Goal: Task Accomplishment & Management: Manage account settings

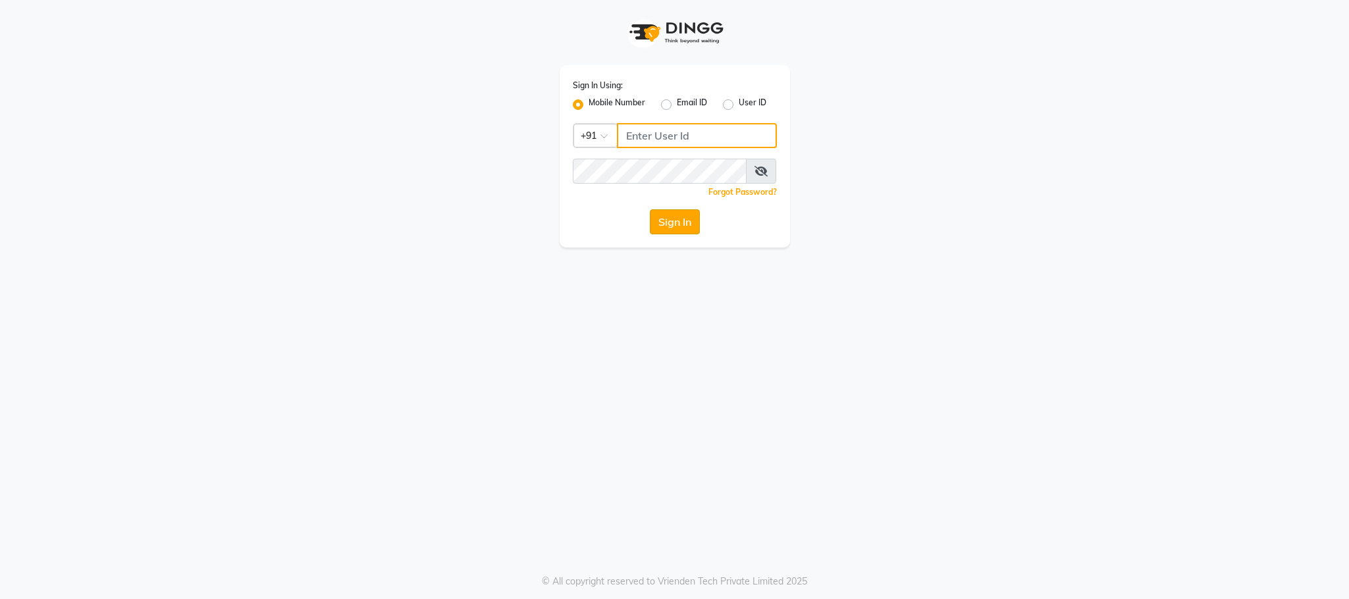
type input "6009981768"
click at [666, 220] on button "Sign In" at bounding box center [675, 221] width 50 height 25
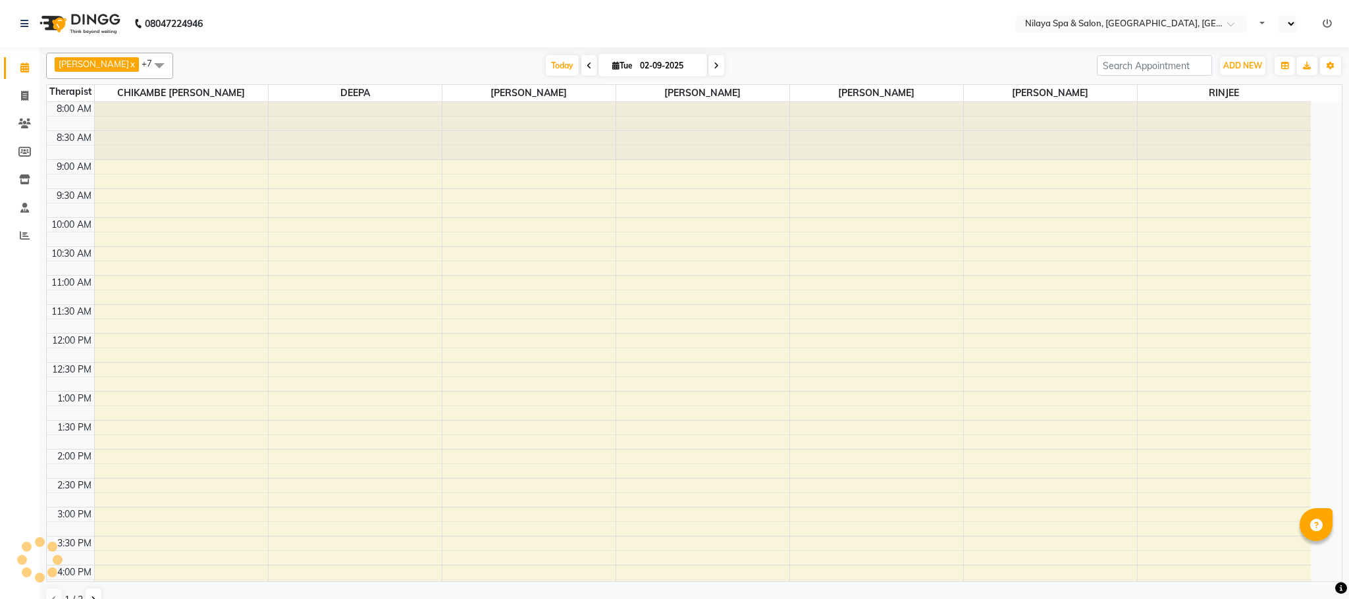
select select "en"
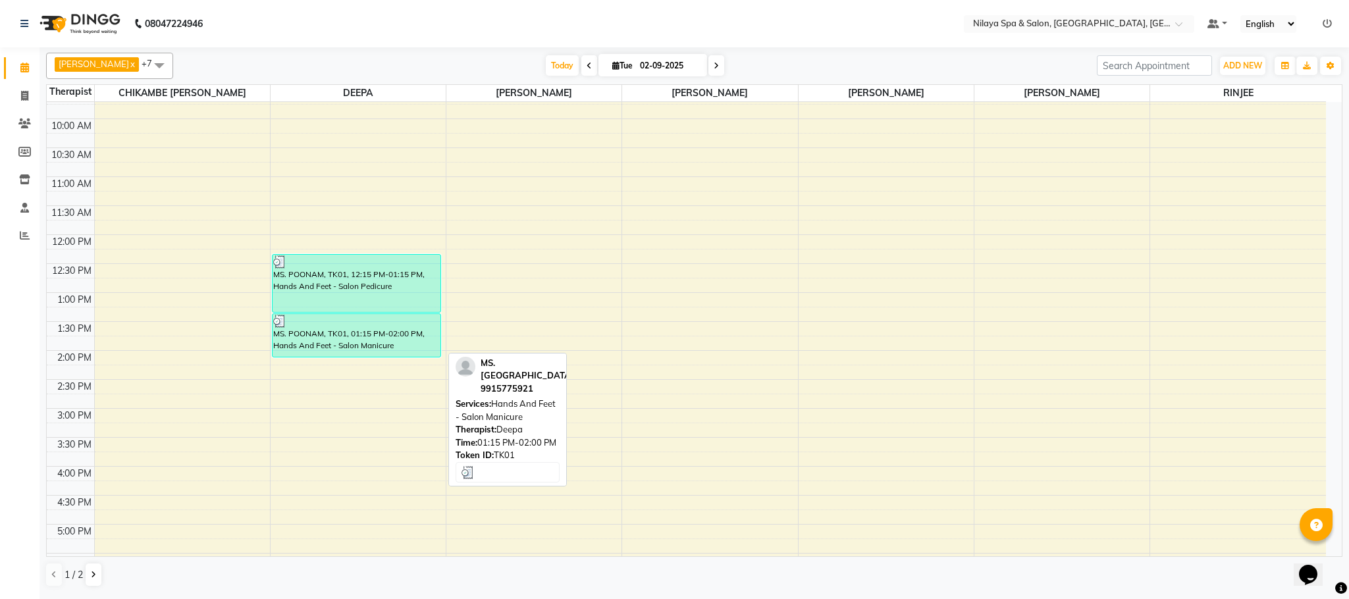
click at [336, 346] on div "MS. POONAM, TK01, 01:15 PM-02:00 PM, Hands And Feet - Salon Manicure" at bounding box center [357, 335] width 169 height 43
select select "3"
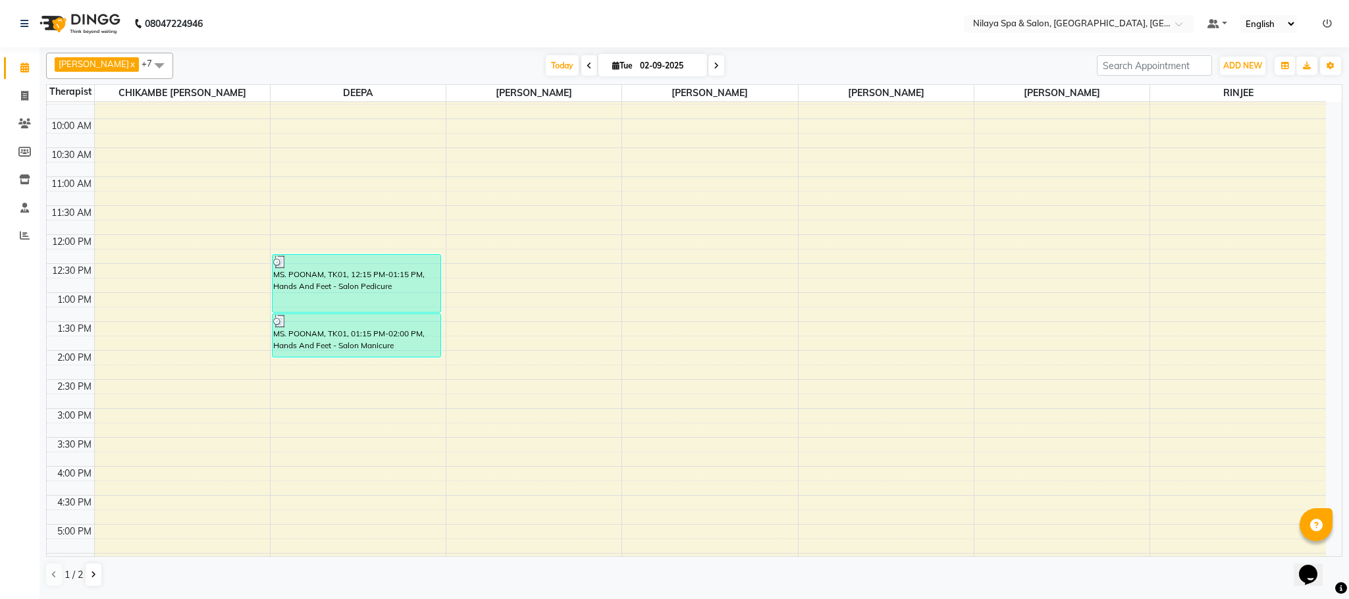
click at [338, 344] on div "Client Detail MS. POONAM 9915775921 Wallet ₹0 Deposit Amount ₹0 Select MARK DON…" at bounding box center [675, 173] width 751 height 375
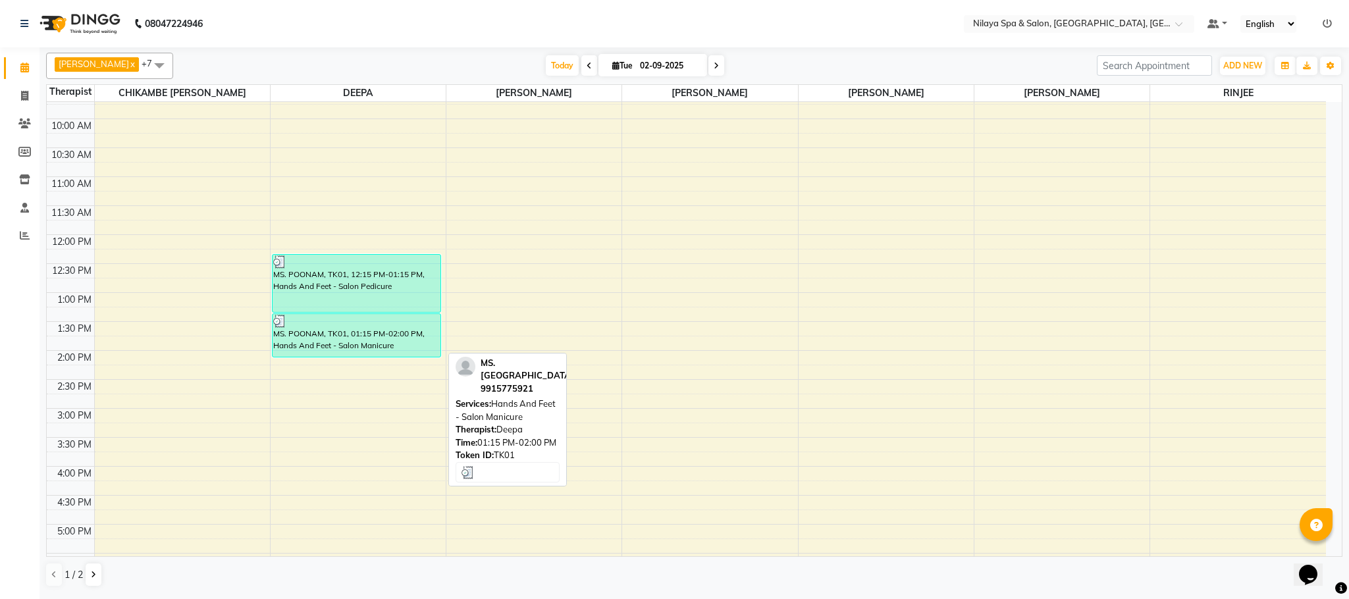
click at [348, 336] on div "MS. POONAM, TK01, 01:15 PM-02:00 PM, Hands And Feet - Salon Manicure" at bounding box center [357, 335] width 169 height 43
select select "3"
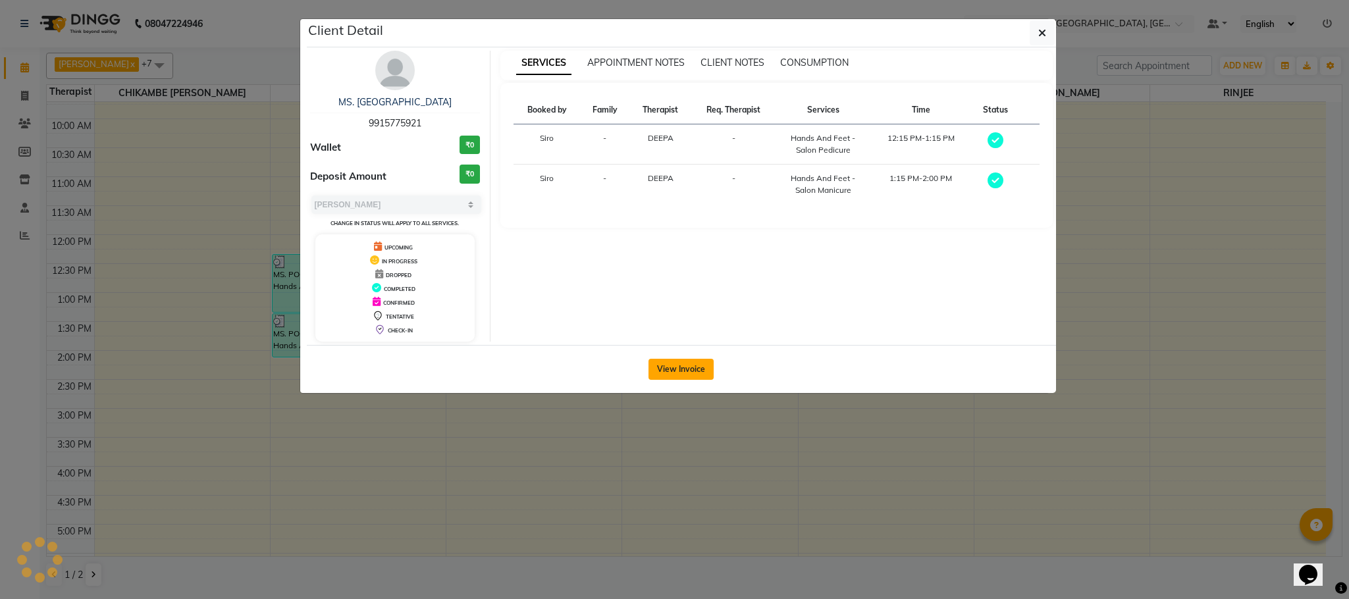
click at [680, 368] on button "View Invoice" at bounding box center [681, 369] width 65 height 21
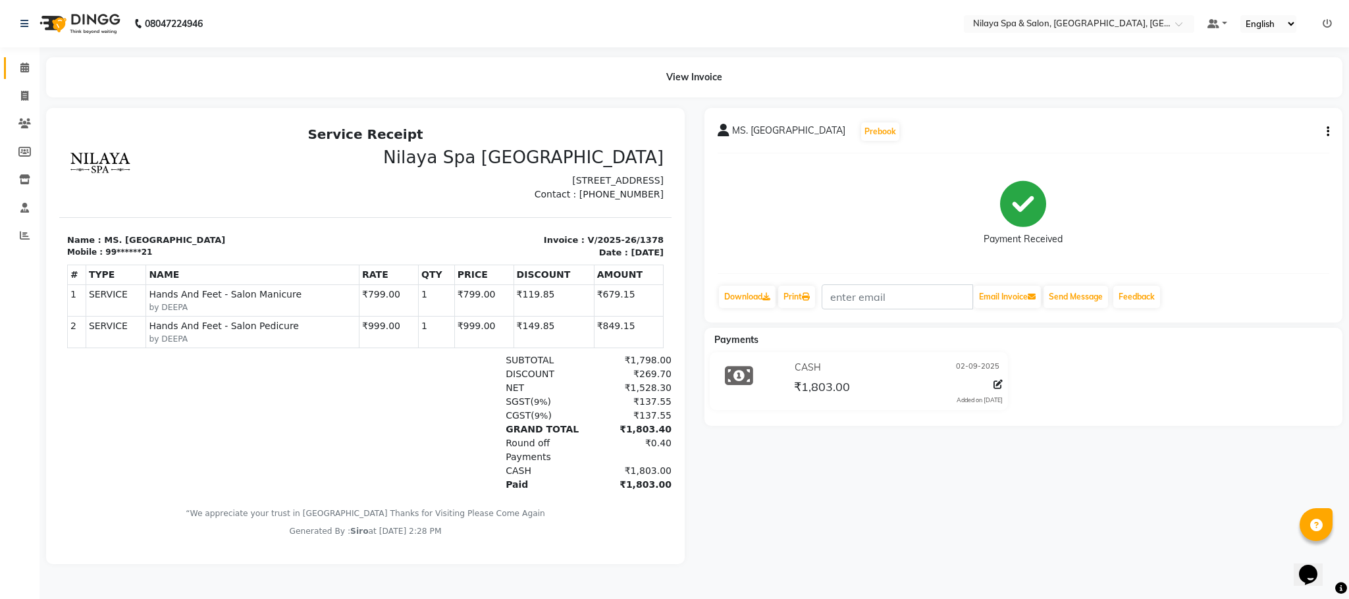
click at [14, 59] on link "Calendar" at bounding box center [20, 68] width 32 height 22
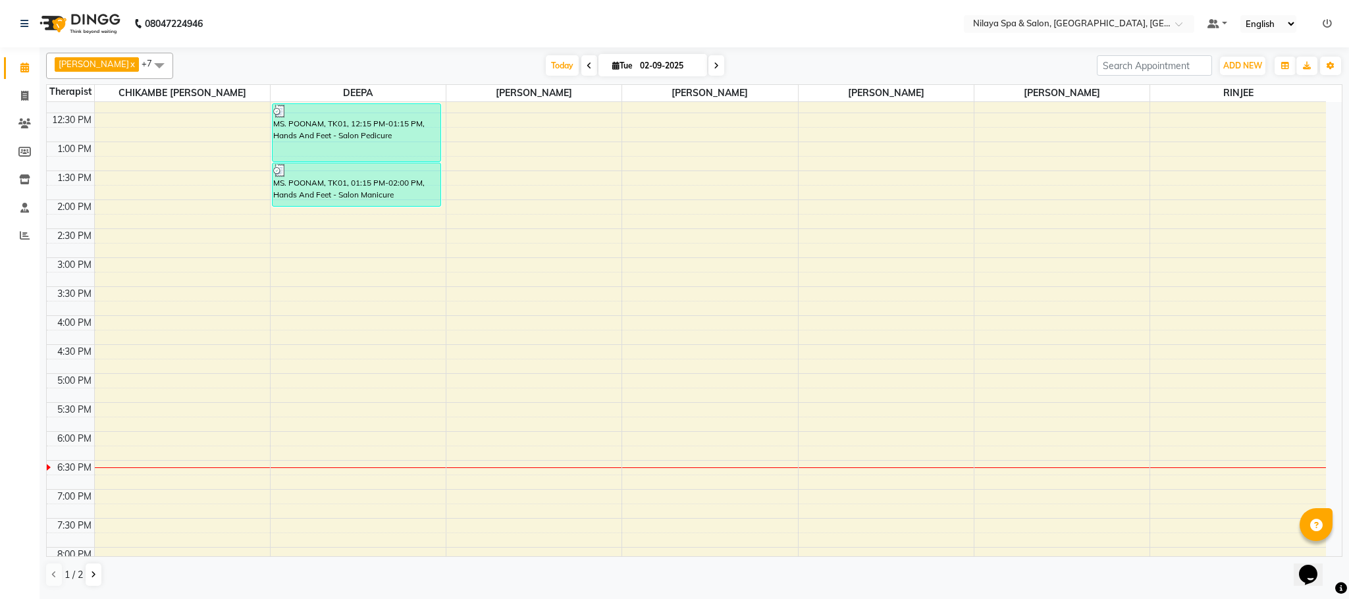
scroll to position [433, 0]
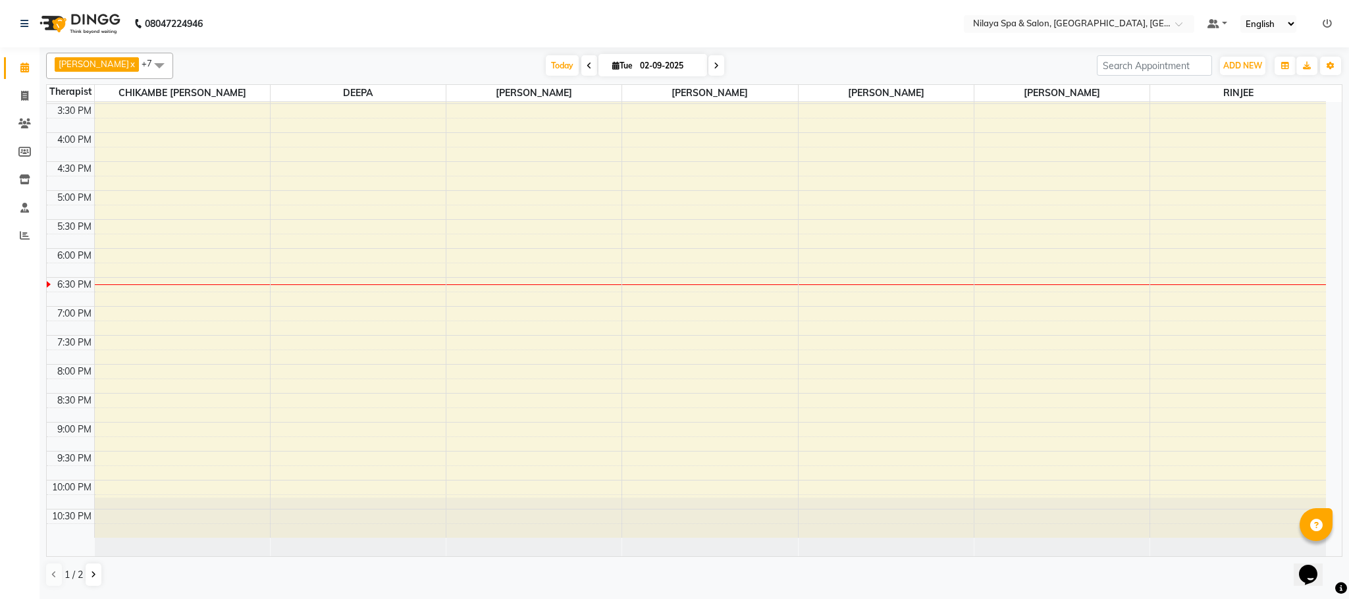
click at [142, 387] on div "8:00 AM 8:30 AM 9:00 AM 9:30 AM 10:00 AM 10:30 AM 11:00 AM 11:30 AM 12:00 PM 12…" at bounding box center [686, 103] width 1279 height 869
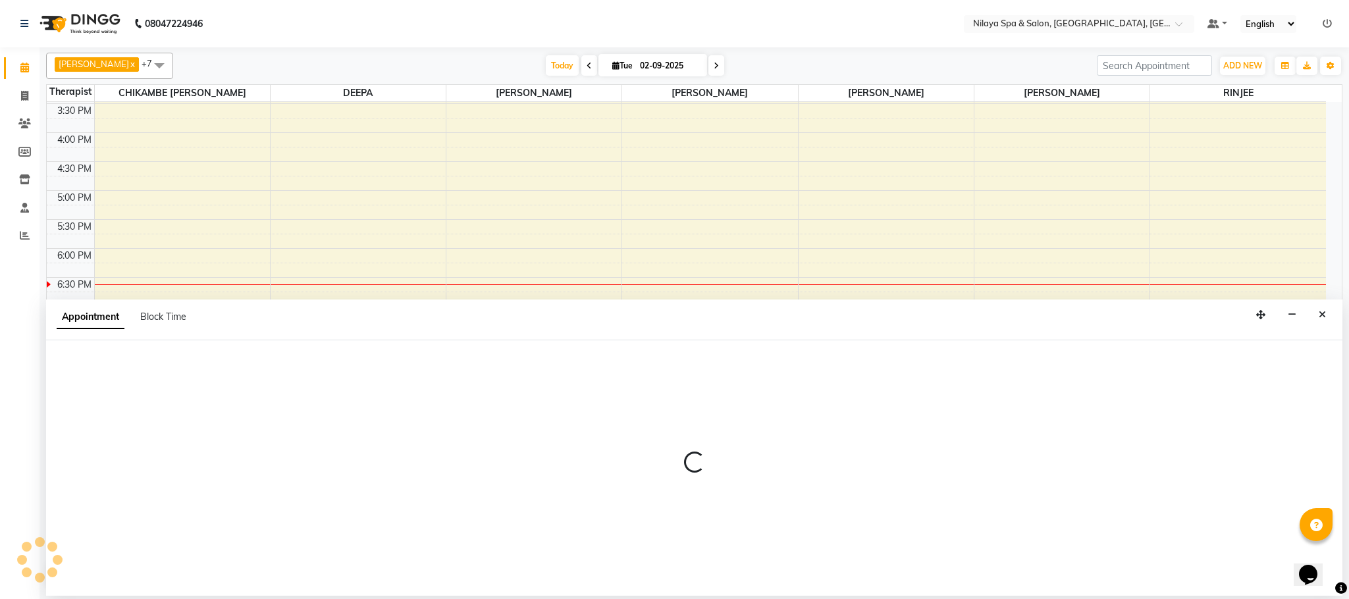
select select "82530"
select select "tentative"
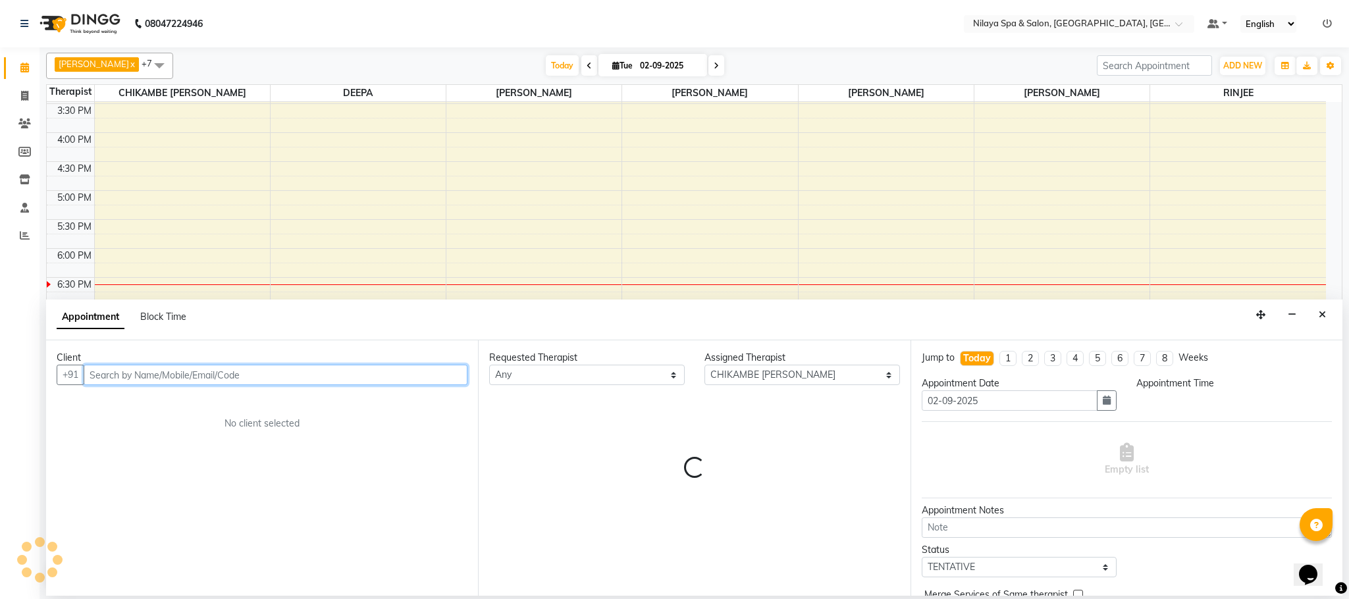
select select "1200"
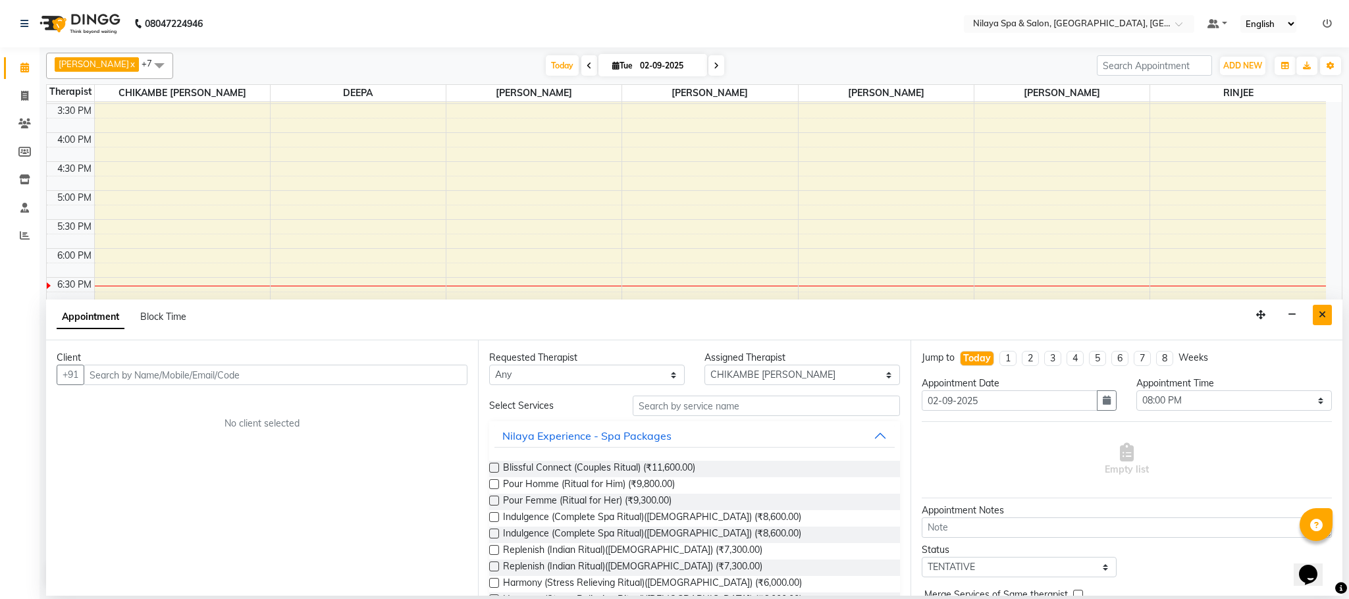
click at [1318, 313] on button "Close" at bounding box center [1322, 315] width 19 height 20
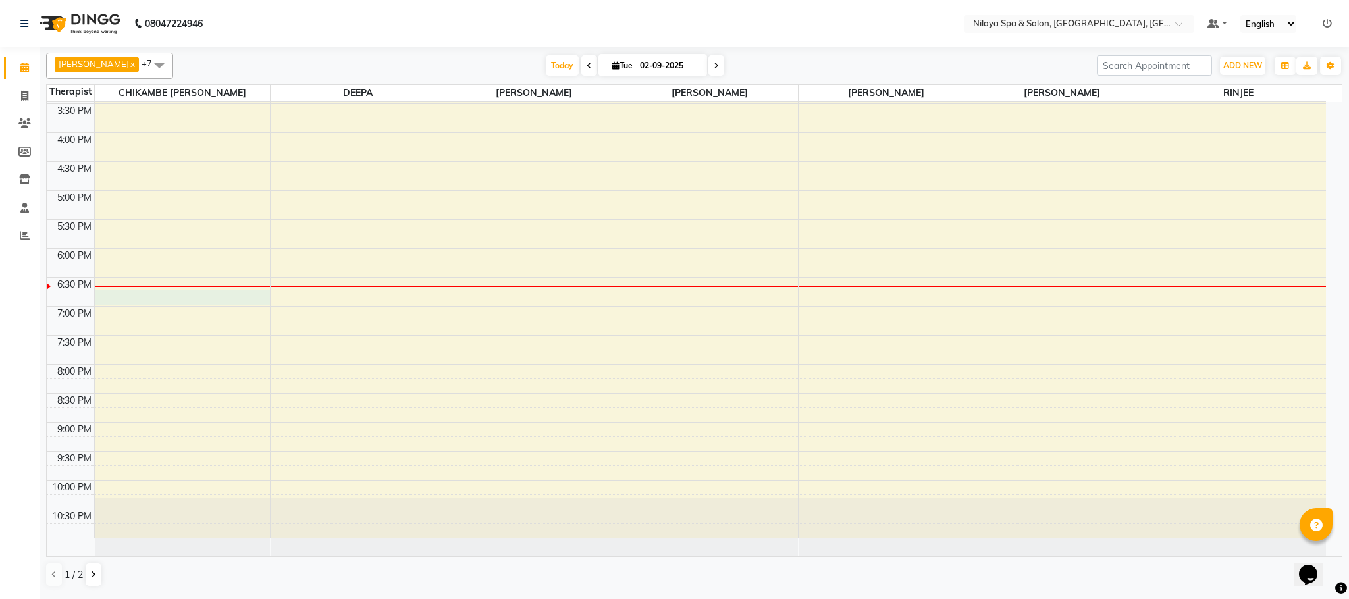
click at [155, 299] on div "8:00 AM 8:30 AM 9:00 AM 9:30 AM 10:00 AM 10:30 AM 11:00 AM 11:30 AM 12:00 PM 12…" at bounding box center [686, 103] width 1279 height 869
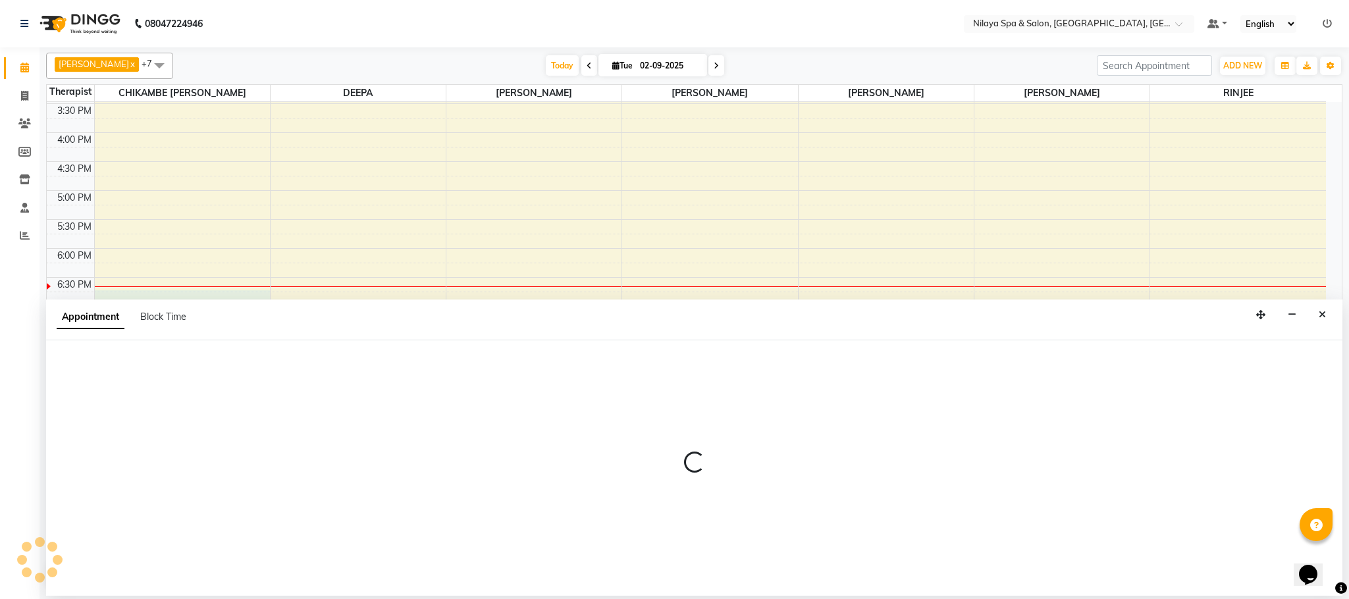
select select "82530"
select select "1110"
select select "tentative"
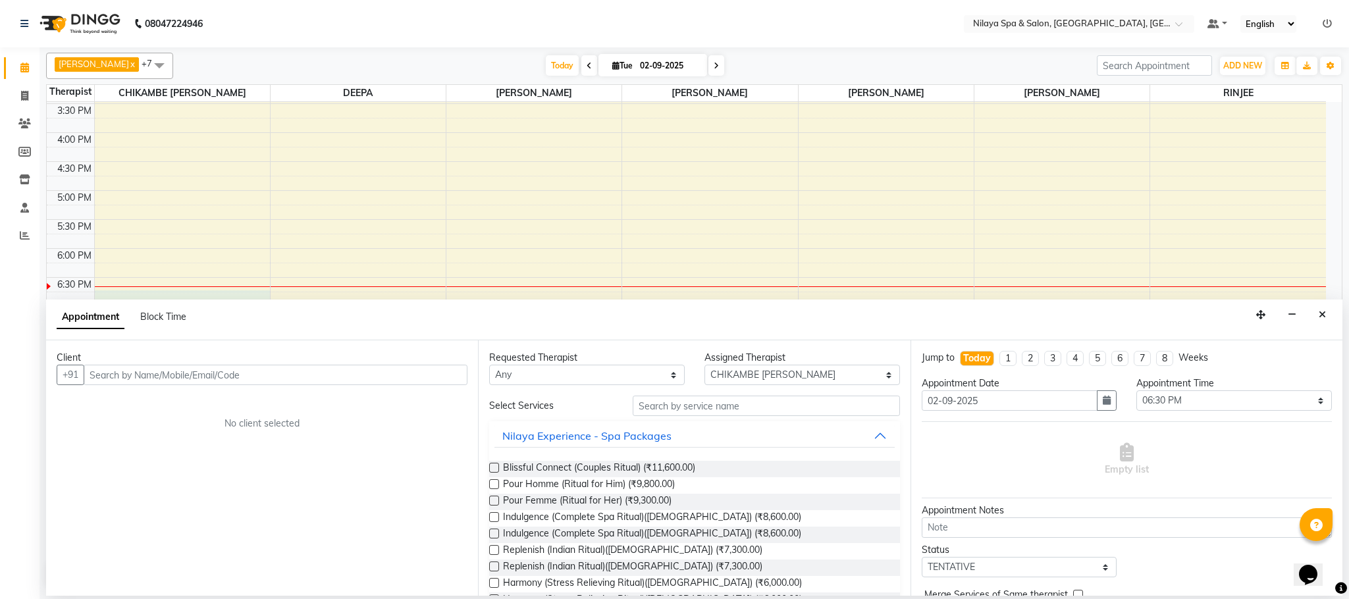
drag, startPoint x: 1320, startPoint y: 320, endPoint x: 1290, endPoint y: 319, distance: 30.3
click at [1320, 319] on icon "Close" at bounding box center [1322, 314] width 7 height 9
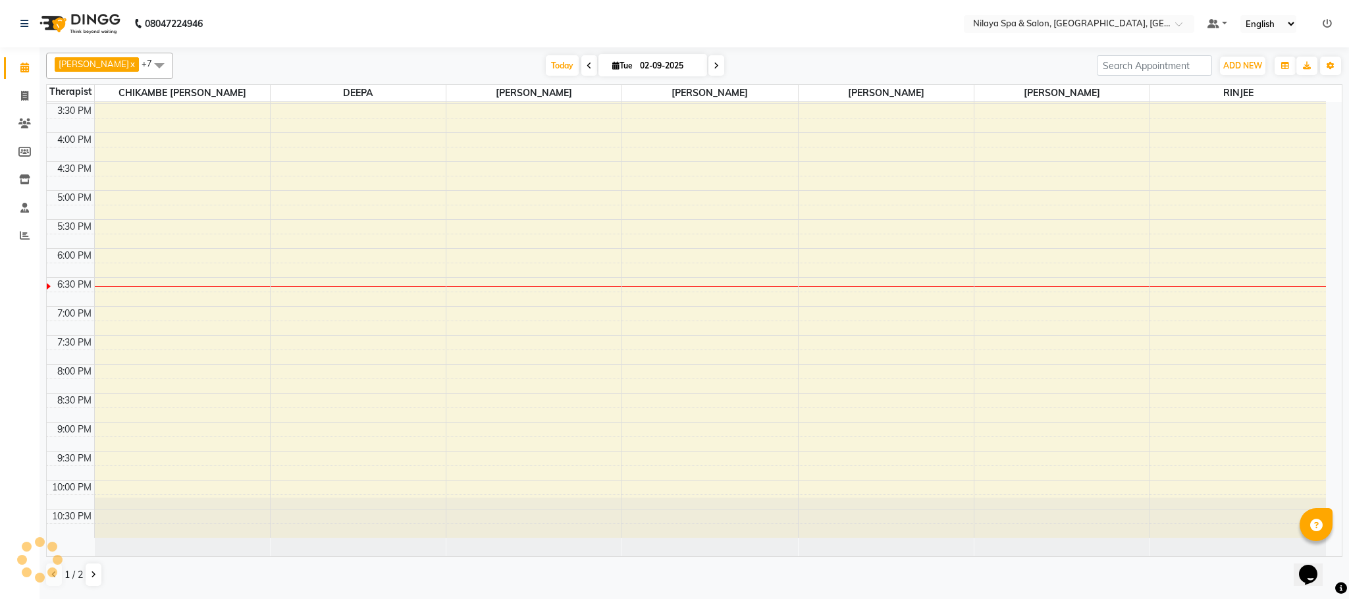
click at [115, 390] on div "8:00 AM 8:30 AM 9:00 AM 9:30 AM 10:00 AM 10:30 AM 11:00 AM 11:30 AM 12:00 PM 12…" at bounding box center [686, 103] width 1279 height 869
select select "82530"
select select "tentative"
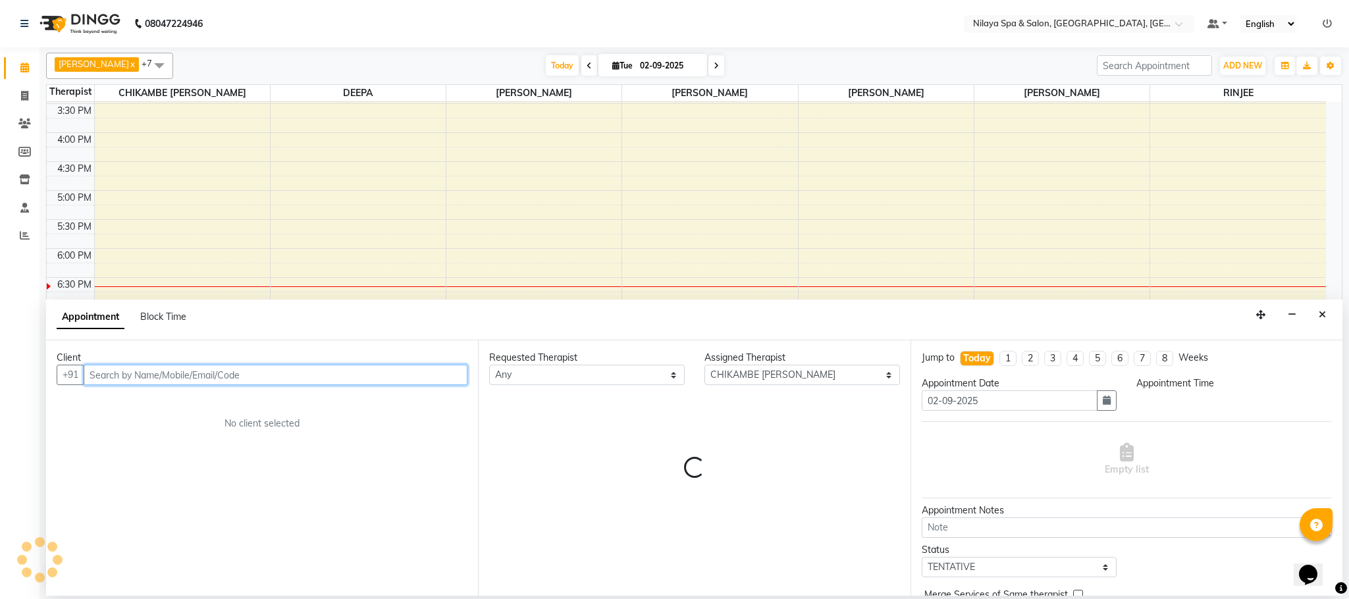
select select "1200"
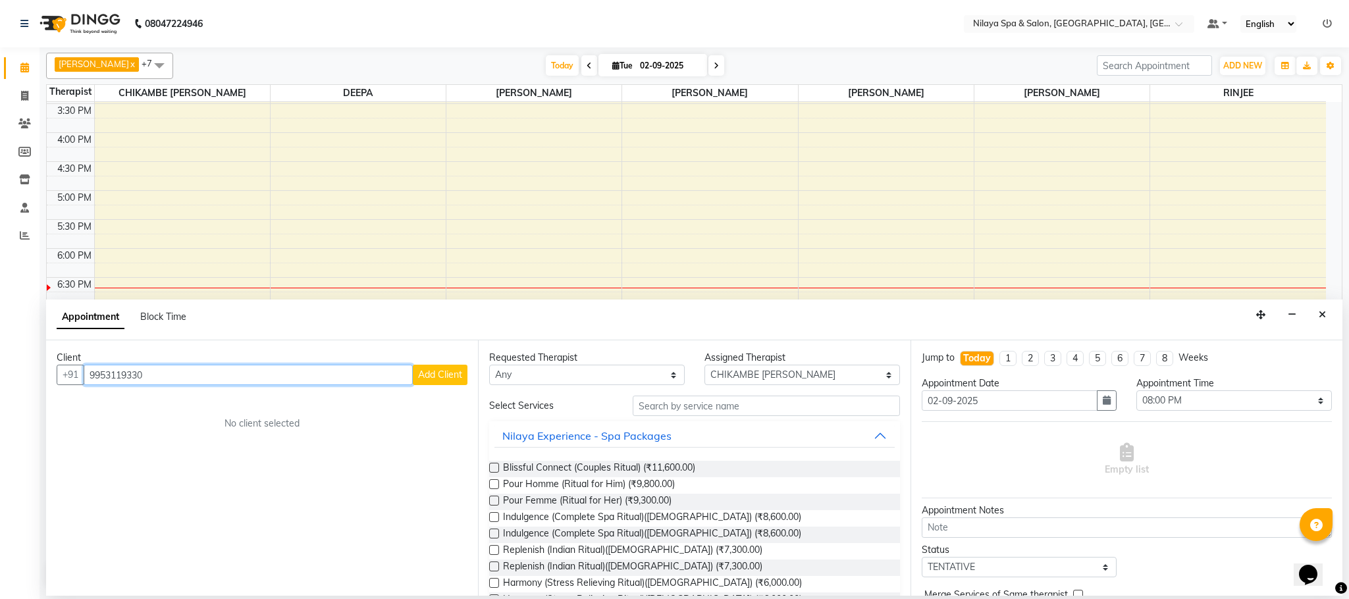
click at [175, 367] on input "9953119330" at bounding box center [248, 375] width 329 height 20
type input "9"
click at [12, 119] on link "Clients" at bounding box center [20, 124] width 32 height 22
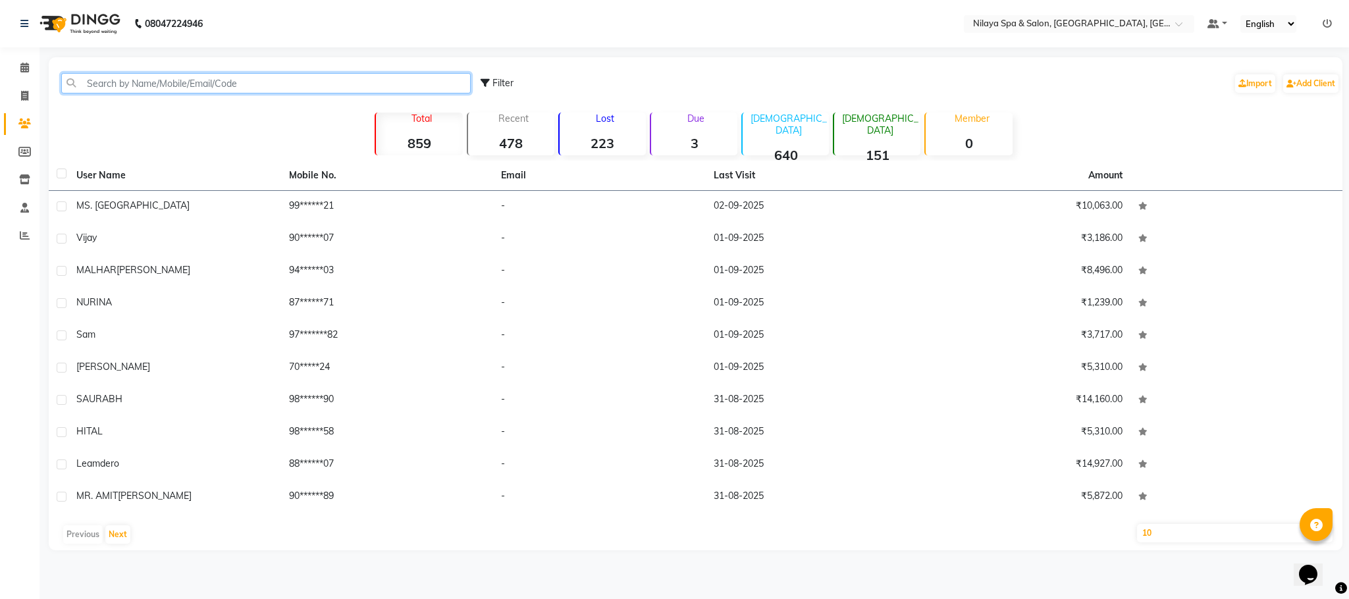
click at [180, 88] on input "text" at bounding box center [266, 83] width 410 height 20
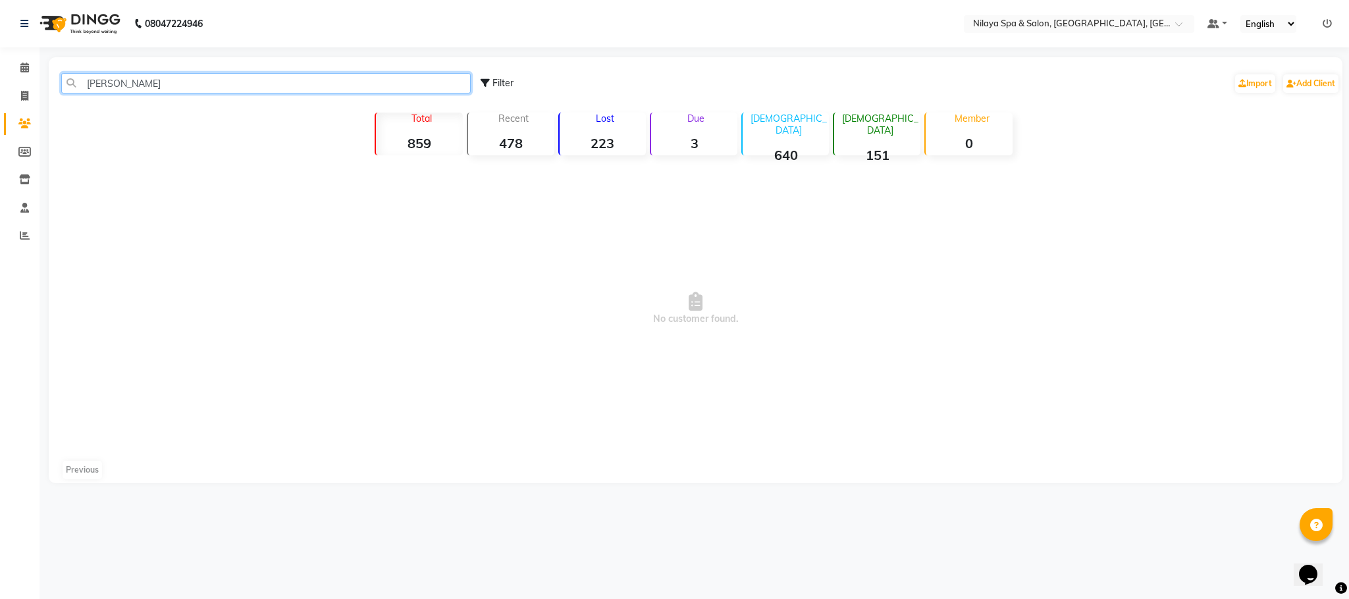
click at [207, 74] on input "[PERSON_NAME]" at bounding box center [266, 83] width 410 height 20
drag, startPoint x: 170, startPoint y: 75, endPoint x: 192, endPoint y: 82, distance: 22.7
click at [169, 74] on input "[PERSON_NAME]" at bounding box center [266, 83] width 410 height 20
type input "A"
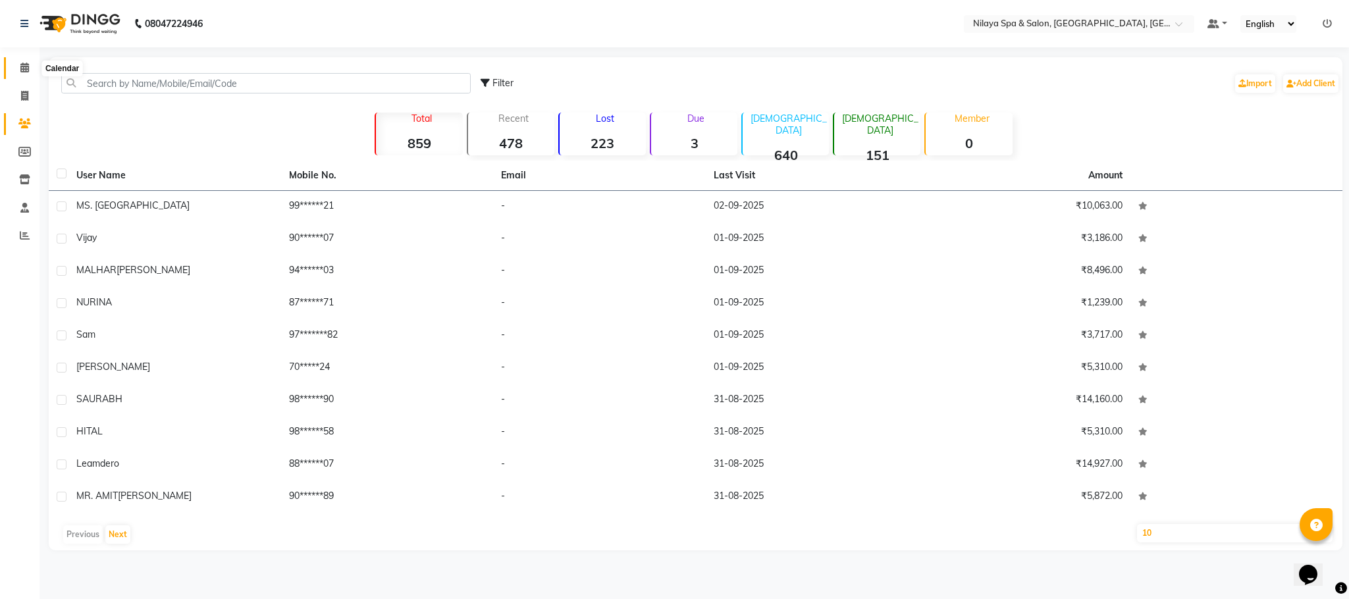
click at [20, 73] on span at bounding box center [24, 68] width 23 height 15
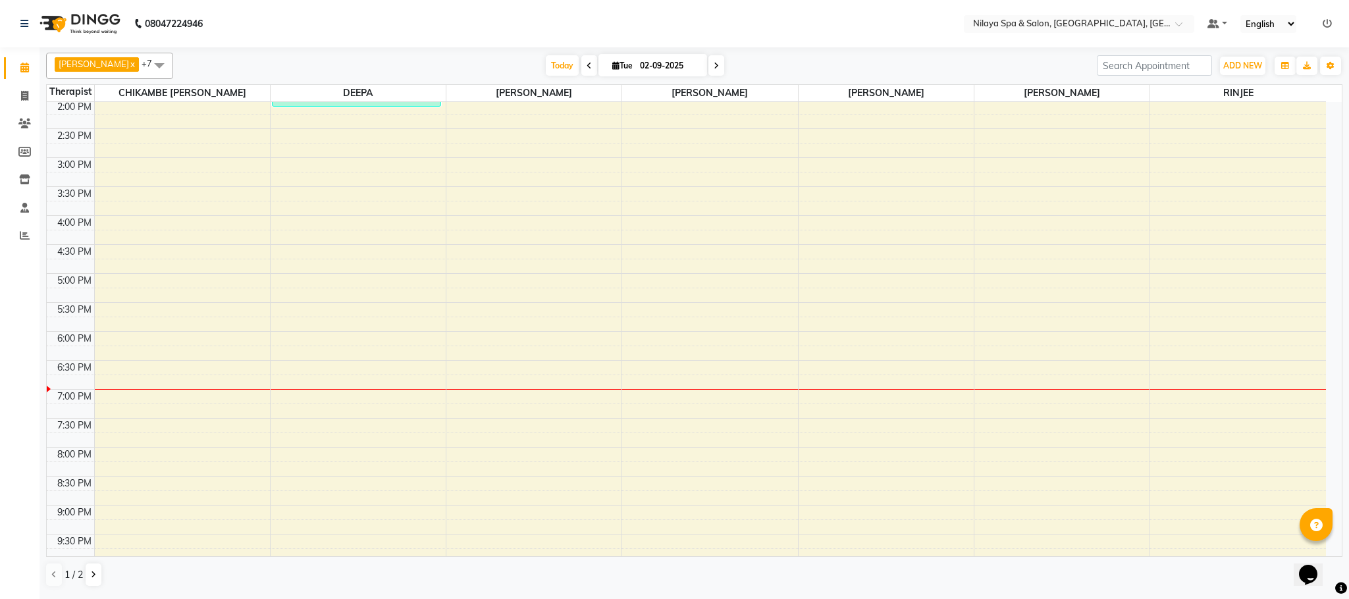
scroll to position [433, 0]
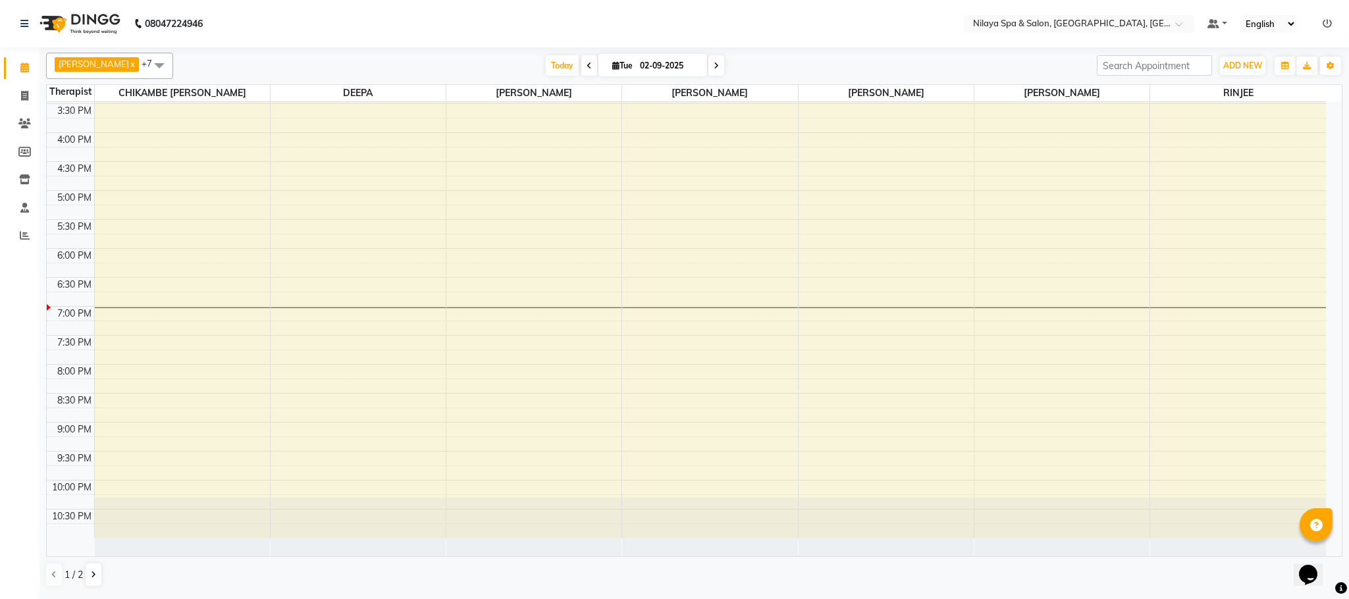
click at [107, 312] on div "8:00 AM 8:30 AM 9:00 AM 9:30 AM 10:00 AM 10:30 AM 11:00 AM 11:30 AM 12:00 PM 12…" at bounding box center [686, 103] width 1279 height 869
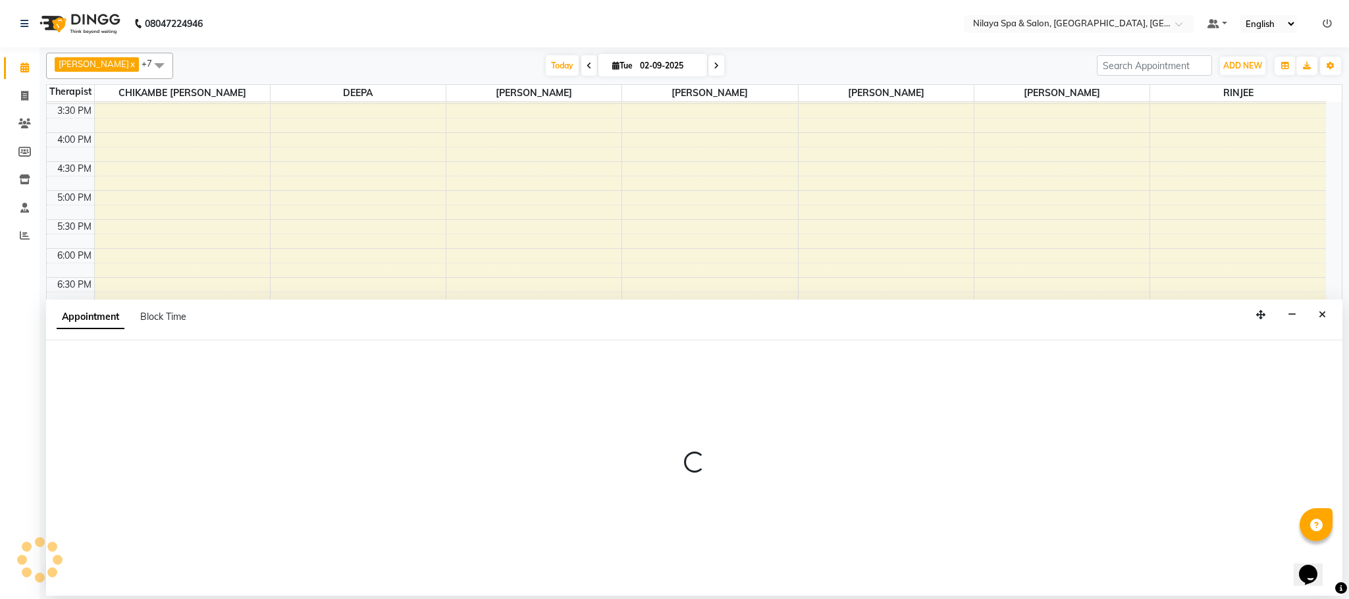
select select "82530"
select select "1125"
select select "tentative"
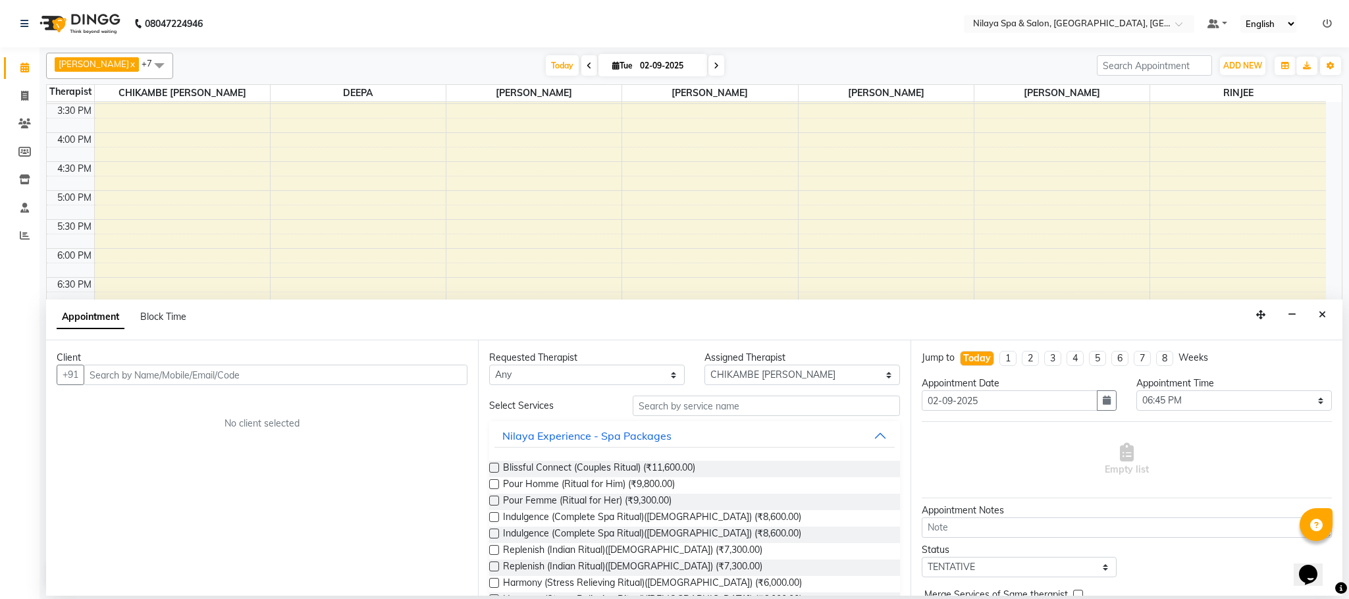
click at [143, 383] on input "text" at bounding box center [276, 375] width 384 height 20
type input "9998011305"
click at [439, 385] on button "Add Client" at bounding box center [440, 375] width 55 height 20
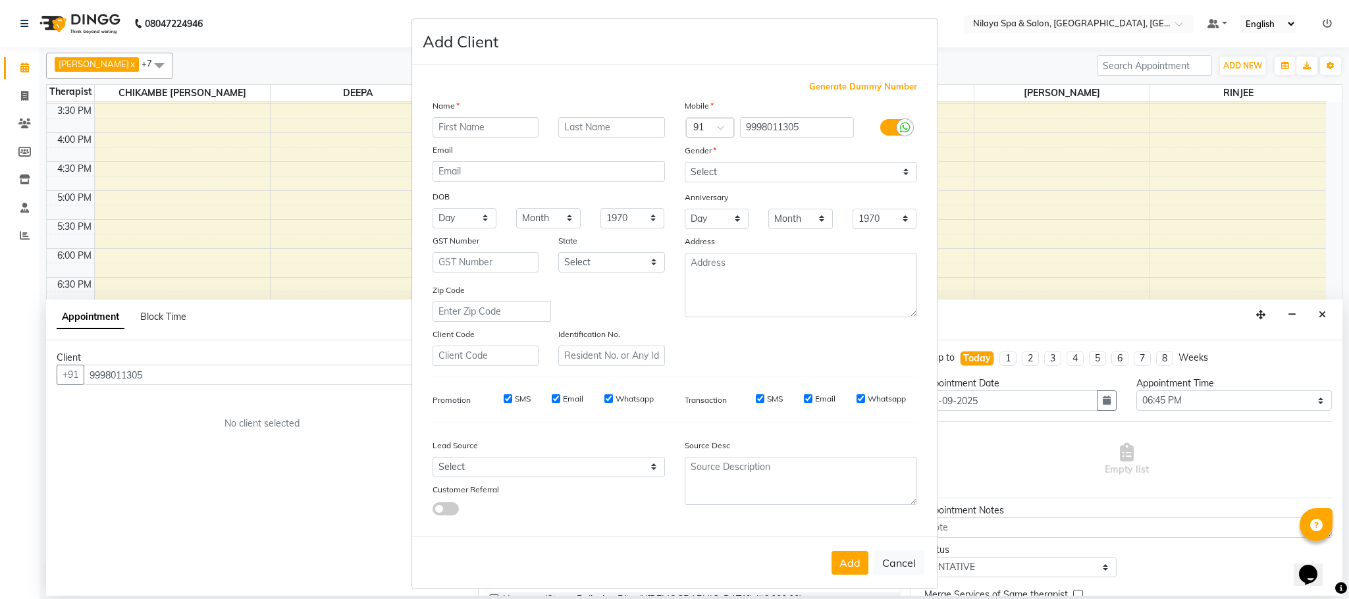
click at [456, 123] on input "text" at bounding box center [486, 127] width 107 height 20
type input "[PERSON_NAME]"
click at [883, 172] on select "Select [DEMOGRAPHIC_DATA] [DEMOGRAPHIC_DATA] Other Prefer Not To Say" at bounding box center [801, 172] width 232 height 20
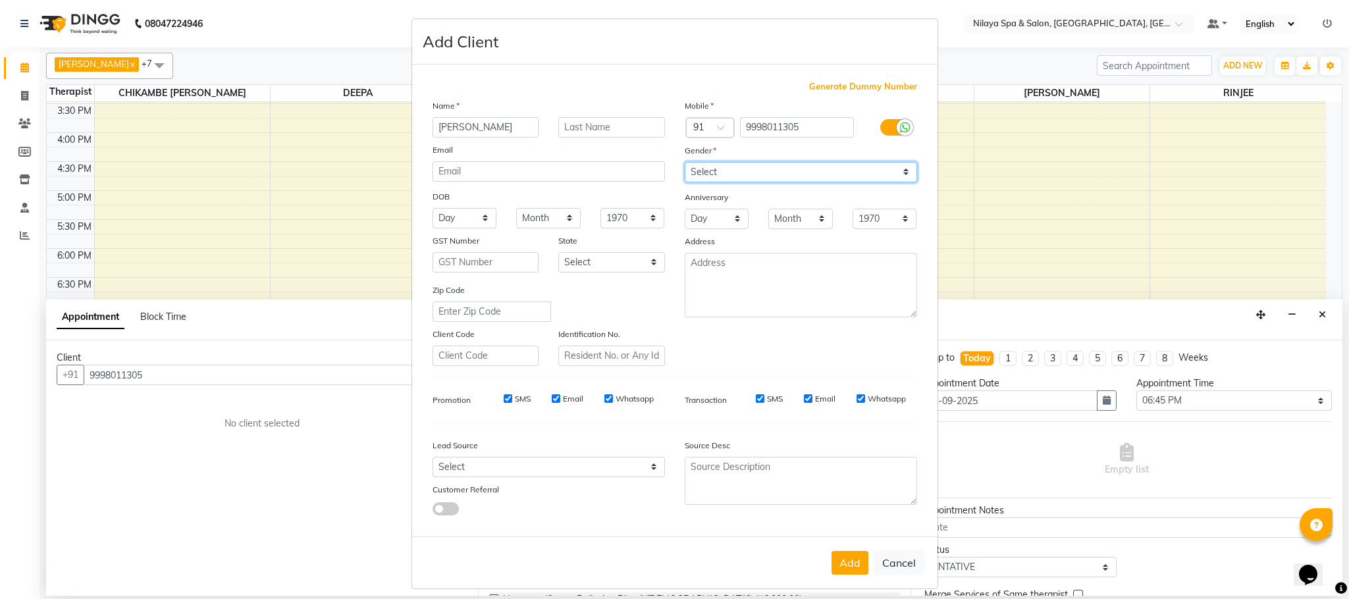
select select "[DEMOGRAPHIC_DATA]"
click at [685, 162] on select "Select [DEMOGRAPHIC_DATA] [DEMOGRAPHIC_DATA] Other Prefer Not To Say" at bounding box center [801, 172] width 232 height 20
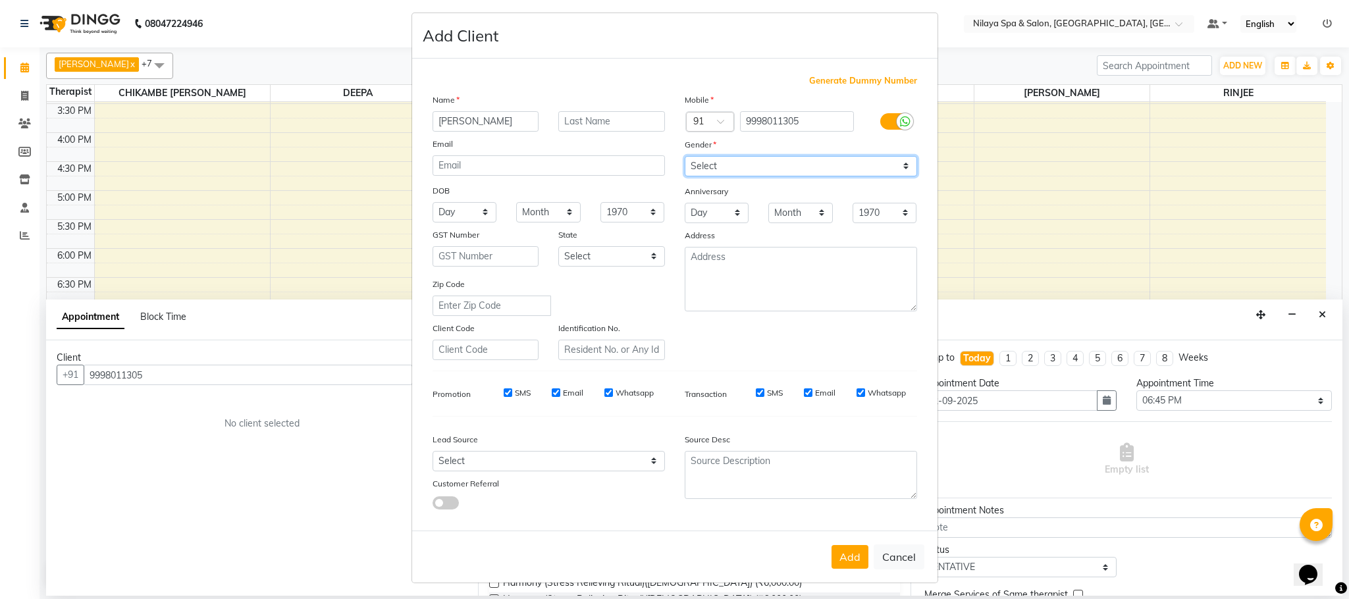
scroll to position [7, 0]
click at [846, 549] on button "Add" at bounding box center [850, 557] width 37 height 24
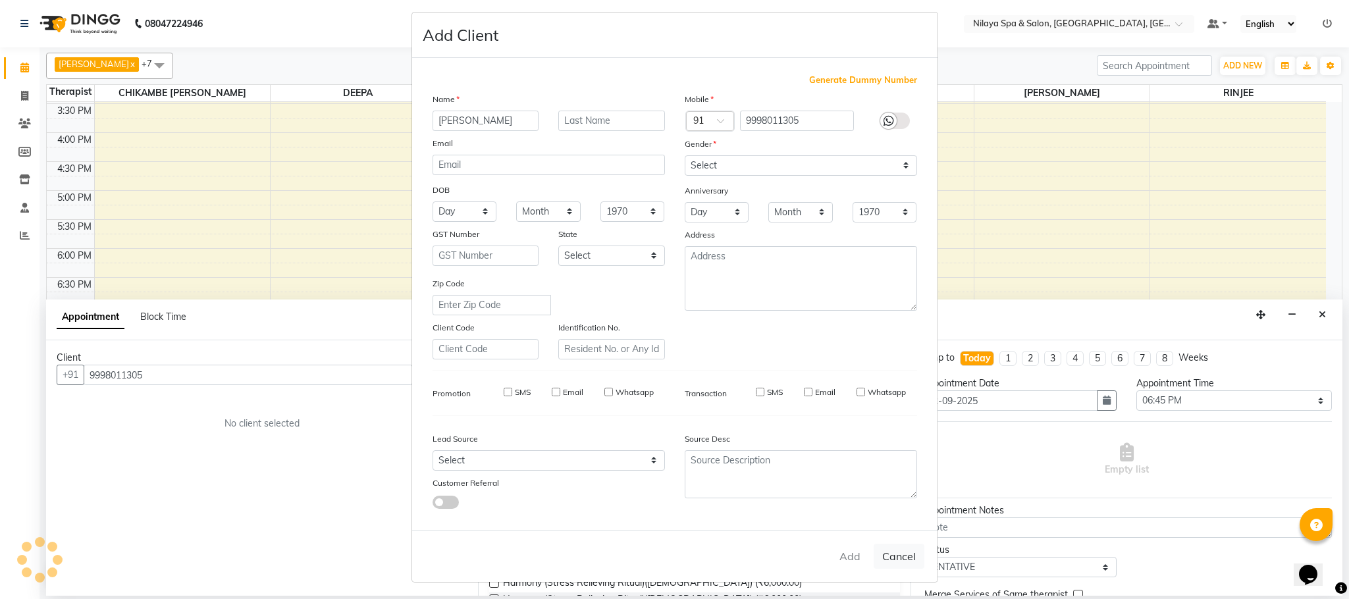
type input "99******05"
select select
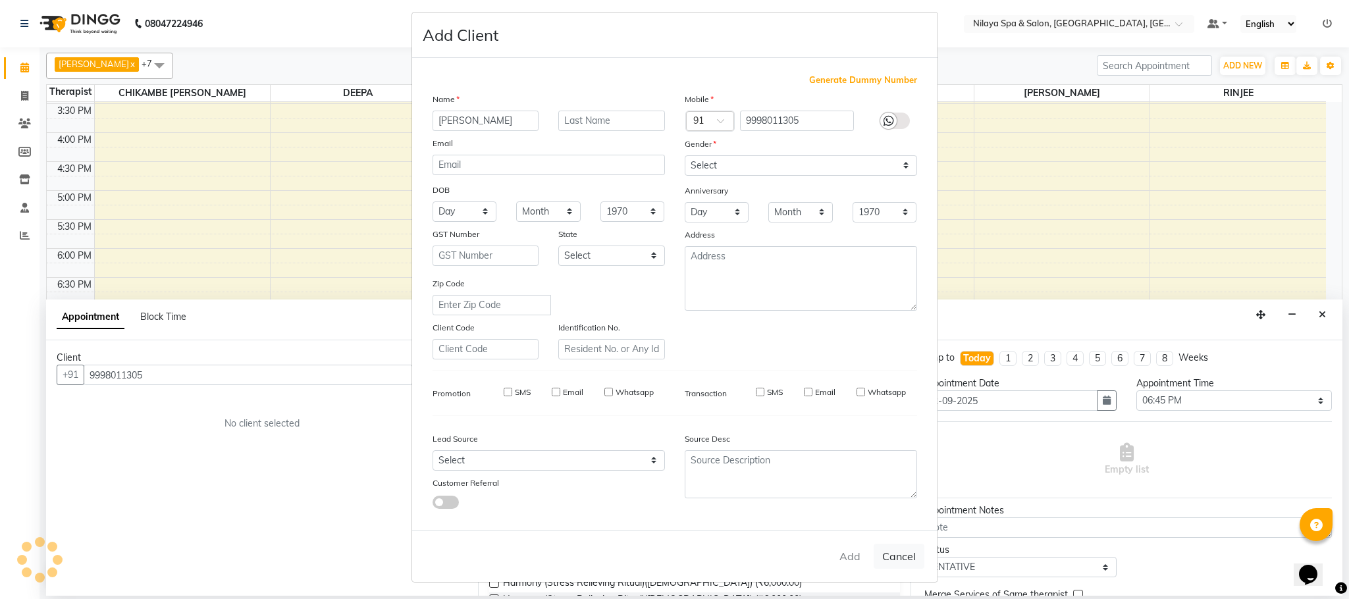
select select
checkbox input "false"
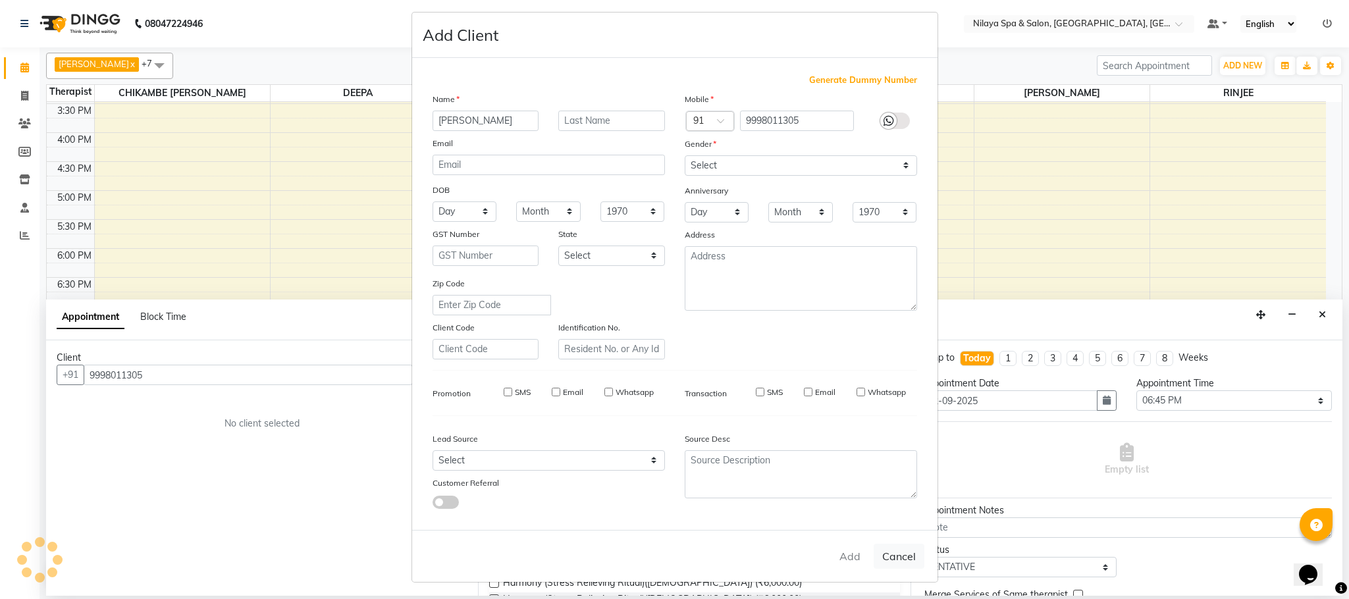
checkbox input "false"
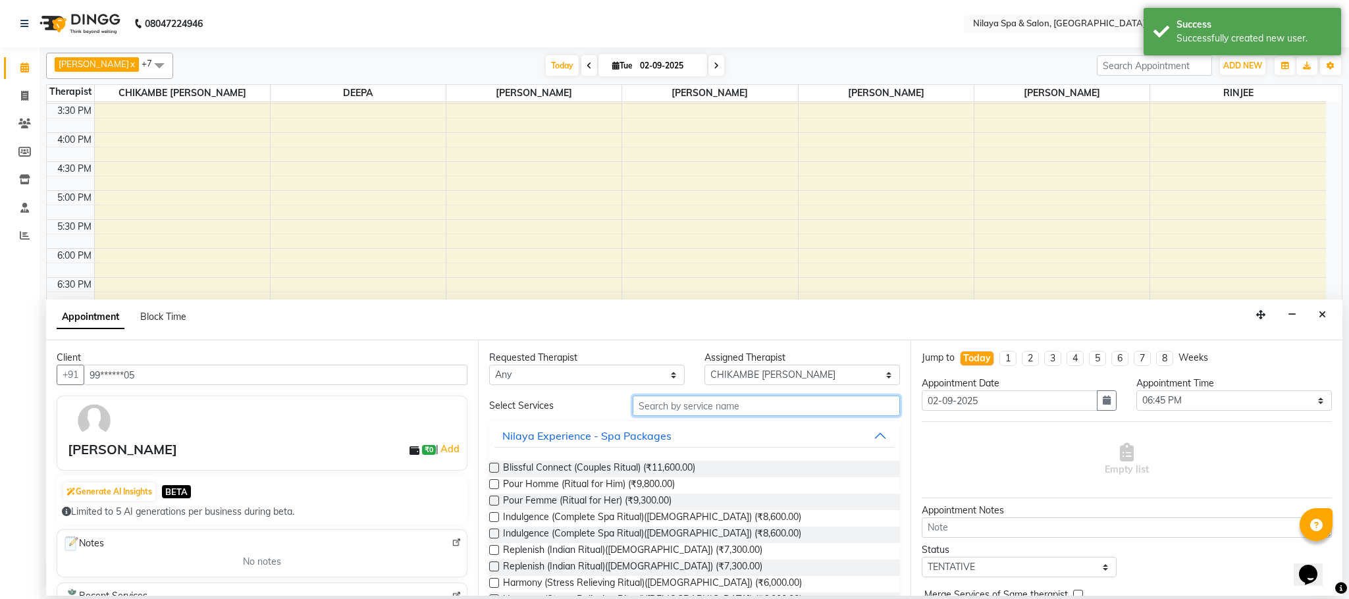
click at [674, 403] on input "text" at bounding box center [766, 406] width 267 height 20
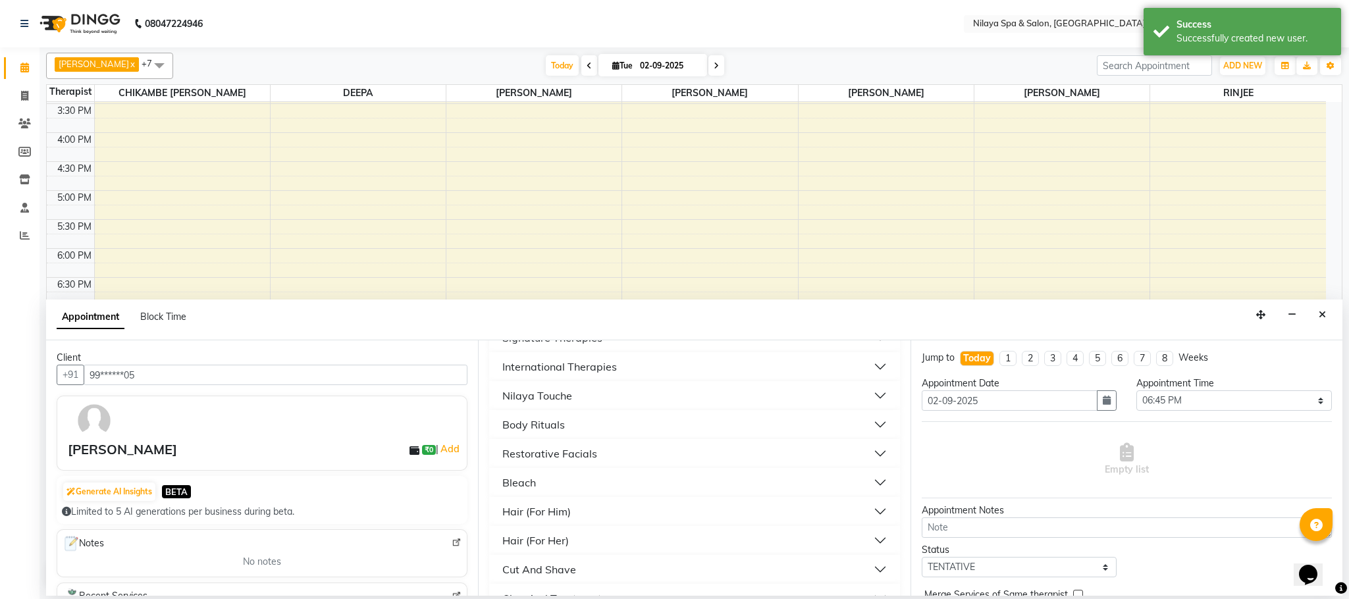
scroll to position [0, 0]
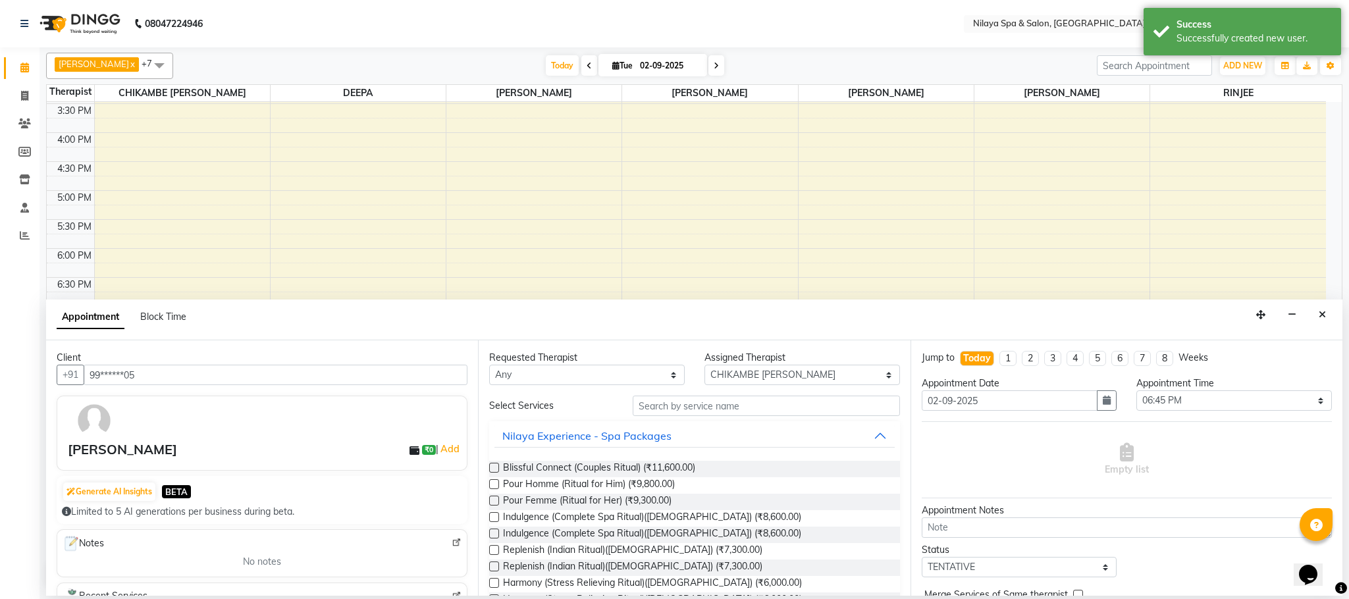
click at [659, 408] on input "text" at bounding box center [766, 406] width 267 height 20
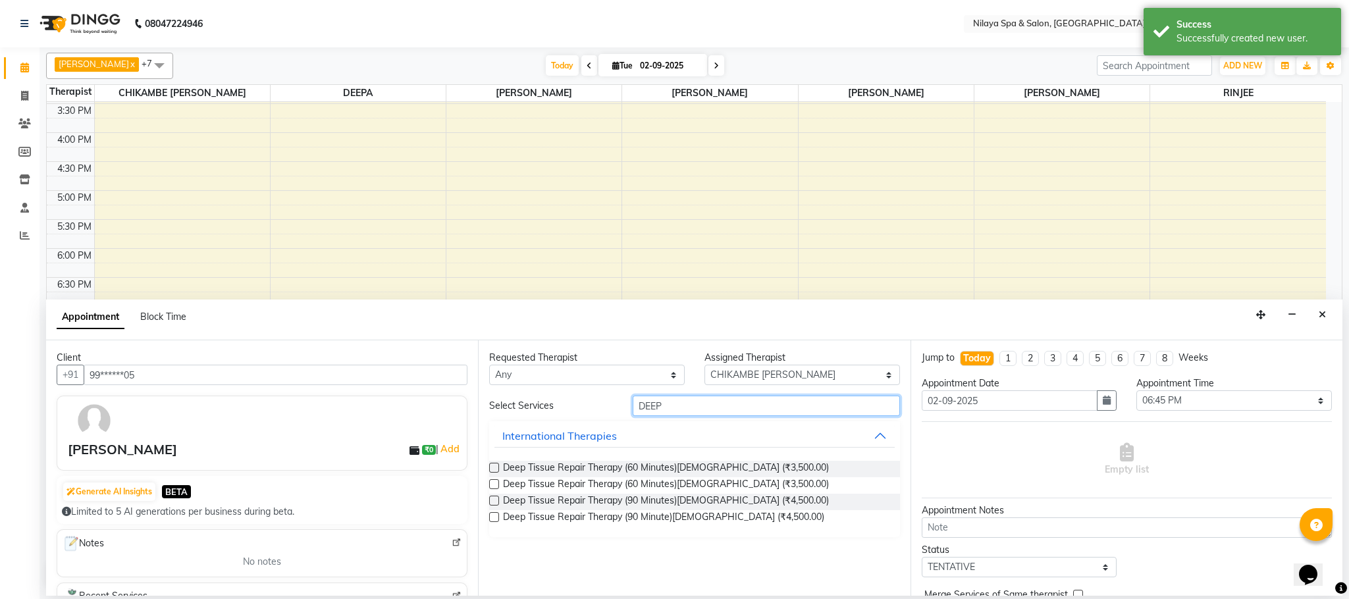
type input "DEEP"
click at [494, 466] on label at bounding box center [494, 468] width 10 height 10
click at [494, 466] on input "checkbox" at bounding box center [493, 469] width 9 height 9
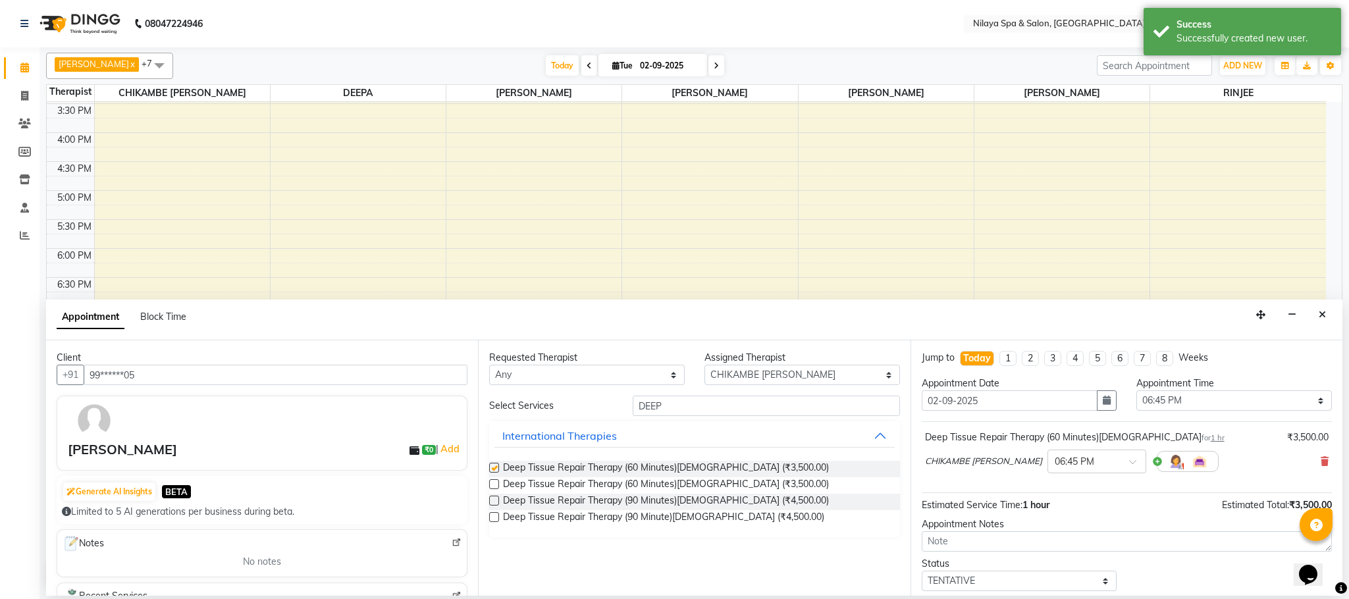
checkbox input "false"
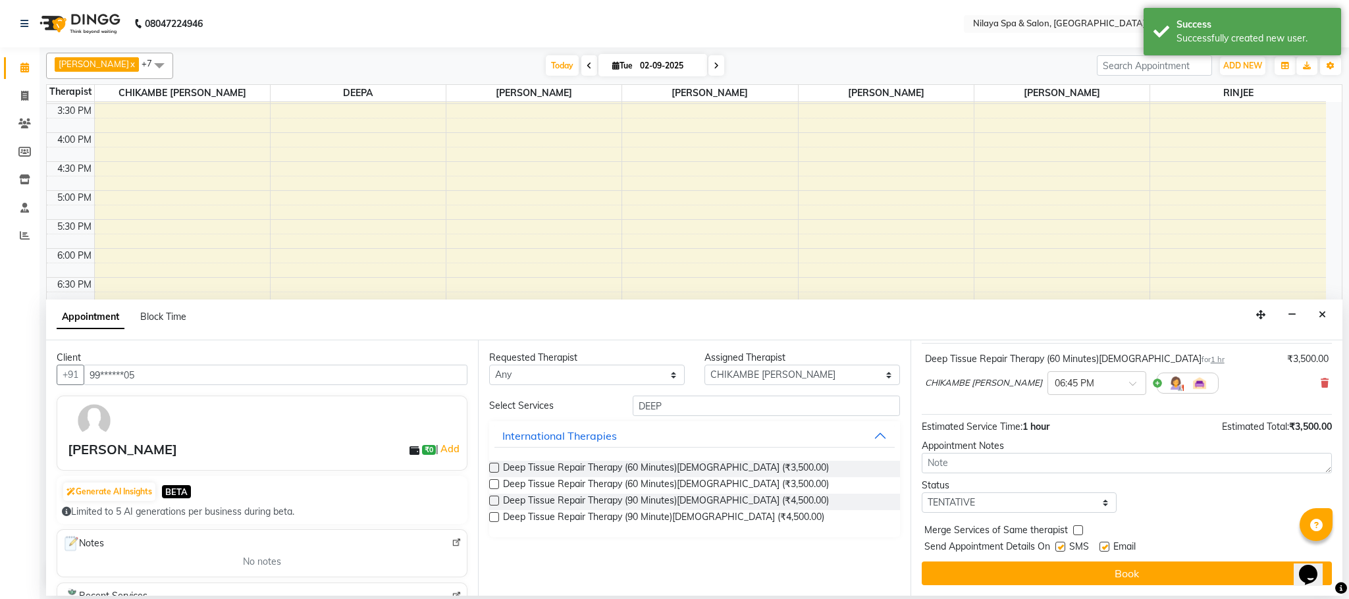
scroll to position [81, 0]
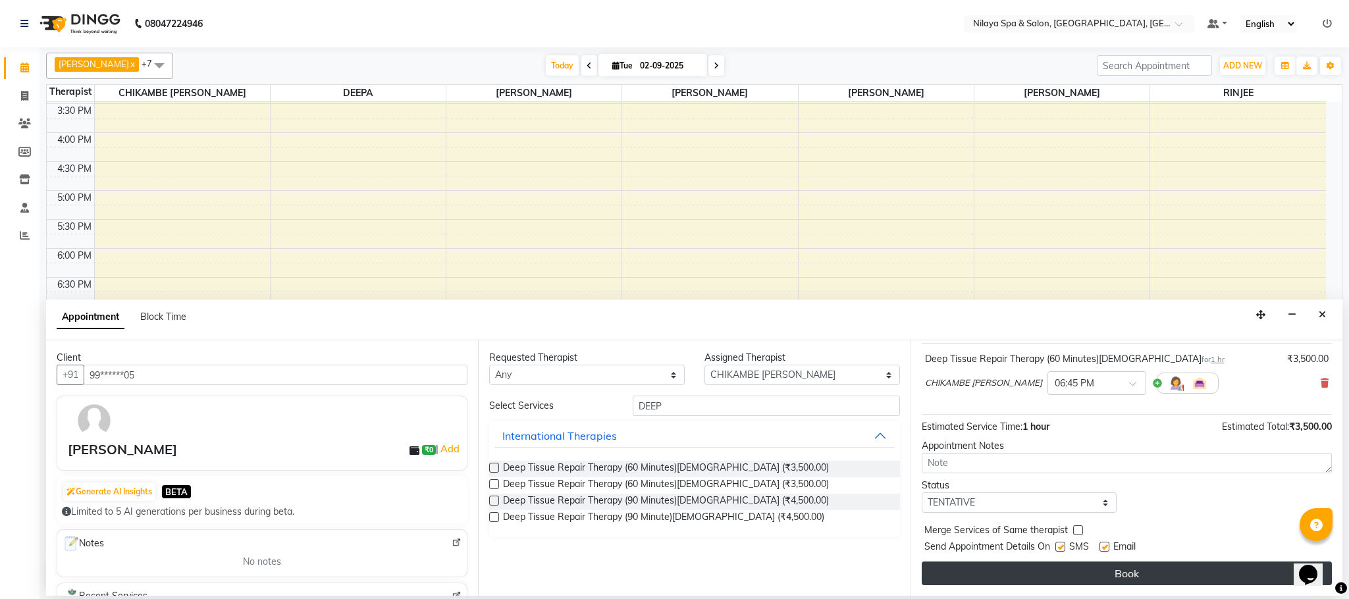
click at [1067, 572] on button "Book" at bounding box center [1127, 574] width 410 height 24
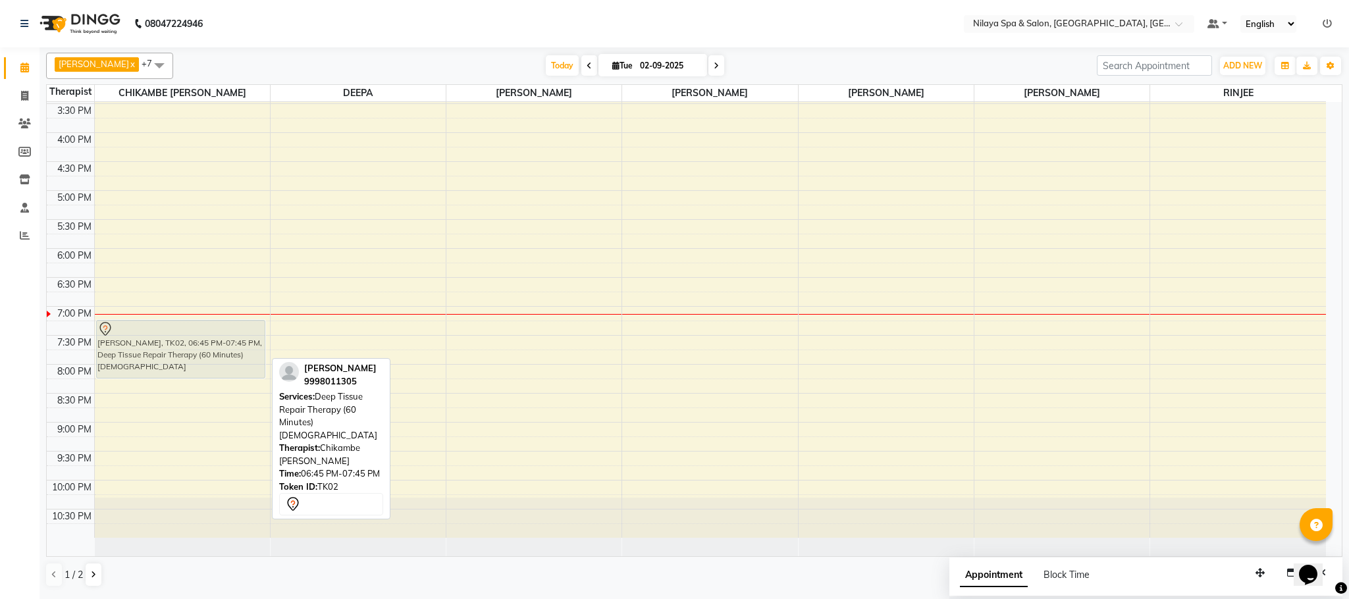
click at [163, 354] on div "[PERSON_NAME], TK02, 06:45 PM-07:45 PM, Deep Tissue Repair Therapy (60 Minutes)…" at bounding box center [182, 103] width 175 height 869
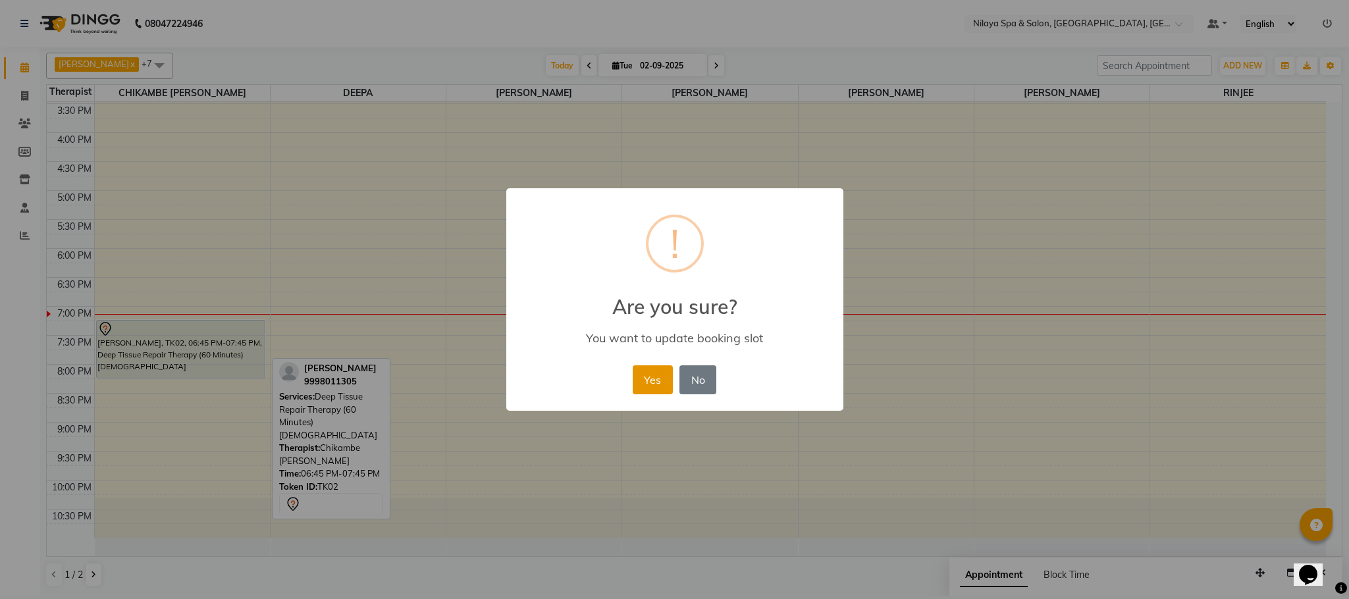
click at [644, 374] on button "Yes" at bounding box center [653, 379] width 40 height 29
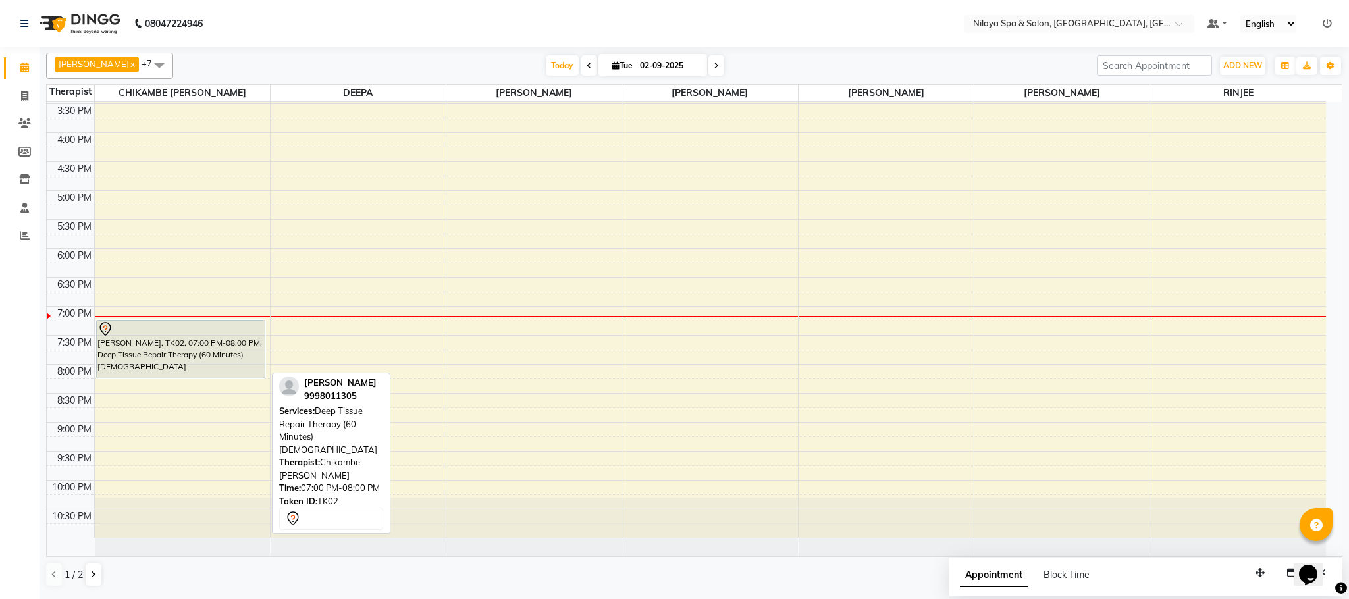
click at [173, 358] on div "[PERSON_NAME], TK02, 07:00 PM-08:00 PM, Deep Tissue Repair Therapy (60 Minutes)…" at bounding box center [181, 349] width 169 height 57
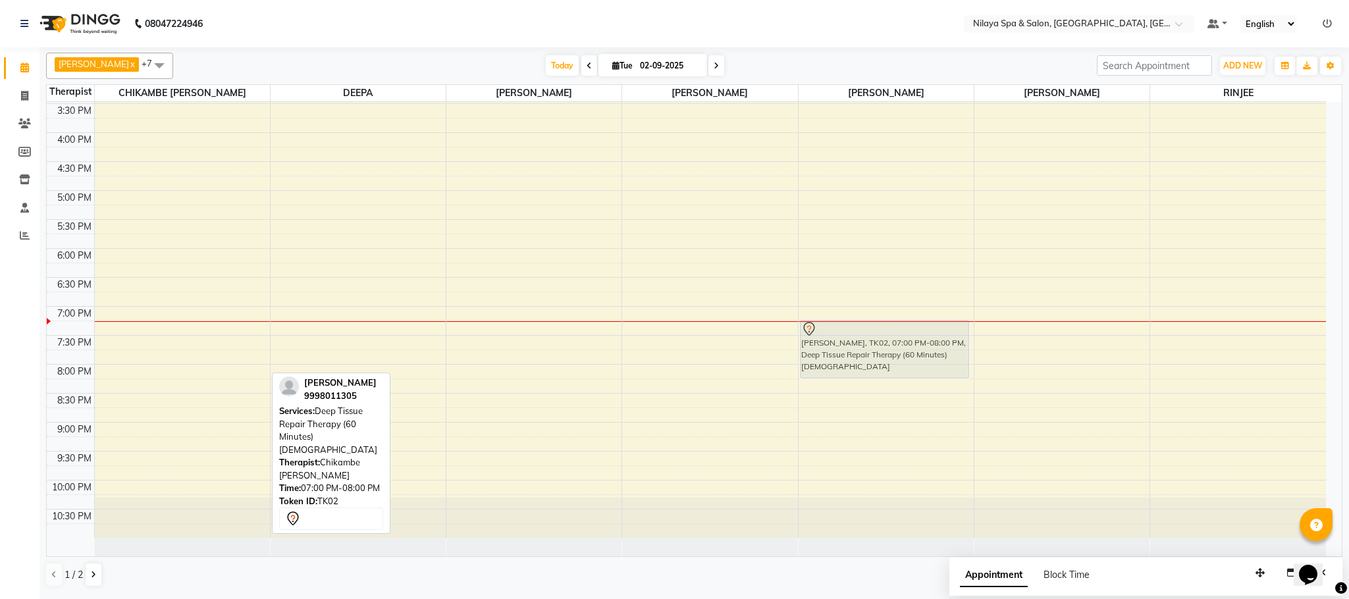
drag, startPoint x: 130, startPoint y: 348, endPoint x: 858, endPoint y: 344, distance: 727.7
click at [858, 344] on tr "[PERSON_NAME], TK02, 07:00 PM-08:00 PM, Deep Tissue Repair Therapy (60 Minutes)…" at bounding box center [686, 103] width 1279 height 869
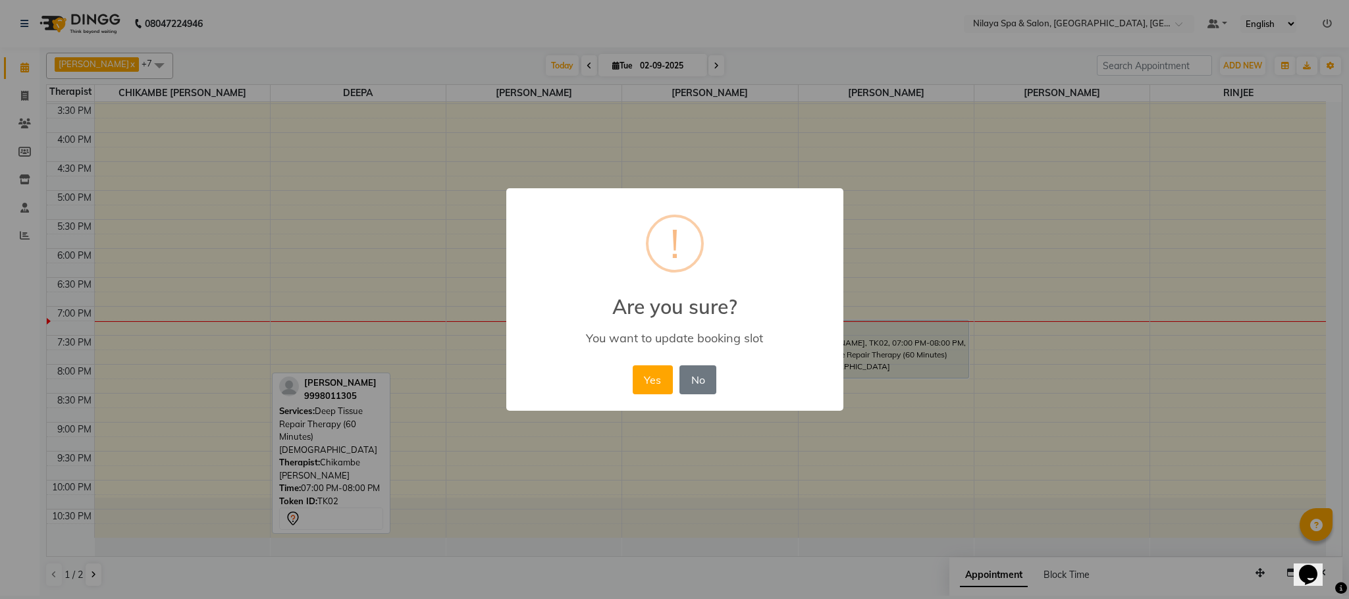
drag, startPoint x: 646, startPoint y: 387, endPoint x: 632, endPoint y: 387, distance: 13.8
click at [646, 387] on button "Yes" at bounding box center [653, 379] width 40 height 29
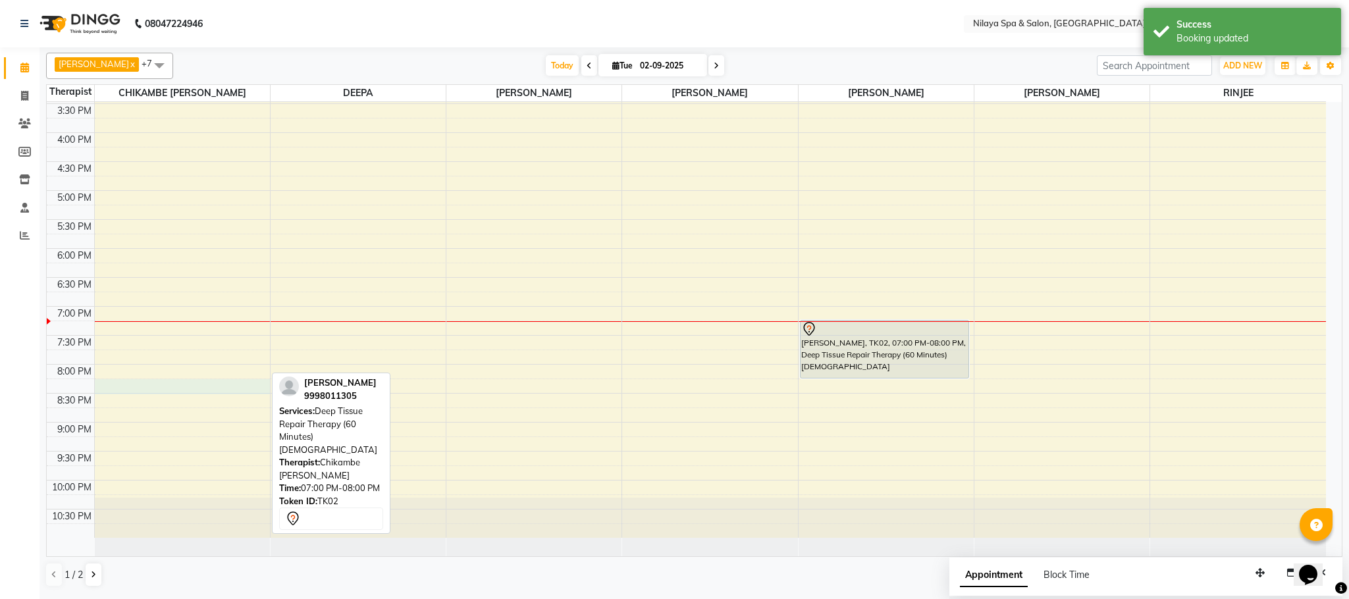
click at [124, 388] on div "8:00 AM 8:30 AM 9:00 AM 9:30 AM 10:00 AM 10:30 AM 11:00 AM 11:30 AM 12:00 PM 12…" at bounding box center [686, 103] width 1279 height 869
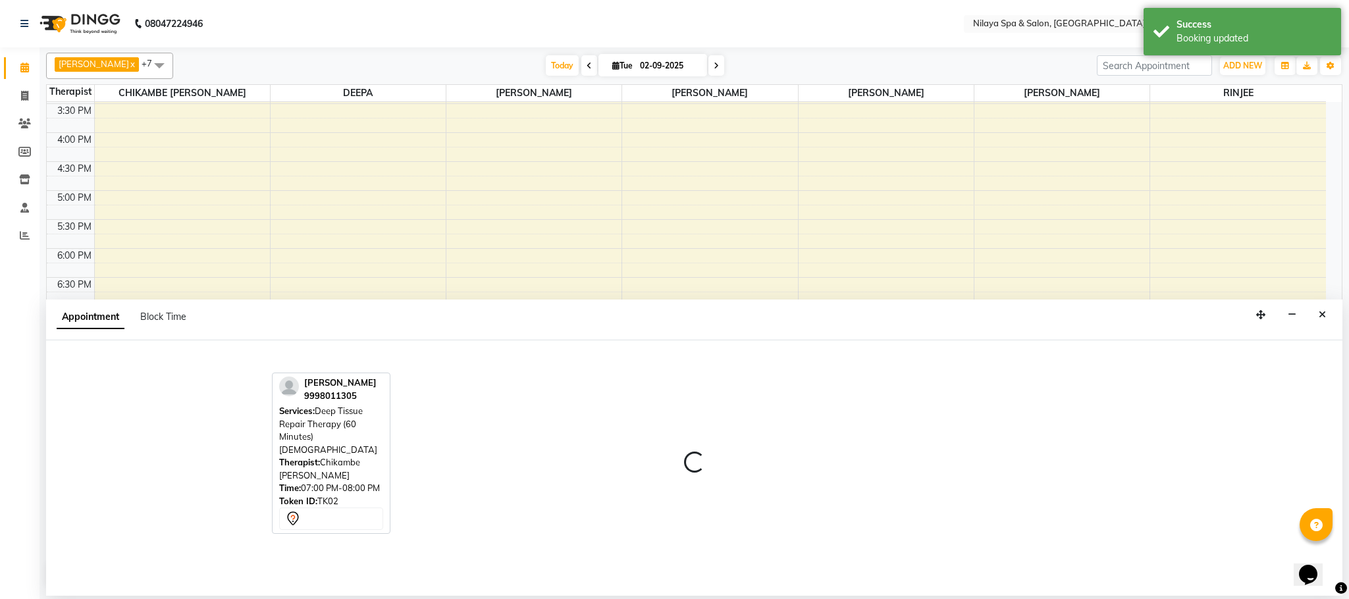
select select "82530"
select select "1200"
select select "tentative"
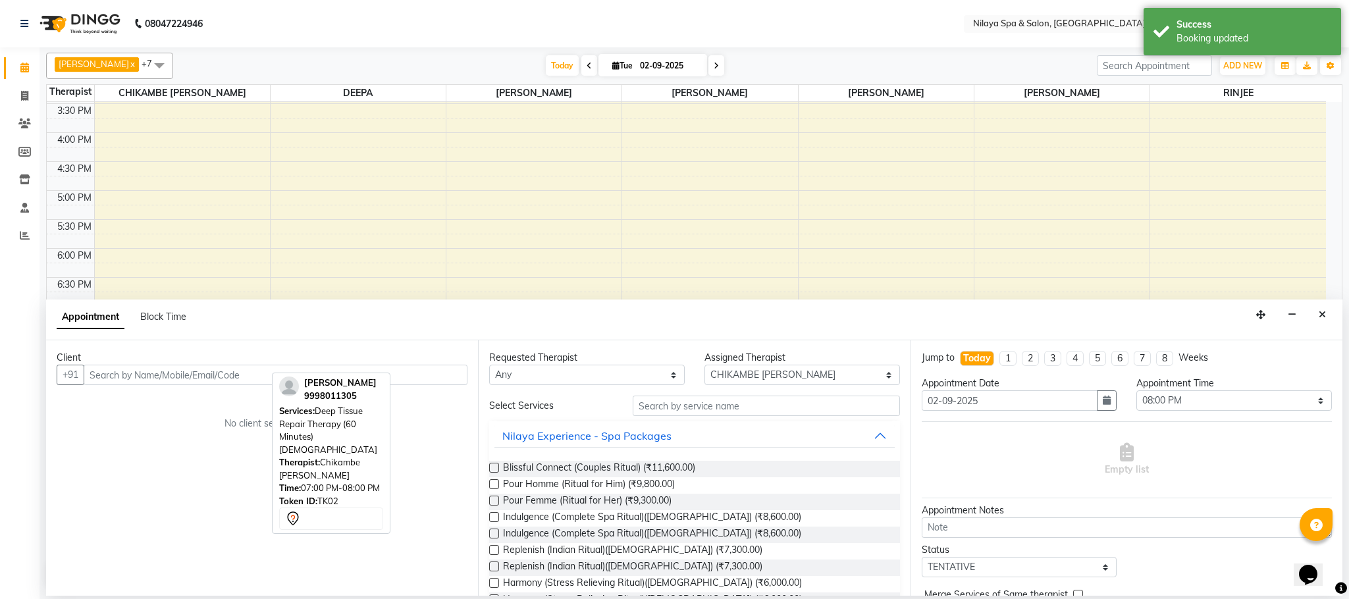
click at [121, 376] on input "text" at bounding box center [276, 375] width 384 height 20
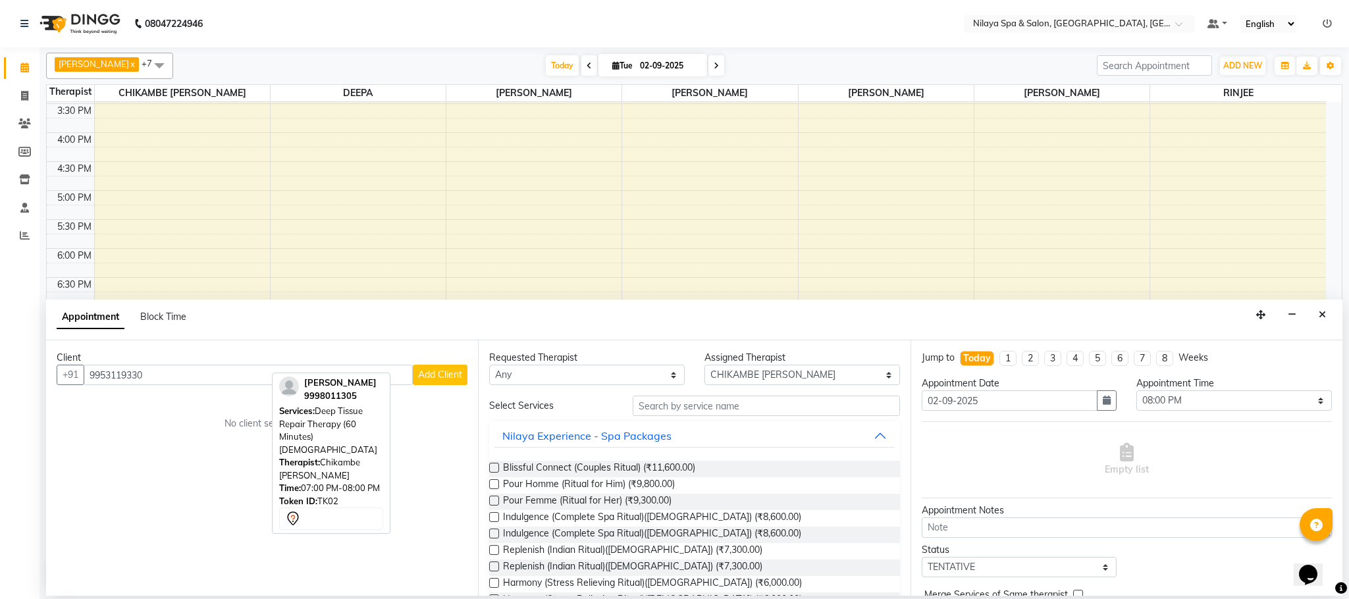
type input "9953119330"
click at [171, 459] on div "Client [PHONE_NUMBER] Add Client No client selected" at bounding box center [262, 468] width 432 height 256
click at [447, 375] on span "Add Client" at bounding box center [440, 375] width 44 height 12
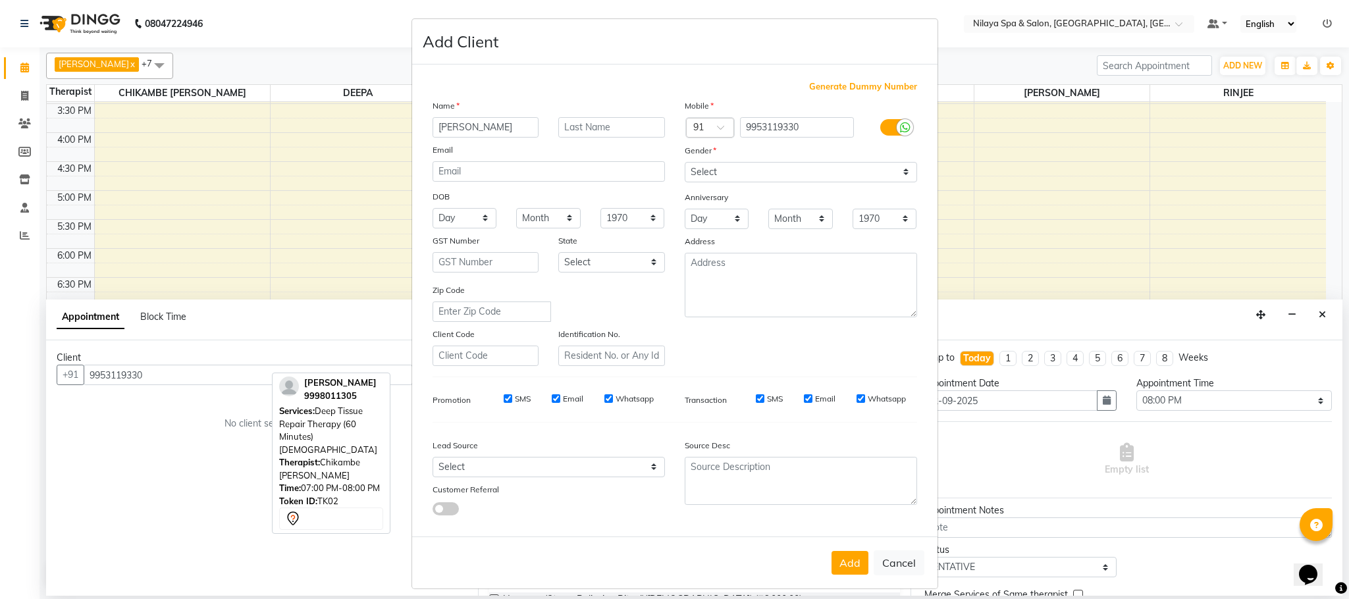
type input "[PERSON_NAME]"
drag, startPoint x: 569, startPoint y: 124, endPoint x: 603, endPoint y: 142, distance: 38.0
click at [573, 124] on input "text" at bounding box center [611, 127] width 107 height 20
type input "[PERSON_NAME]"
click at [895, 171] on select "Select [DEMOGRAPHIC_DATA] [DEMOGRAPHIC_DATA] Other Prefer Not To Say" at bounding box center [801, 172] width 232 height 20
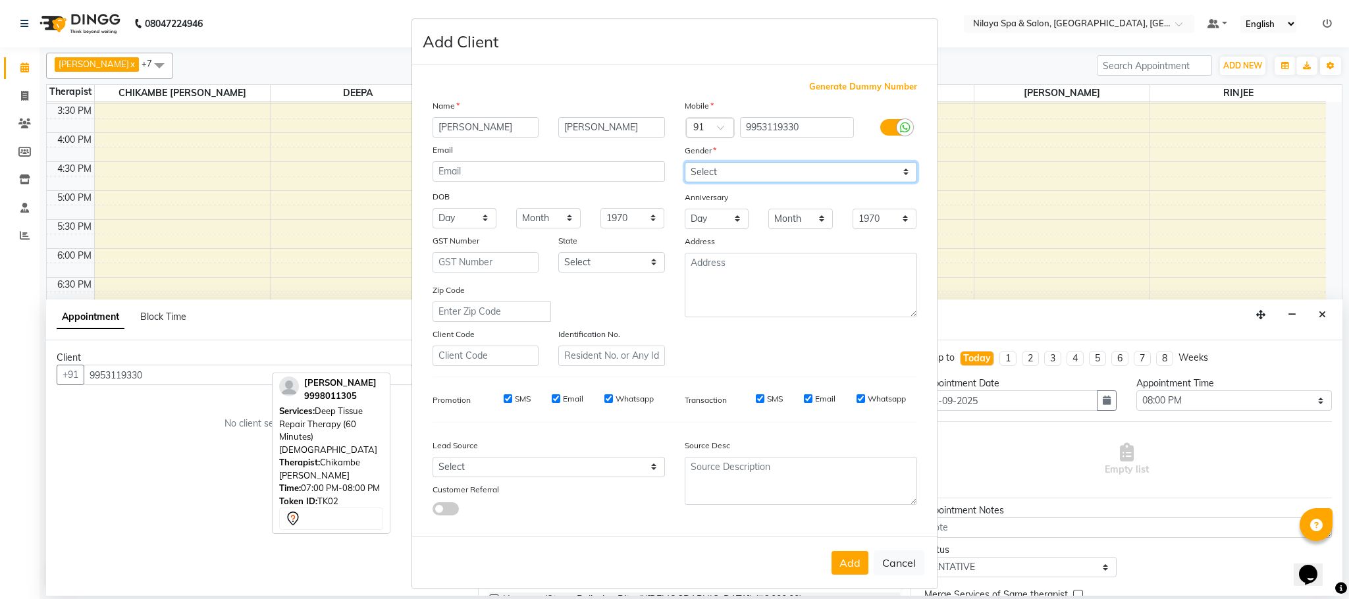
select select "[DEMOGRAPHIC_DATA]"
click at [685, 162] on select "Select [DEMOGRAPHIC_DATA] [DEMOGRAPHIC_DATA] Other Prefer Not To Say" at bounding box center [801, 172] width 232 height 20
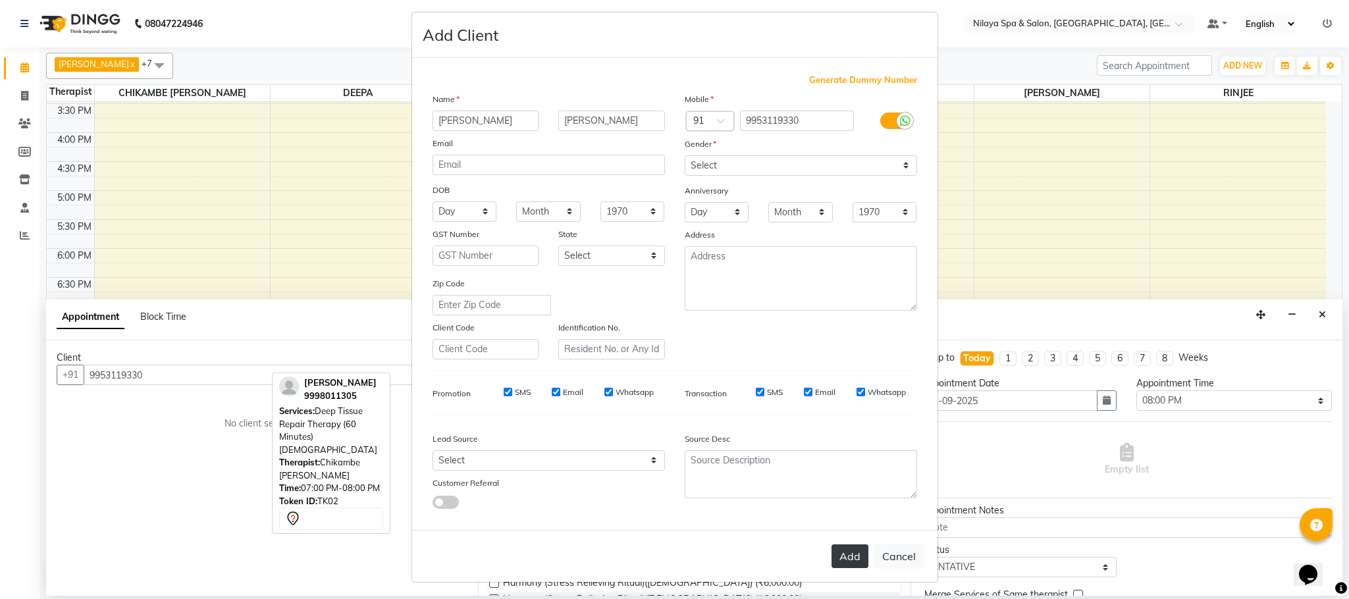
click at [832, 558] on button "Add" at bounding box center [850, 557] width 37 height 24
type input "99******30"
select select
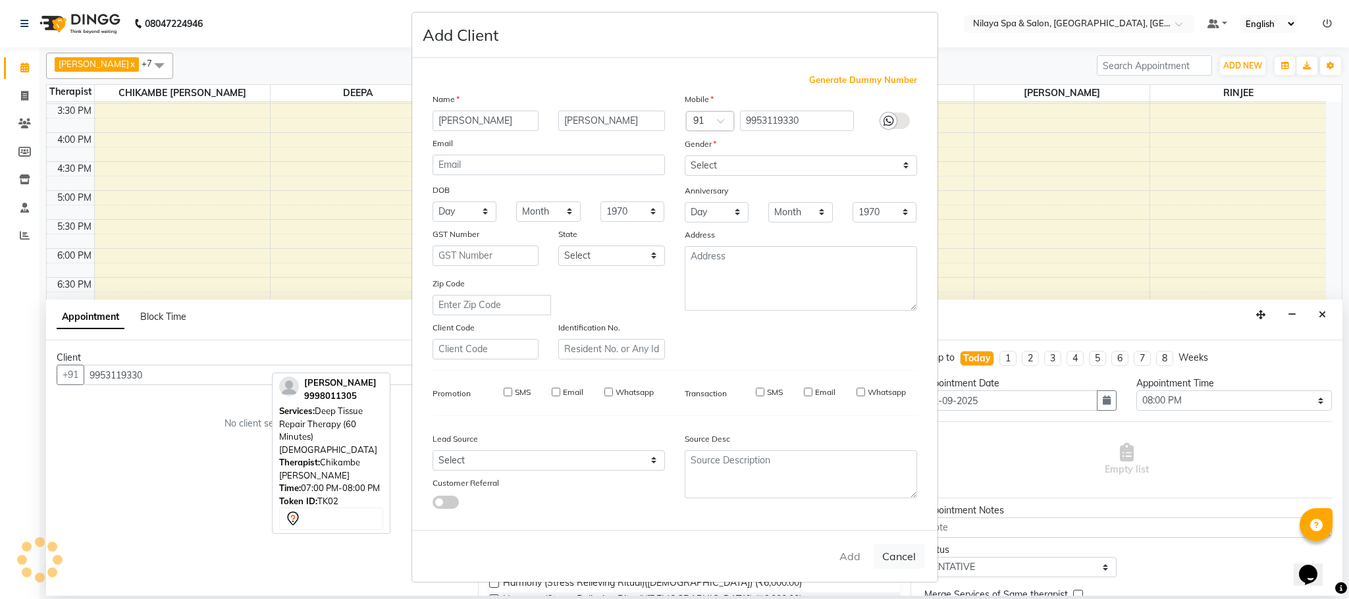
select select
checkbox input "false"
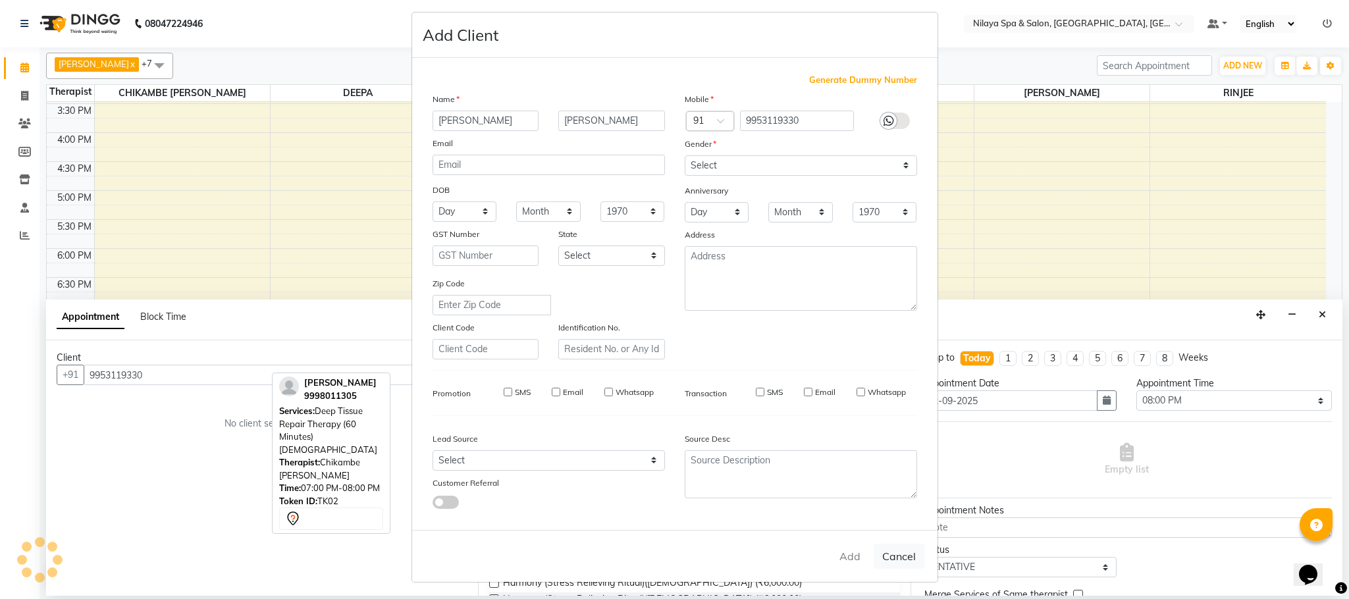
checkbox input "false"
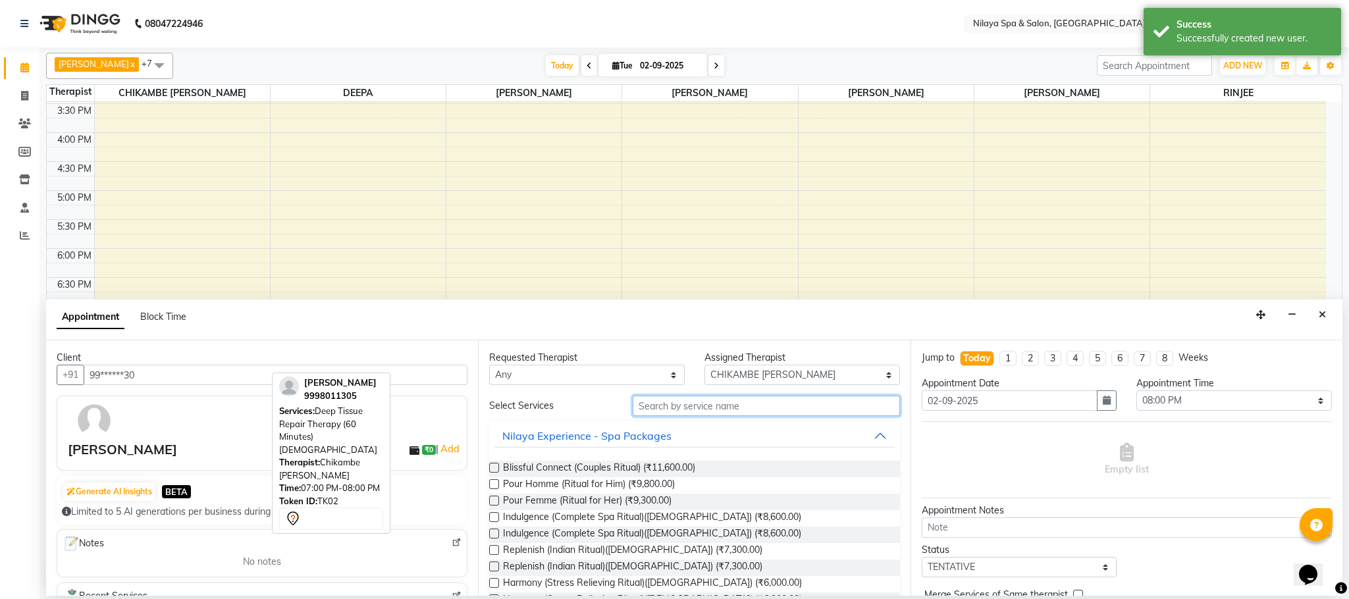
click at [670, 416] on input "text" at bounding box center [766, 406] width 267 height 20
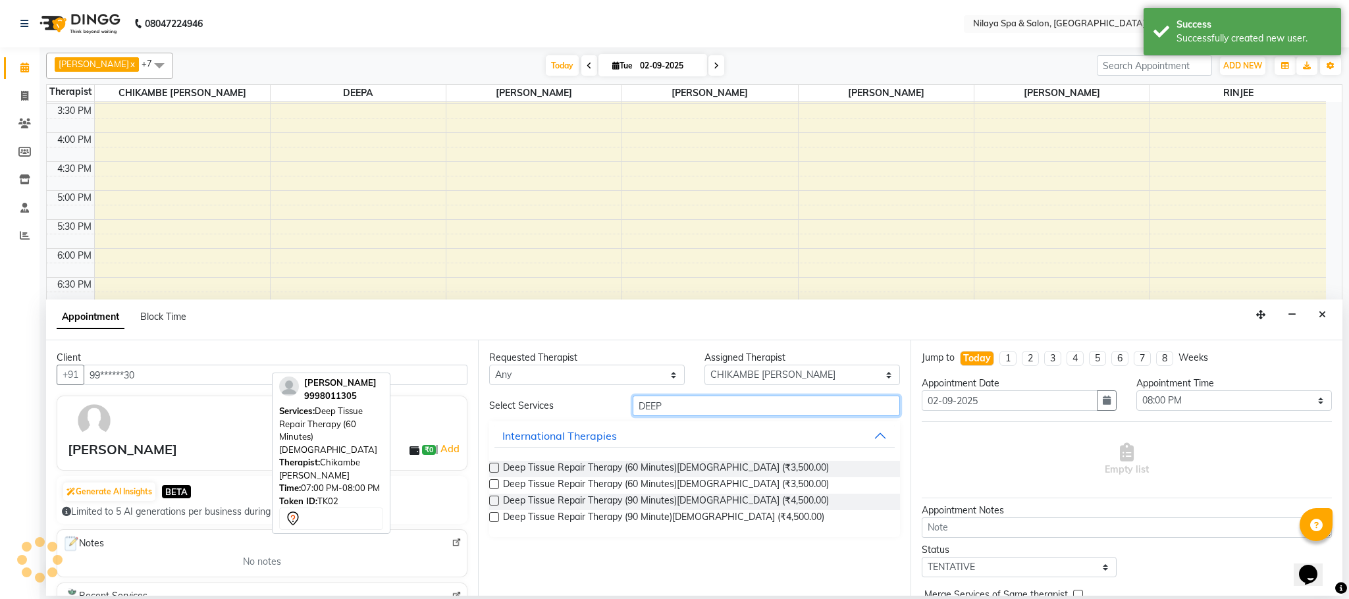
type input "DEEP"
click at [498, 469] on label at bounding box center [494, 468] width 10 height 10
click at [498, 469] on input "checkbox" at bounding box center [493, 469] width 9 height 9
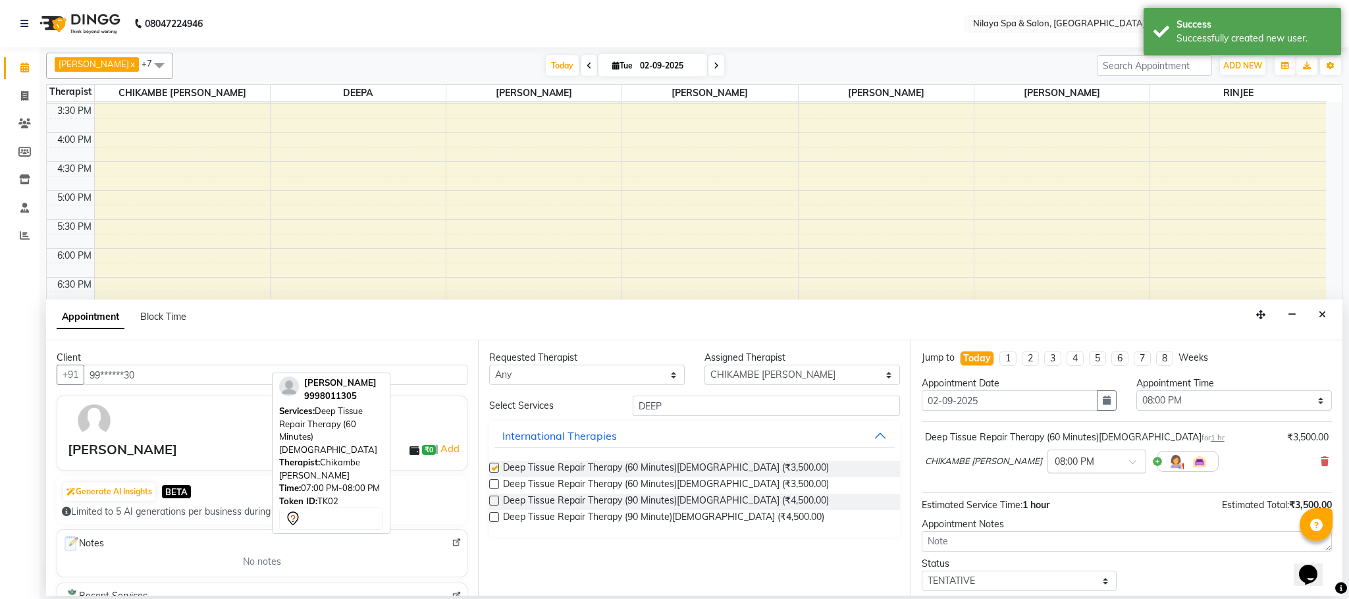
checkbox input "false"
click at [894, 374] on select "Select ACHUI [PERSON_NAME] [PERSON_NAME] [PERSON_NAME] [PERSON_NAME] RINJEE [PE…" at bounding box center [803, 375] width 196 height 20
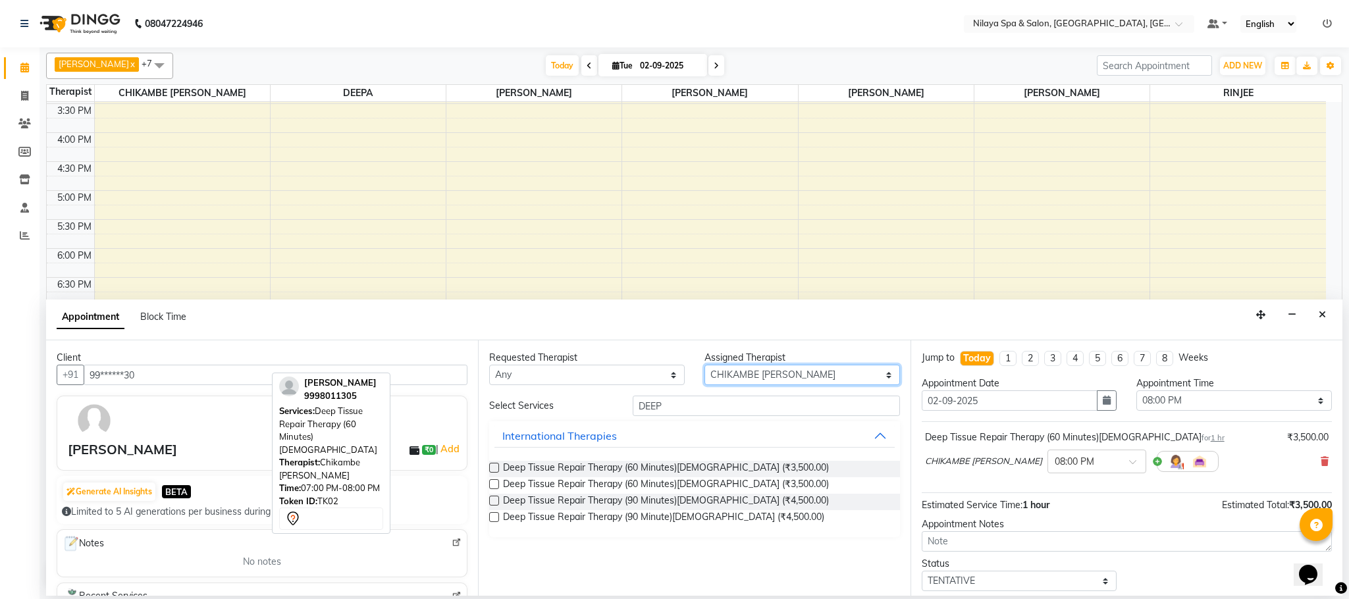
select select "90045"
click at [705, 366] on select "Select ACHUI [PERSON_NAME] [PERSON_NAME] [PERSON_NAME] [PERSON_NAME] RINJEE [PE…" at bounding box center [803, 375] width 196 height 20
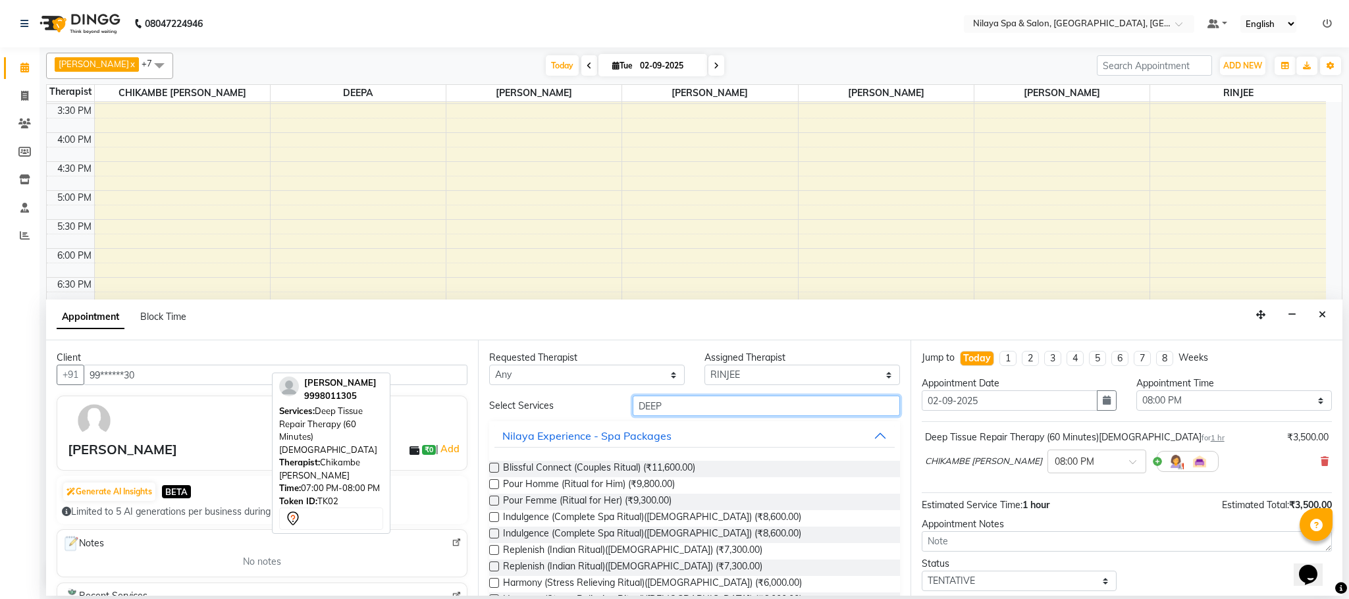
drag, startPoint x: 658, startPoint y: 405, endPoint x: 895, endPoint y: 457, distance: 242.7
click at [662, 405] on input "DEEP" at bounding box center [766, 406] width 267 height 20
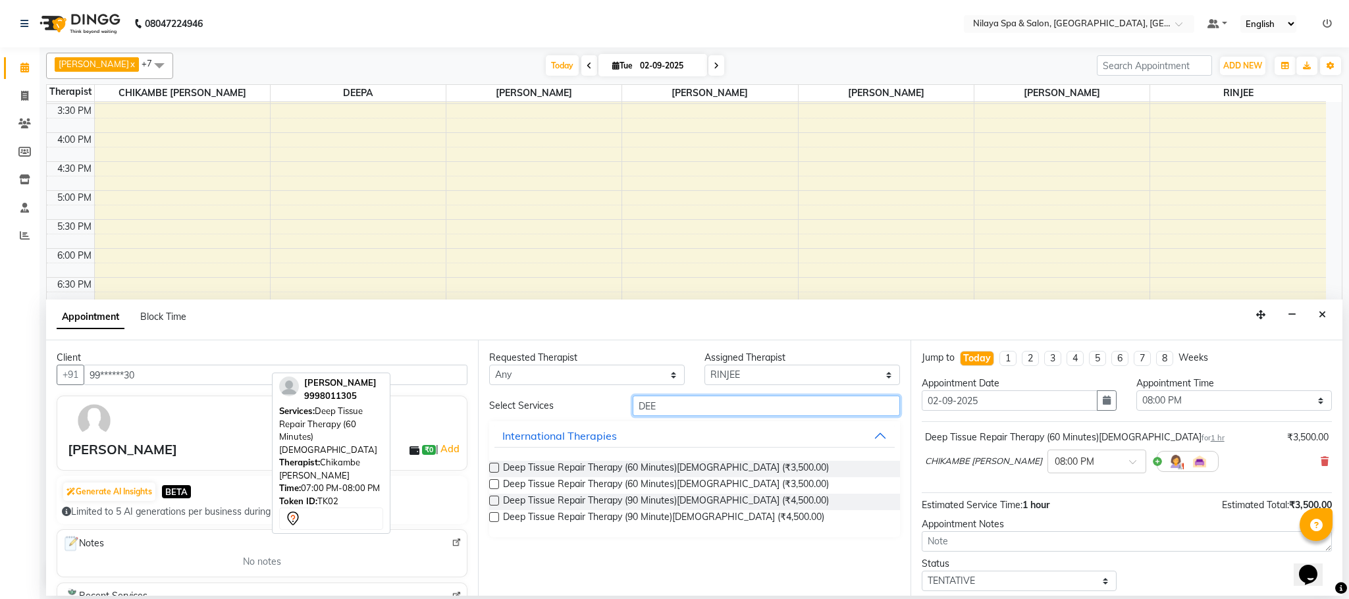
type input "DEE"
click at [497, 467] on label at bounding box center [494, 468] width 10 height 10
click at [497, 467] on input "checkbox" at bounding box center [493, 469] width 9 height 9
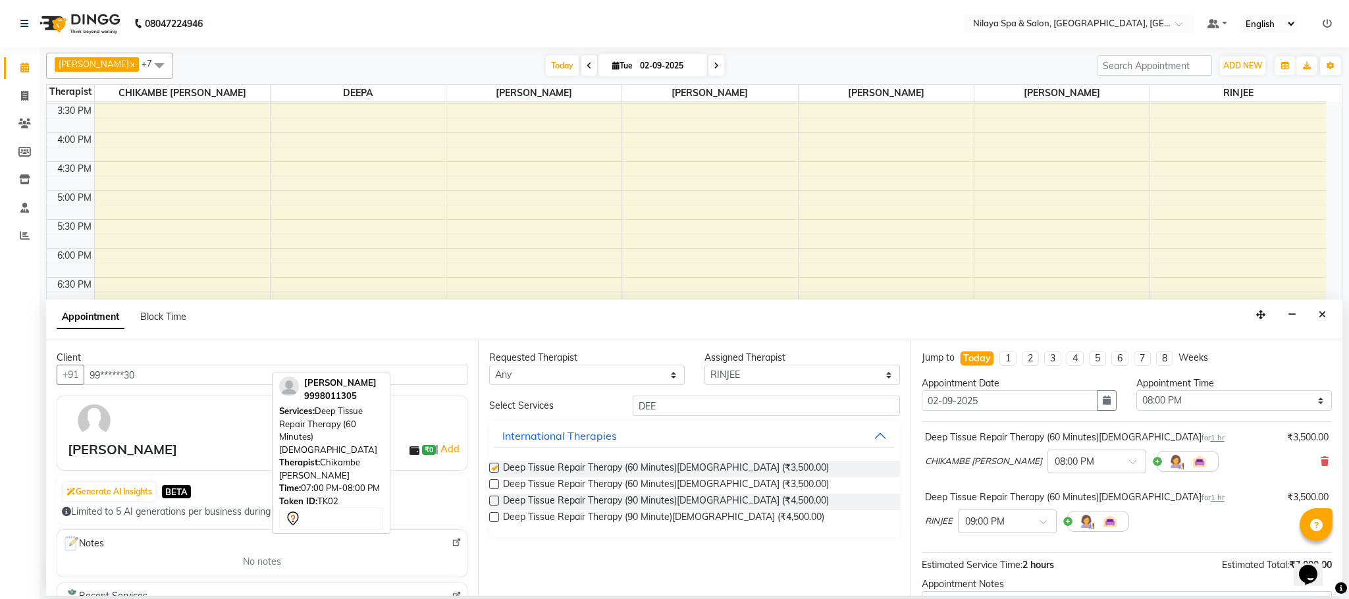
checkbox input "false"
click at [984, 522] on input "text" at bounding box center [994, 521] width 58 height 14
click at [979, 578] on div "08:00 PM" at bounding box center [1007, 582] width 97 height 24
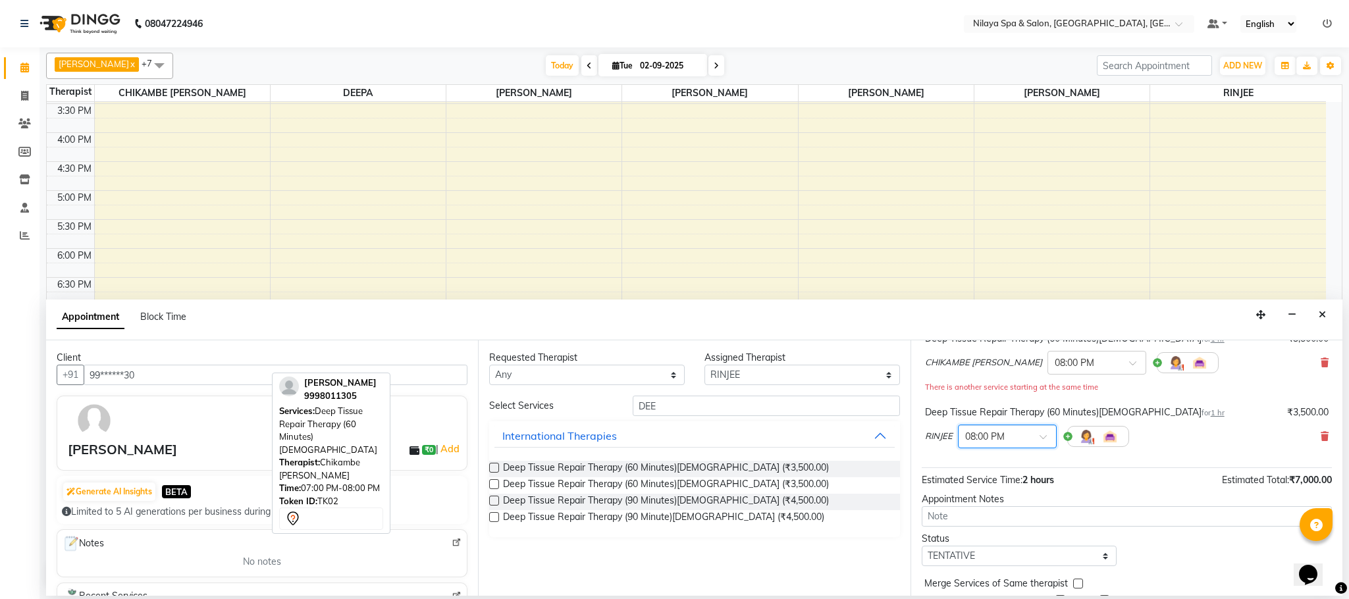
scroll to position [154, 0]
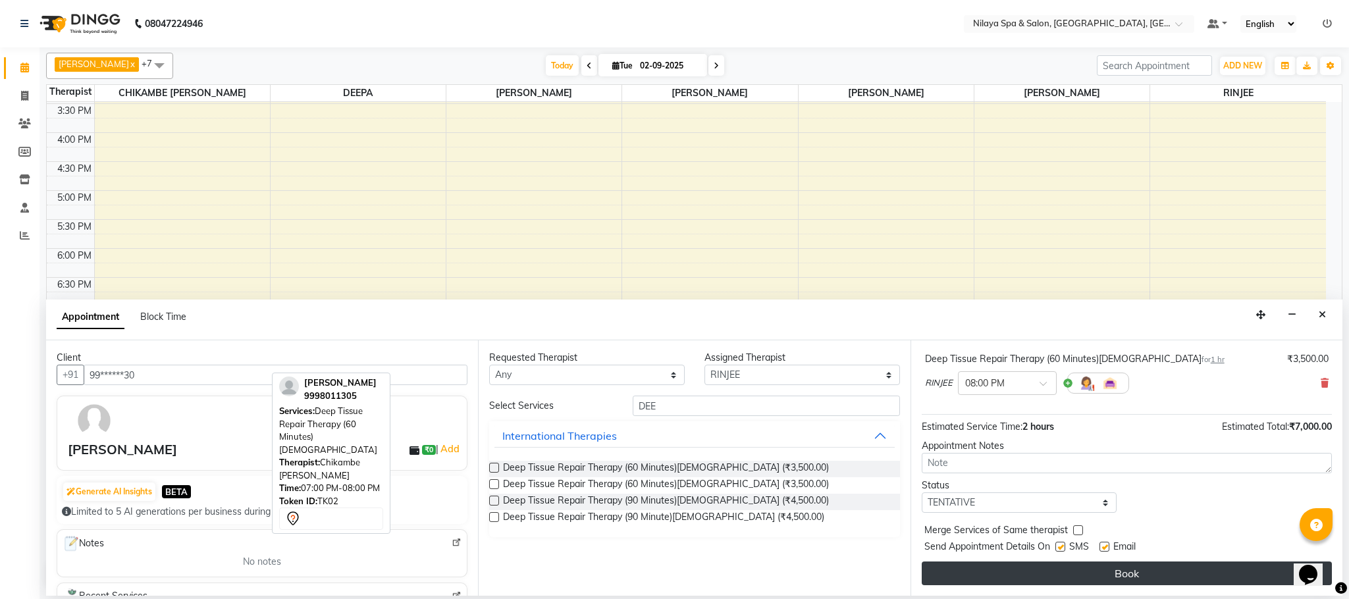
click at [1091, 576] on button "Book" at bounding box center [1127, 574] width 410 height 24
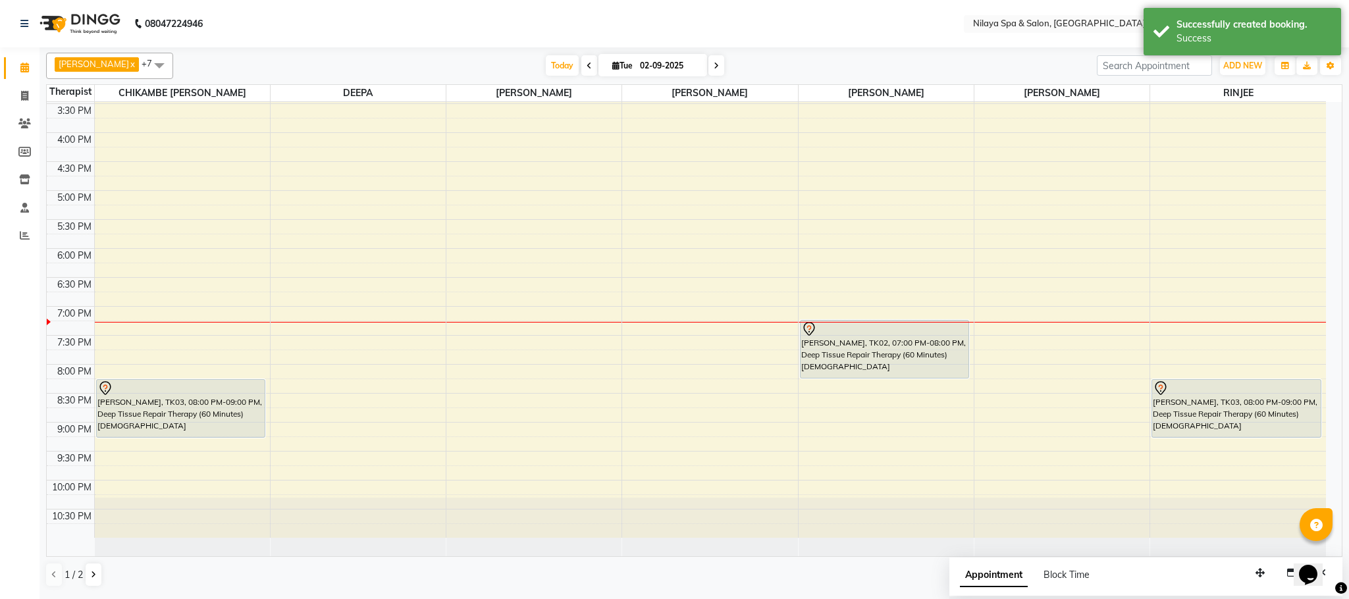
click at [830, 377] on div at bounding box center [885, 377] width 169 height 5
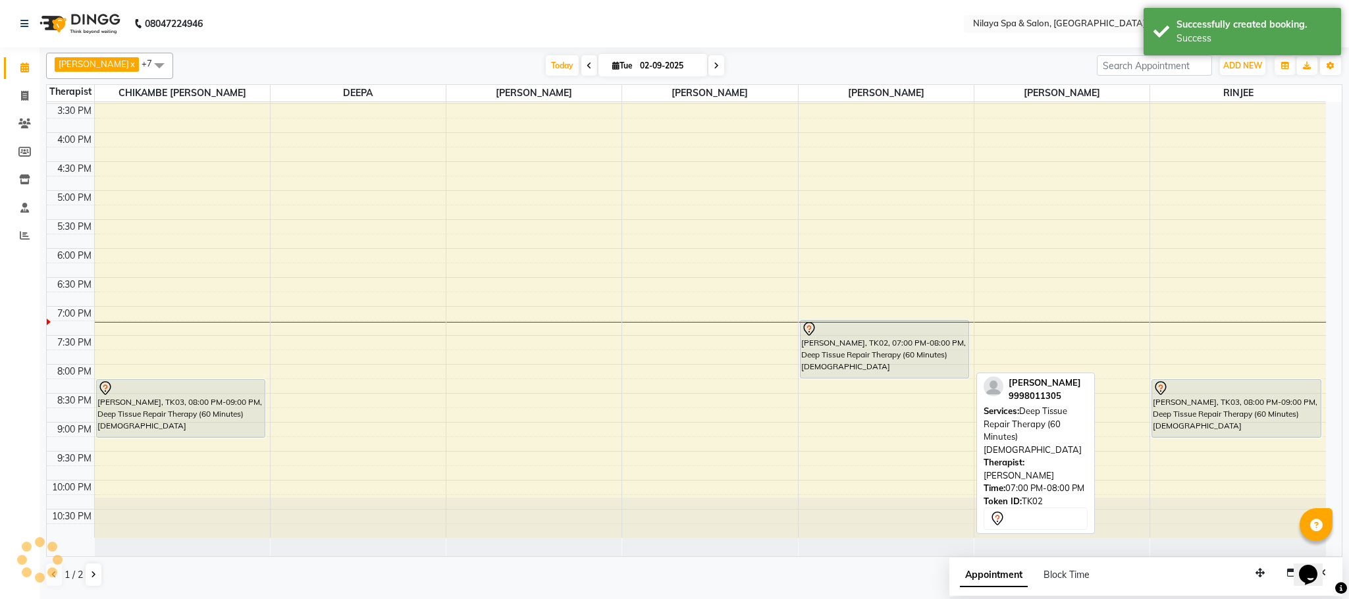
click at [874, 358] on div "[PERSON_NAME], TK02, 07:00 PM-08:00 PM, Deep Tissue Repair Therapy (60 Minutes)…" at bounding box center [885, 349] width 169 height 57
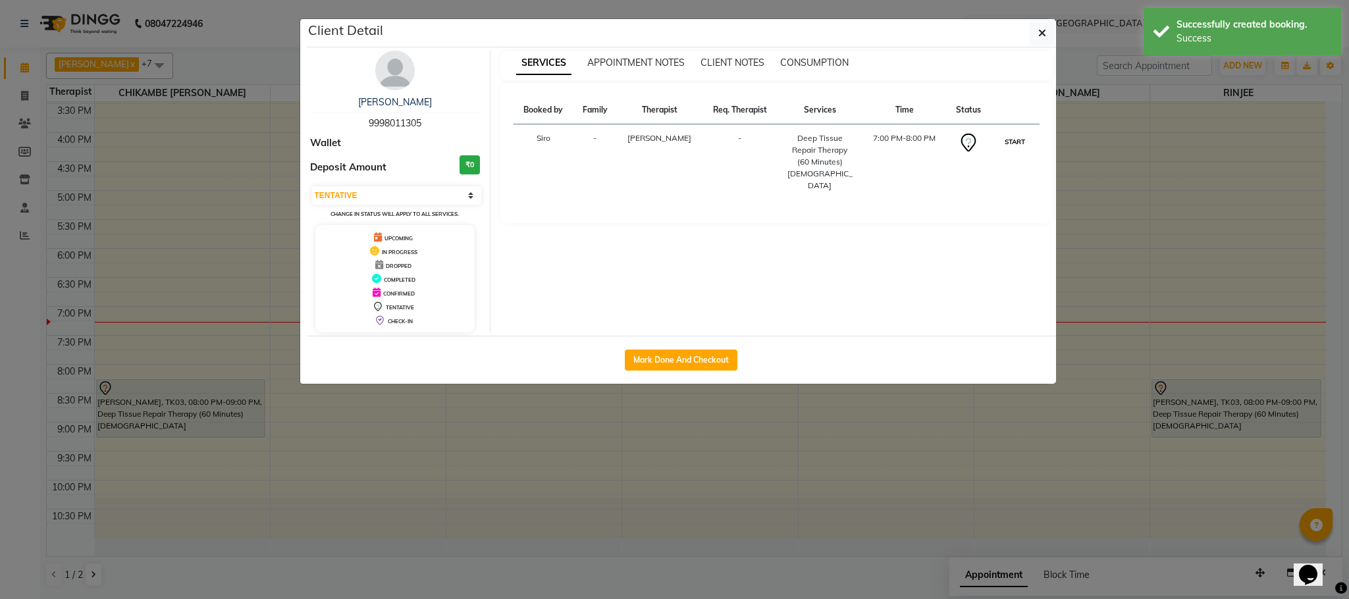
click at [1009, 138] on button "START" at bounding box center [1015, 142] width 27 height 16
select select "1"
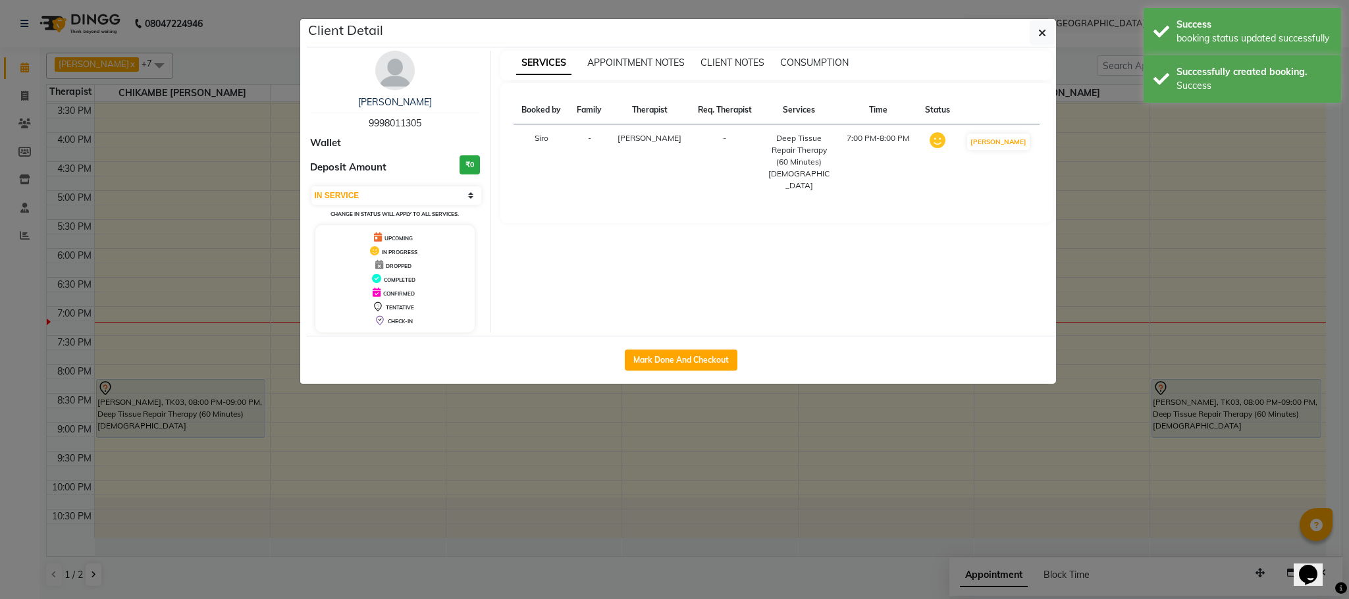
click at [467, 448] on ngb-modal-window "Client Detail [PERSON_NAME] 9998011305 Wallet Deposit Amount ₹0 Select IN SERVI…" at bounding box center [674, 299] width 1349 height 599
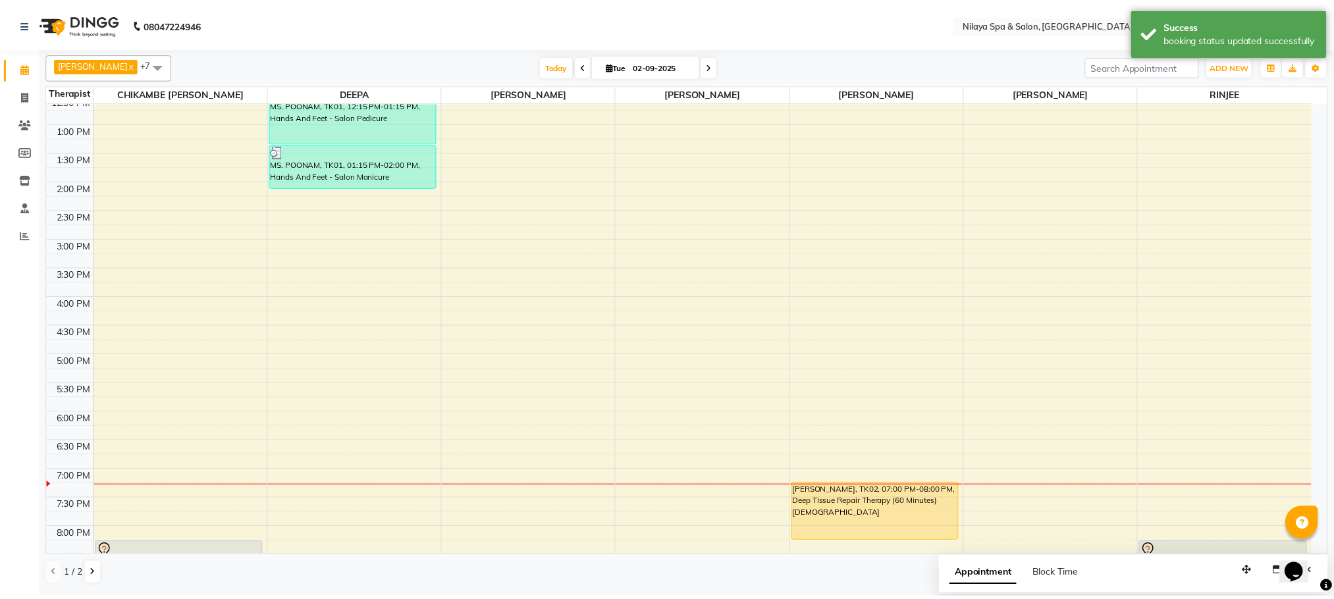
scroll to position [433, 0]
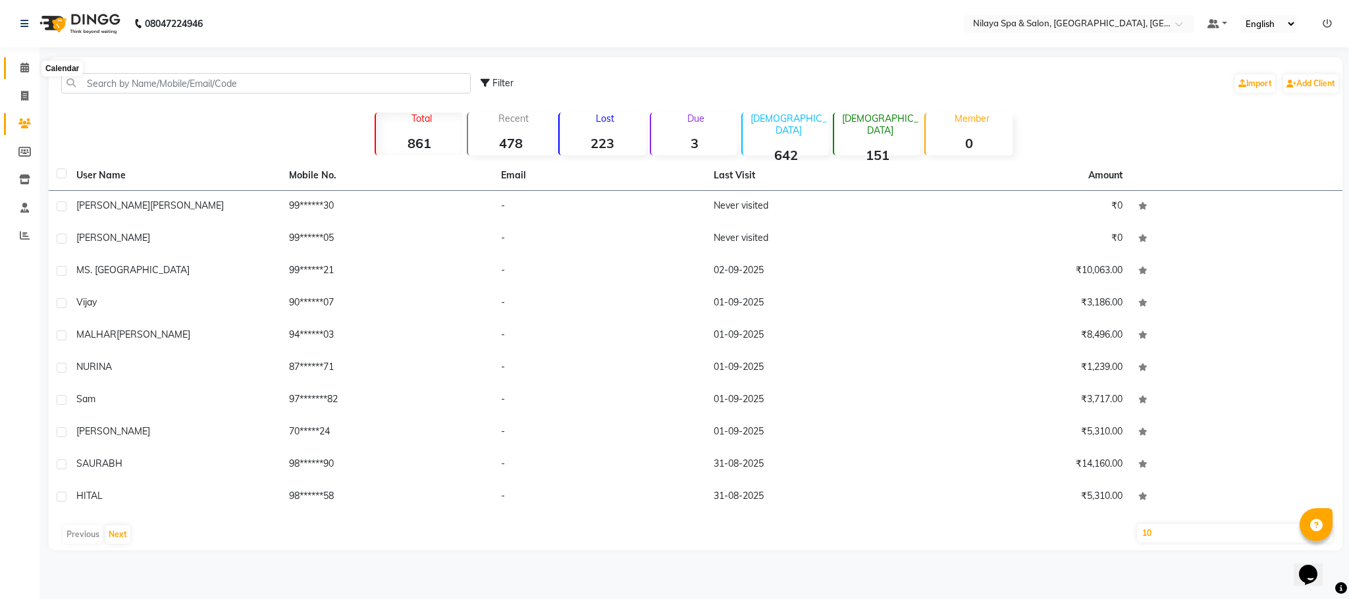
click at [24, 68] on icon at bounding box center [24, 68] width 9 height 10
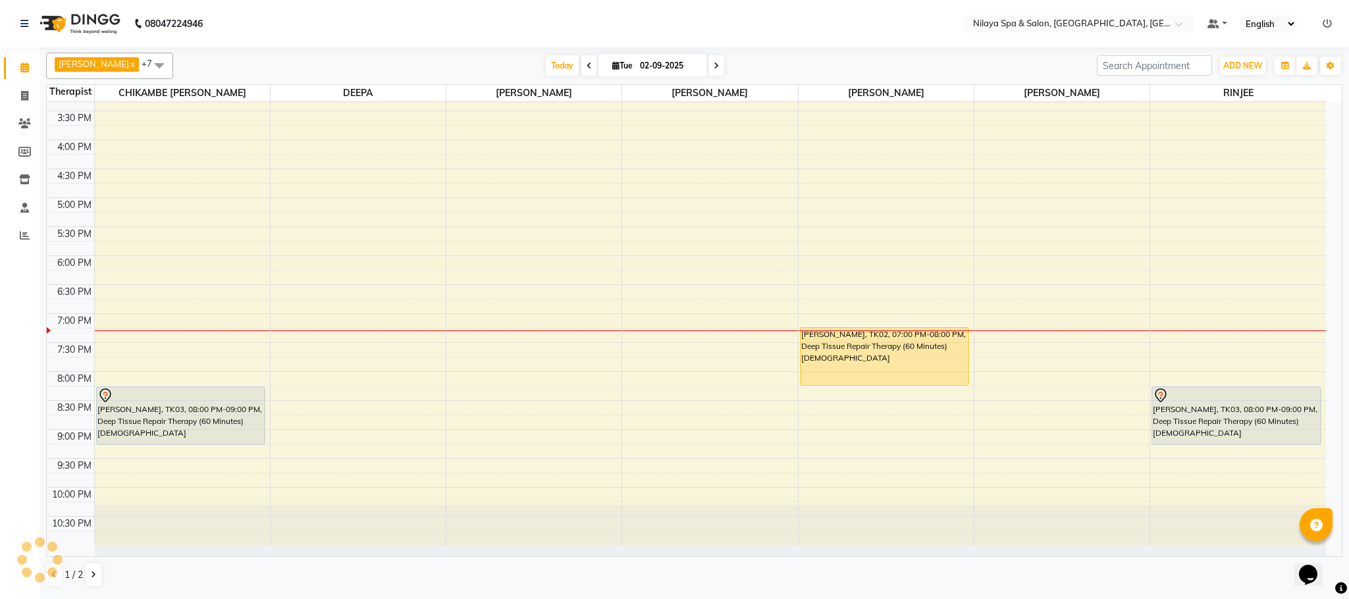
scroll to position [433, 0]
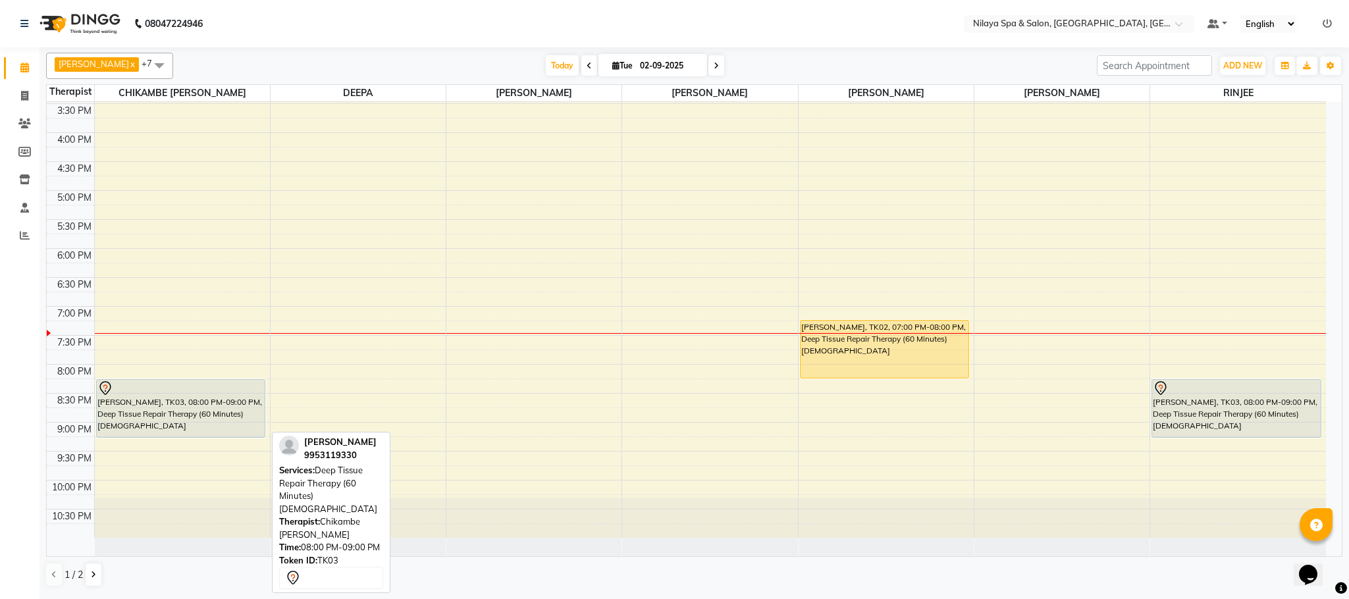
click at [204, 409] on div "[PERSON_NAME], TK03, 08:00 PM-09:00 PM, Deep Tissue Repair Therapy (60 Minutes)…" at bounding box center [181, 408] width 169 height 57
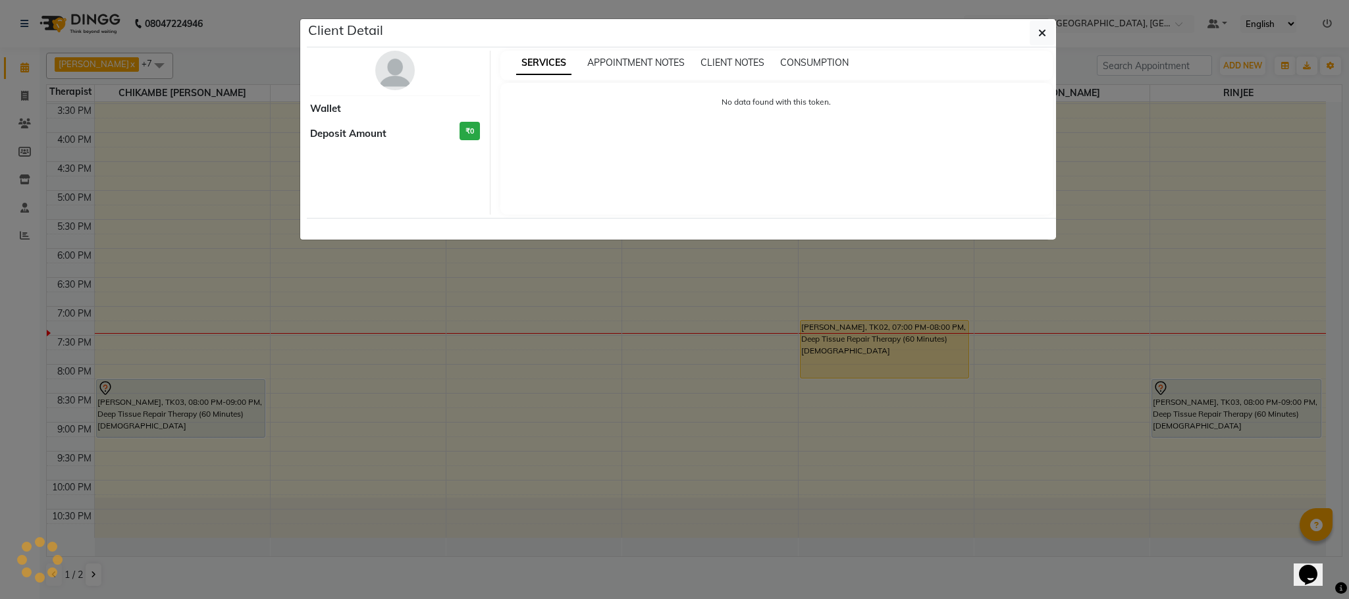
select select "7"
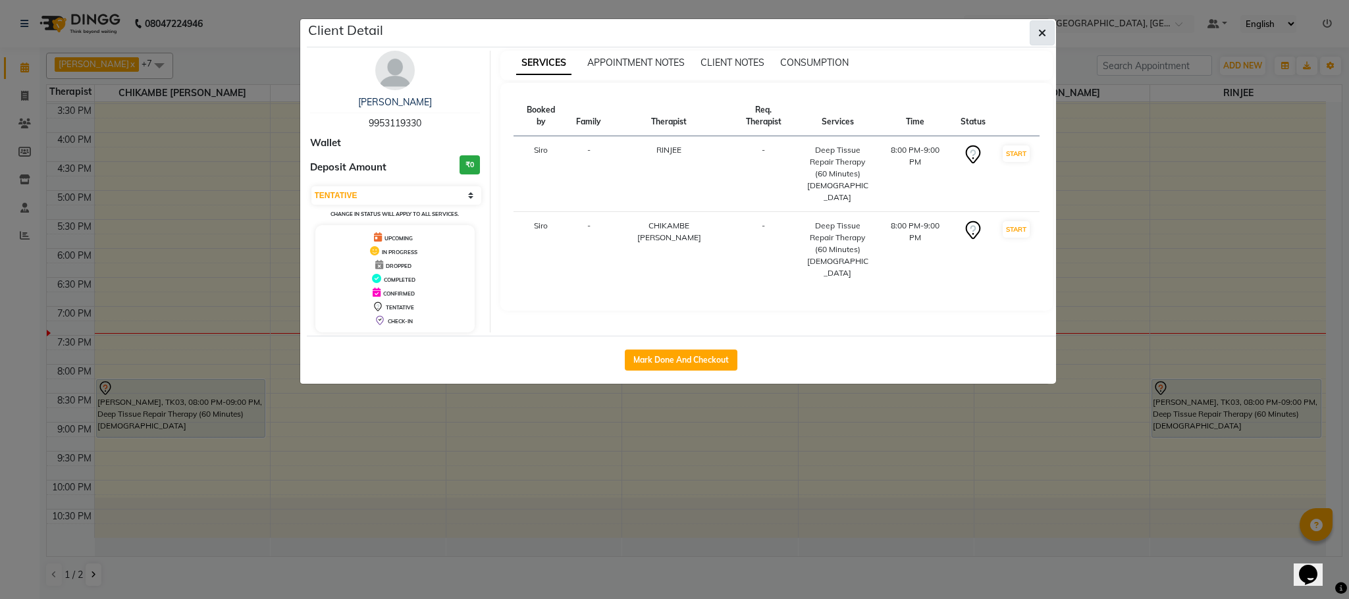
click at [1047, 38] on button "button" at bounding box center [1042, 32] width 25 height 25
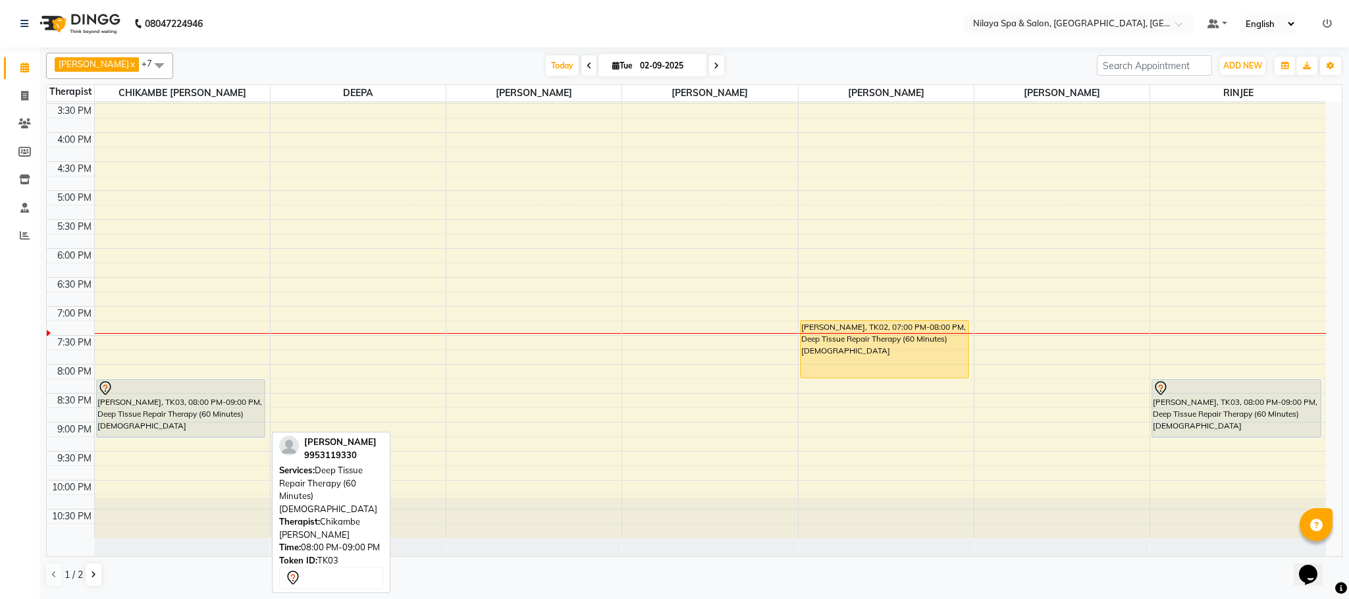
click at [200, 398] on div "[PERSON_NAME], TK03, 08:00 PM-09:00 PM, Deep Tissue Repair Therapy (60 Minutes)…" at bounding box center [181, 408] width 169 height 57
select select "7"
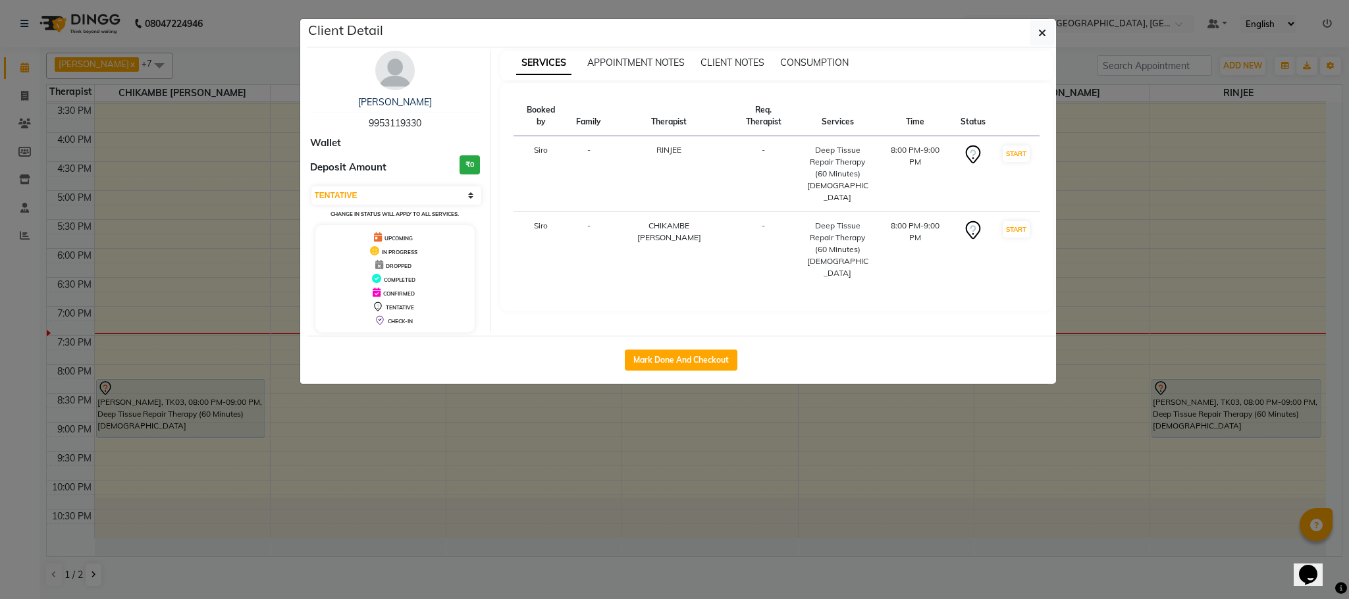
click at [1059, 40] on ngb-modal-window "Client Detail [PERSON_NAME] 9953119330 Wallet Deposit Amount ₹0 Select IN SERVI…" at bounding box center [674, 299] width 1349 height 599
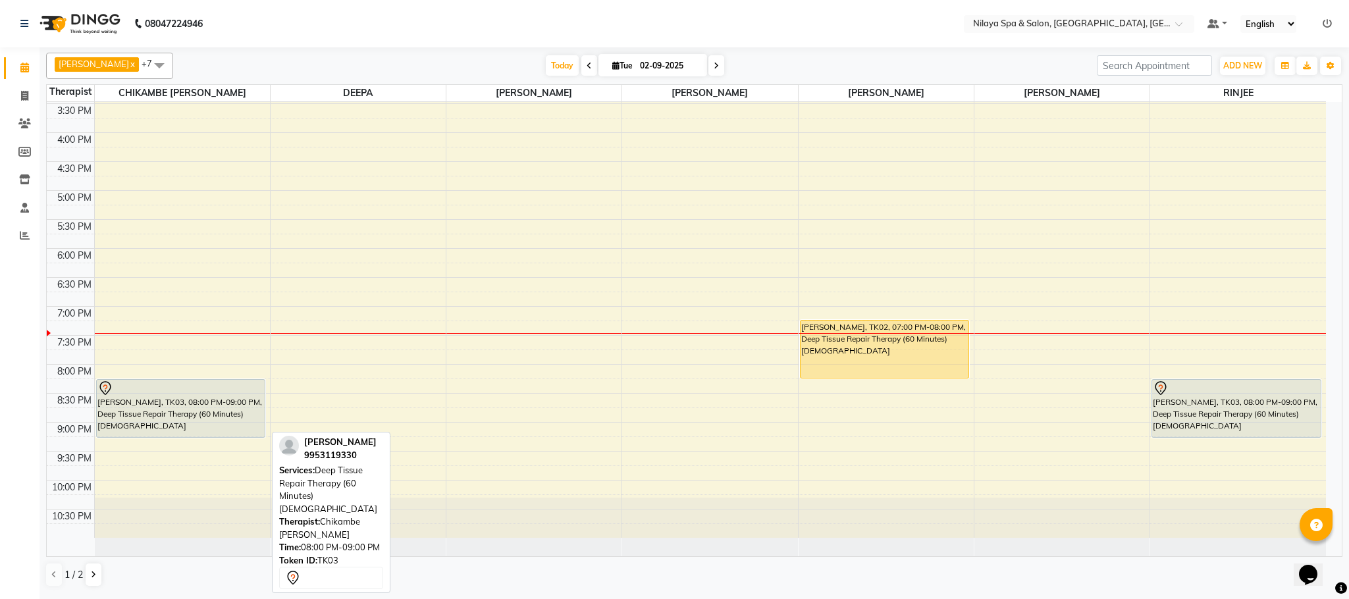
click at [265, 390] on link "[PERSON_NAME], TK03, 08:00 PM-09:00 PM, Deep Tissue Repair Therapy (60 Minutes)…" at bounding box center [181, 408] width 170 height 59
select select "7"
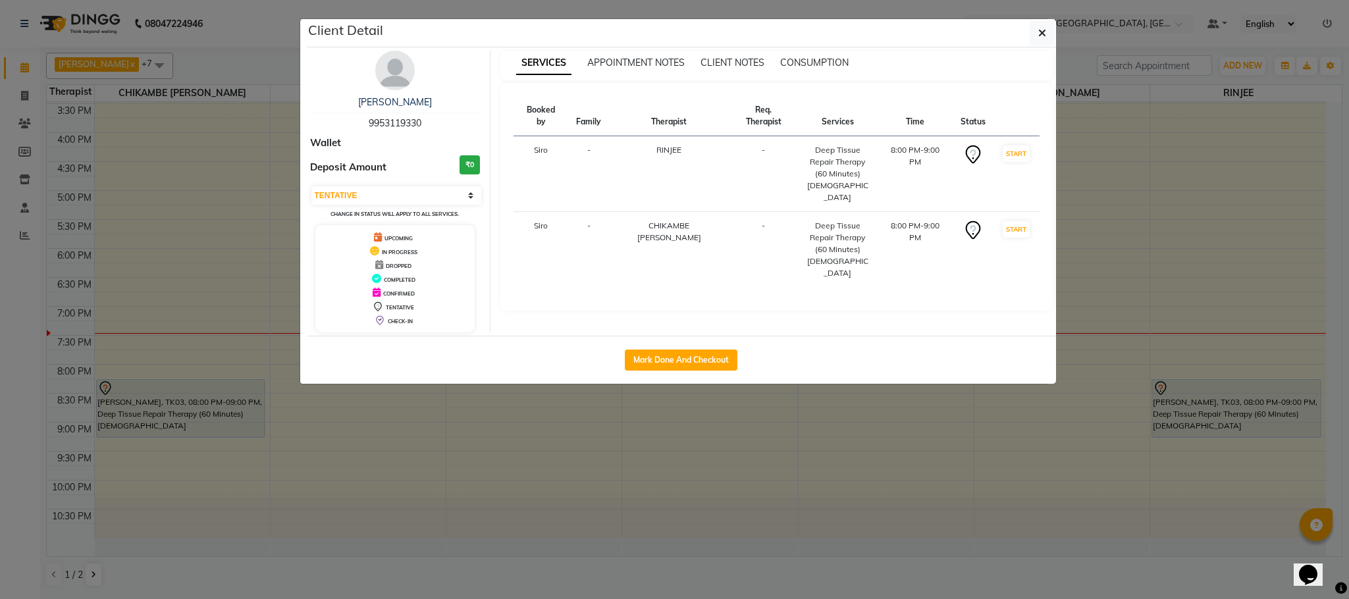
drag, startPoint x: 531, startPoint y: 465, endPoint x: 344, endPoint y: 431, distance: 190.1
click at [525, 461] on ngb-modal-window "Client Detail [PERSON_NAME] 9953119330 Wallet Deposit Amount ₹0 Select IN SERVI…" at bounding box center [674, 299] width 1349 height 599
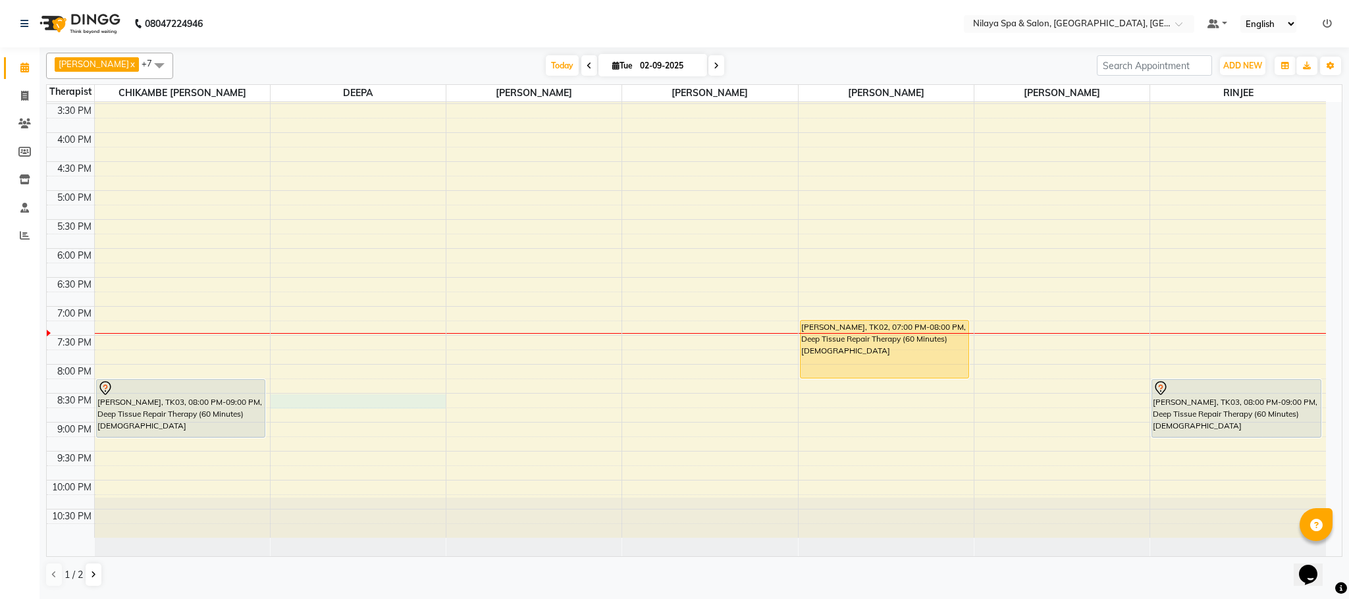
drag, startPoint x: 288, startPoint y: 384, endPoint x: 282, endPoint y: 397, distance: 14.4
click at [282, 397] on div "8:00 AM 8:30 AM 9:00 AM 9:30 AM 10:00 AM 10:30 AM 11:00 AM 11:30 AM 12:00 PM 12…" at bounding box center [686, 103] width 1279 height 869
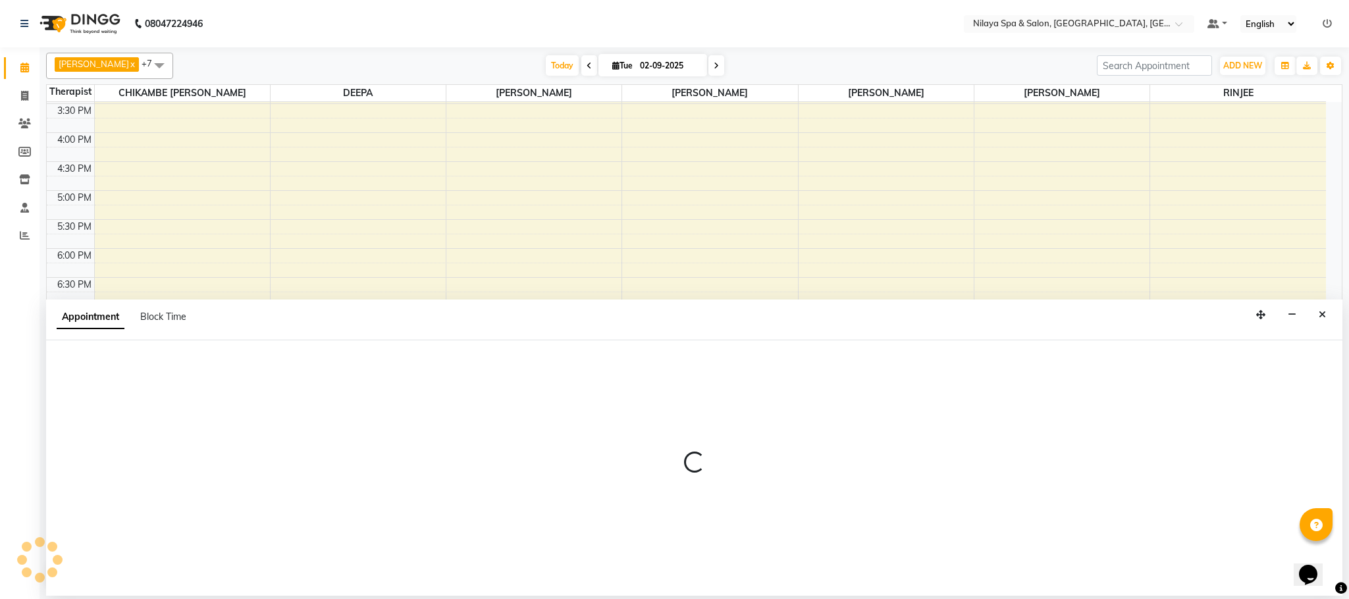
select select "72259"
select select "1215"
select select "tentative"
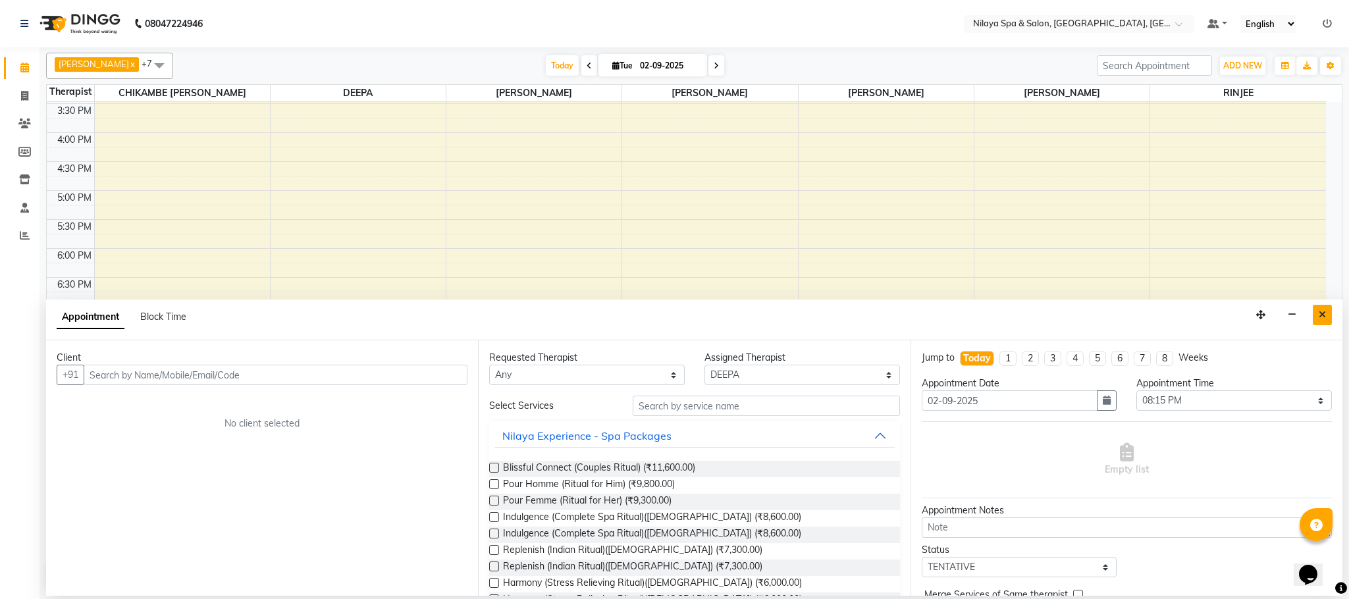
click at [1326, 313] on icon "Close" at bounding box center [1322, 314] width 7 height 9
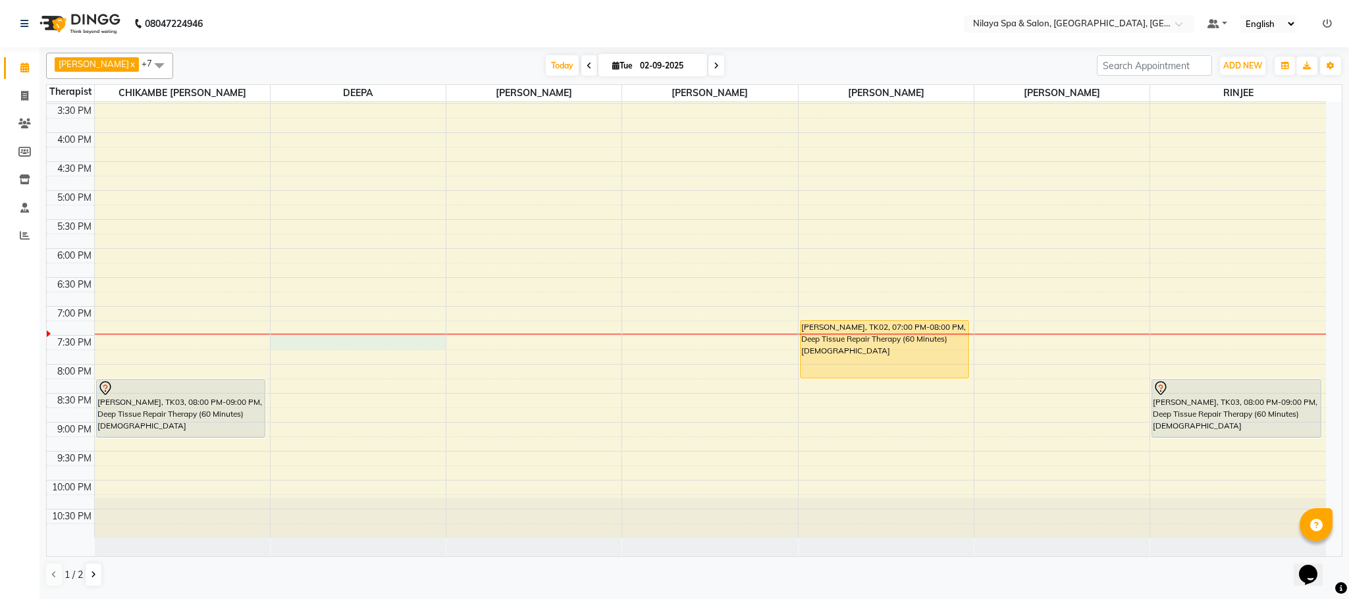
click at [324, 340] on div "8:00 AM 8:30 AM 9:00 AM 9:30 AM 10:00 AM 10:30 AM 11:00 AM 11:30 AM 12:00 PM 12…" at bounding box center [686, 103] width 1279 height 869
select select "72259"
select select "1155"
select select "tentative"
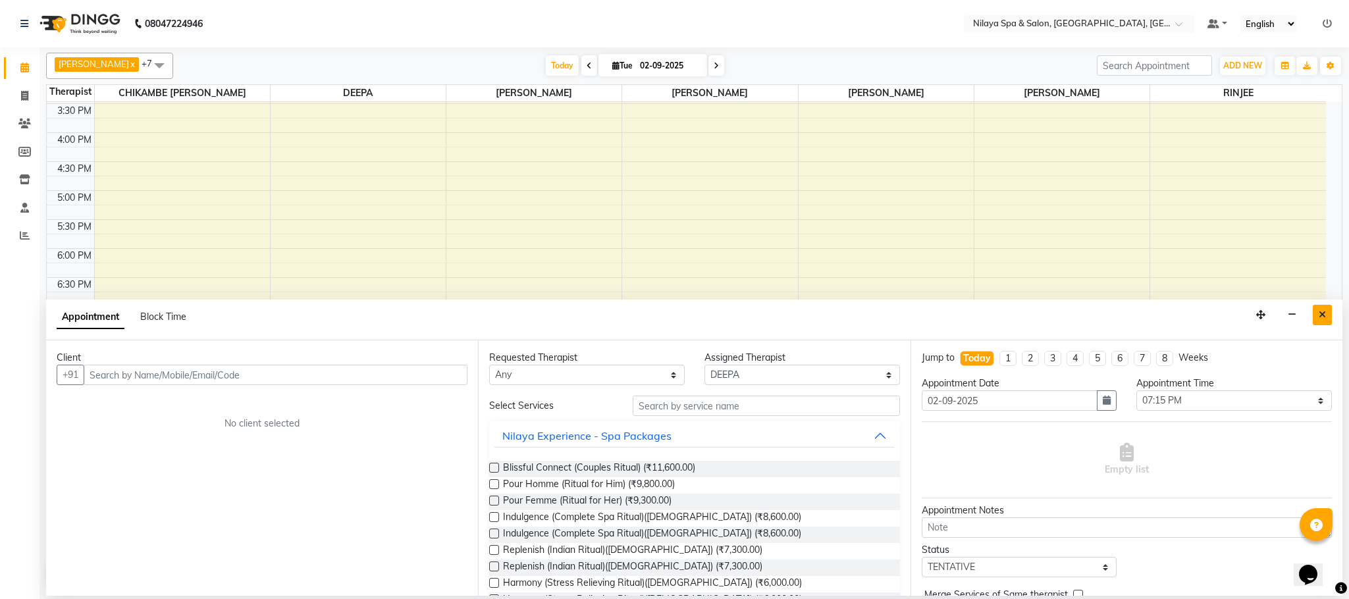
click at [1320, 307] on button "Close" at bounding box center [1322, 315] width 19 height 20
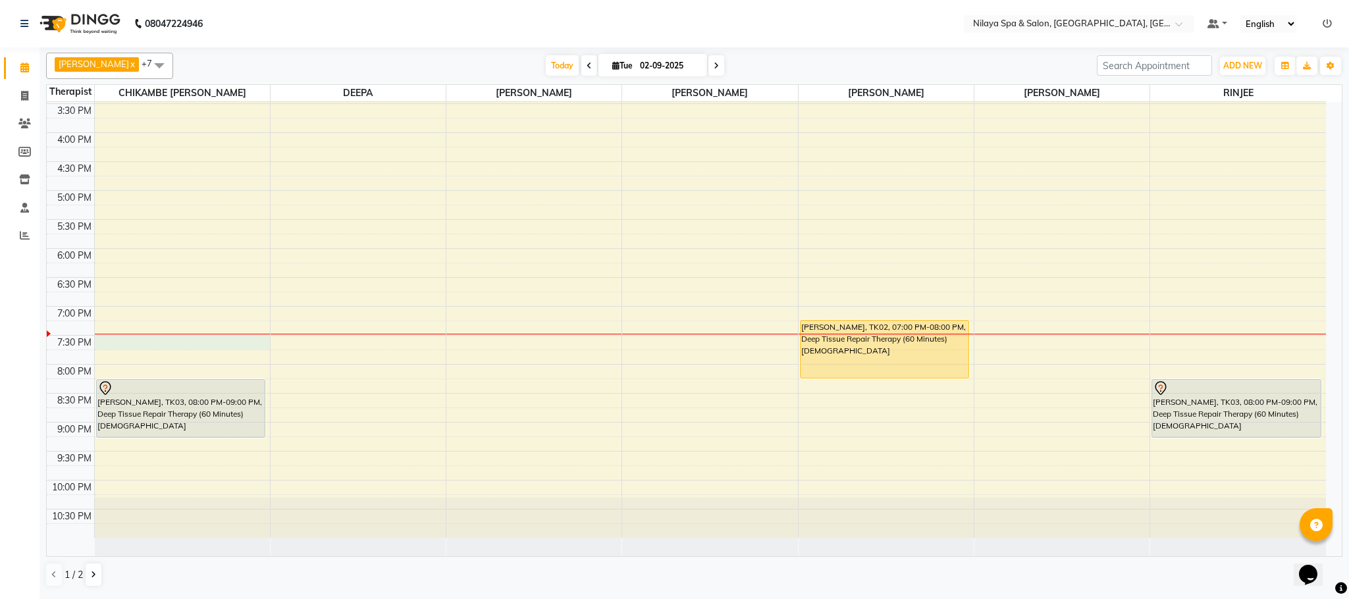
click at [141, 344] on div "8:00 AM 8:30 AM 9:00 AM 9:30 AM 10:00 AM 10:30 AM 11:00 AM 11:30 AM 12:00 PM 12…" at bounding box center [686, 103] width 1279 height 869
select select "82530"
select select "1155"
select select "tentative"
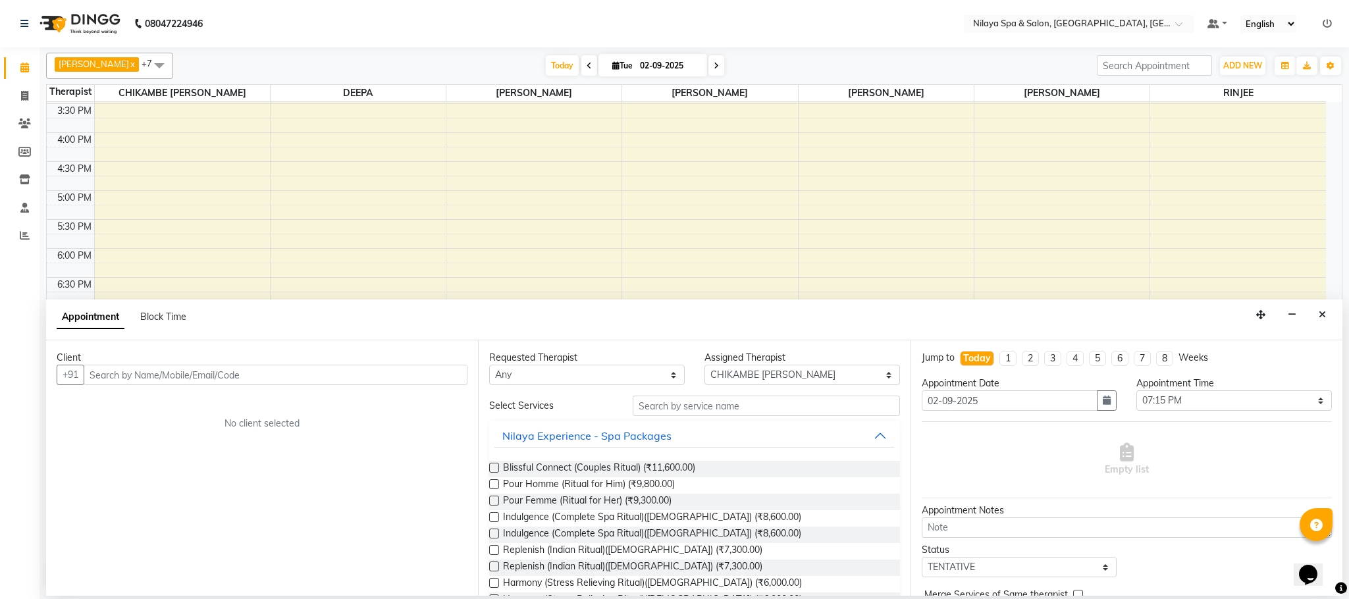
drag, startPoint x: 107, startPoint y: 375, endPoint x: 117, endPoint y: 394, distance: 20.9
click at [109, 375] on input "text" at bounding box center [276, 375] width 384 height 20
type input "90124553323"
click at [444, 369] on button "Add Client" at bounding box center [440, 375] width 55 height 20
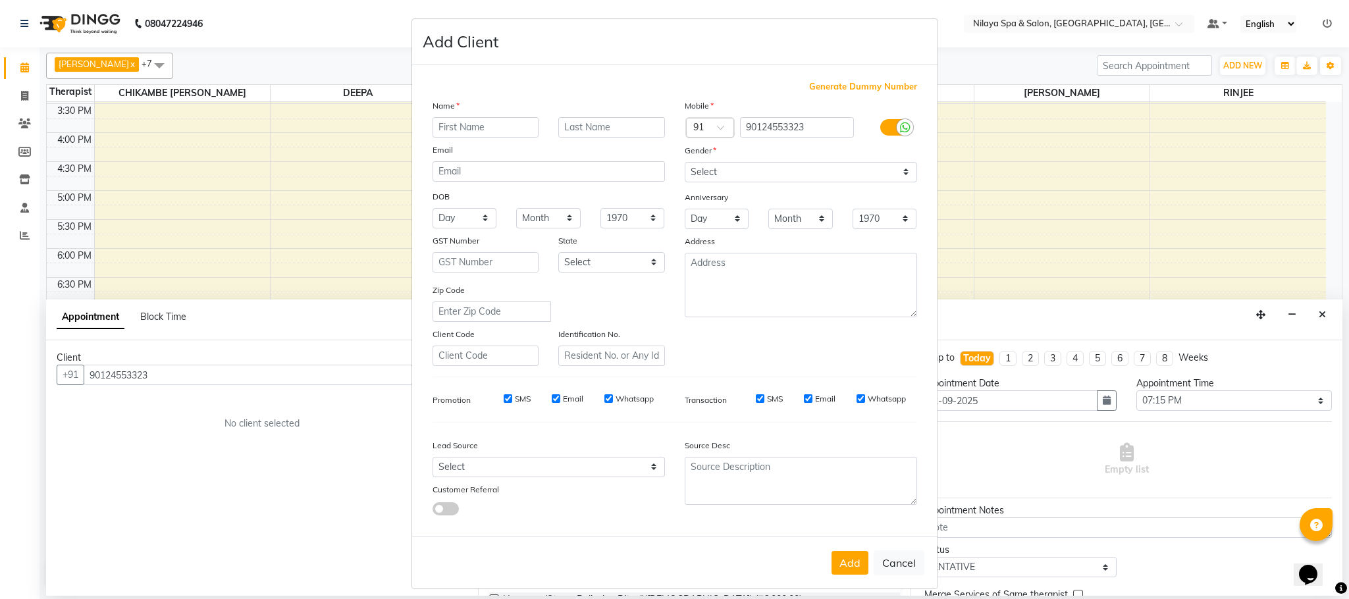
click at [467, 129] on input "text" at bounding box center [486, 127] width 107 height 20
type input "[PERSON_NAME]"
click at [892, 164] on select "Select [DEMOGRAPHIC_DATA] [DEMOGRAPHIC_DATA] Other Prefer Not To Say" at bounding box center [801, 172] width 232 height 20
select select "[DEMOGRAPHIC_DATA]"
click at [685, 162] on select "Select [DEMOGRAPHIC_DATA] [DEMOGRAPHIC_DATA] Other Prefer Not To Say" at bounding box center [801, 172] width 232 height 20
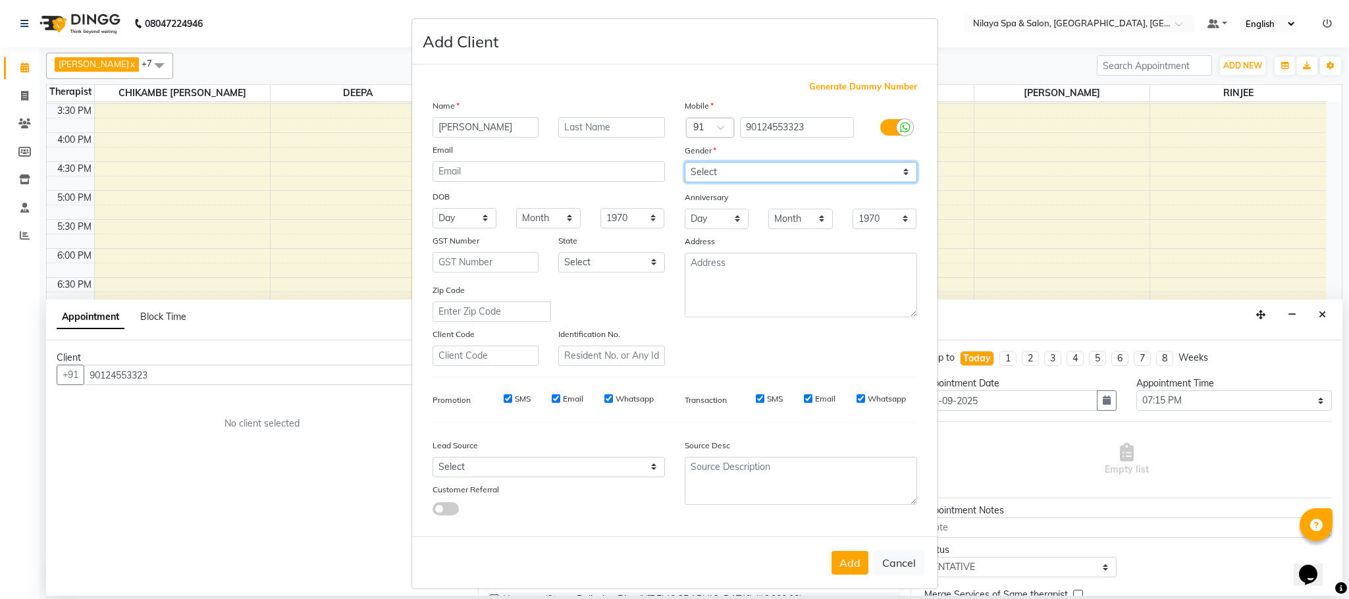
scroll to position [7, 0]
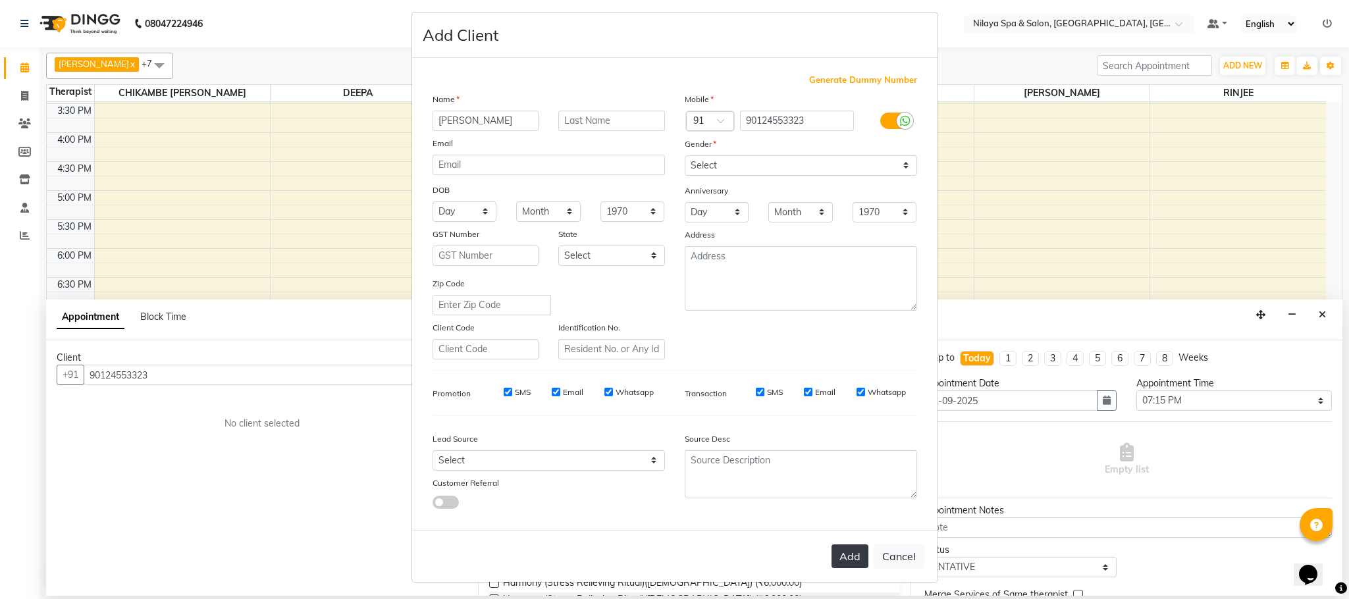
click at [838, 554] on button "Add" at bounding box center [850, 557] width 37 height 24
type input "90*******23"
select select
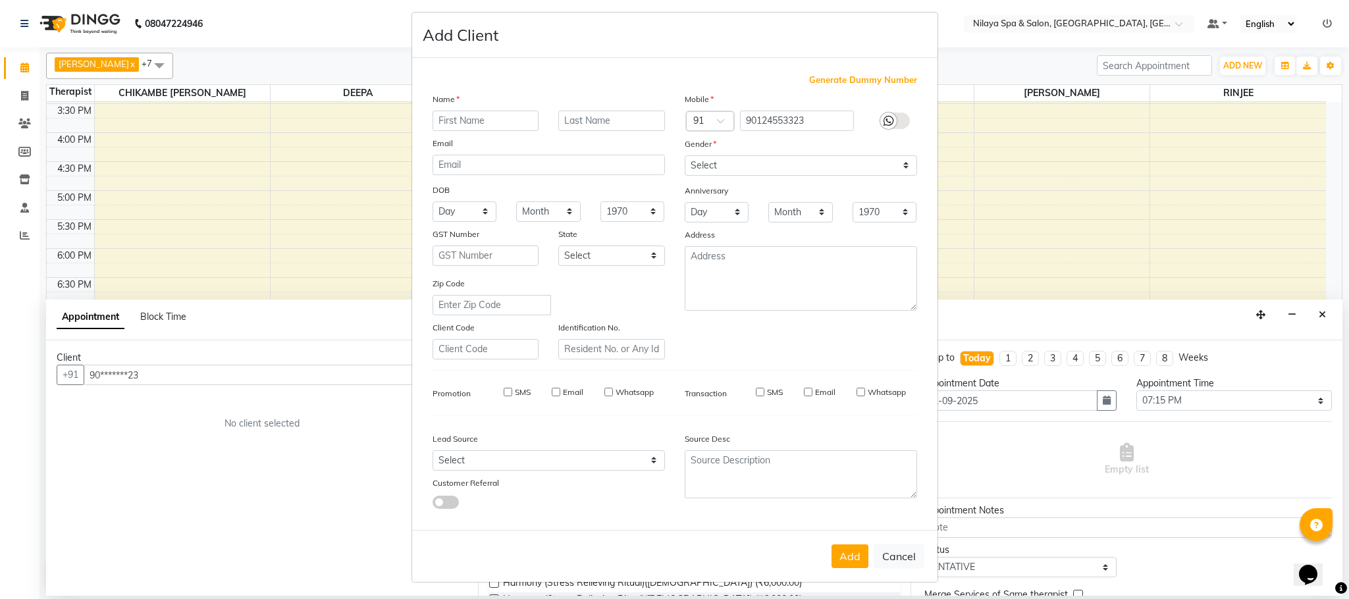
select select
checkbox input "false"
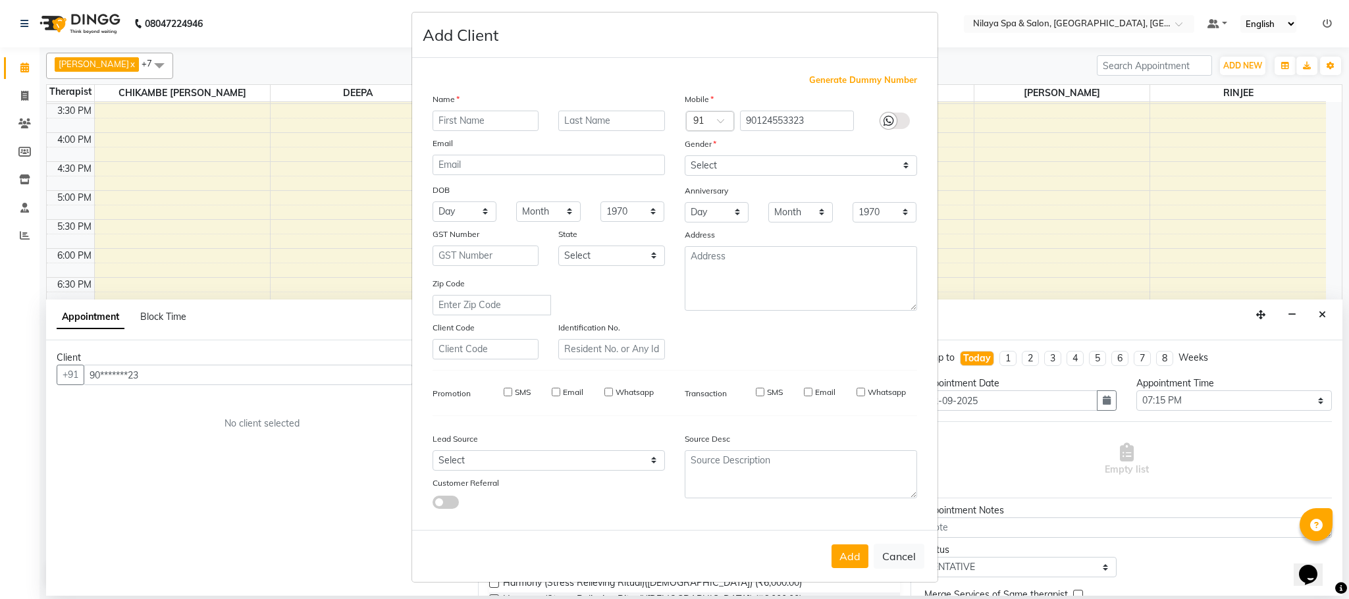
checkbox input "false"
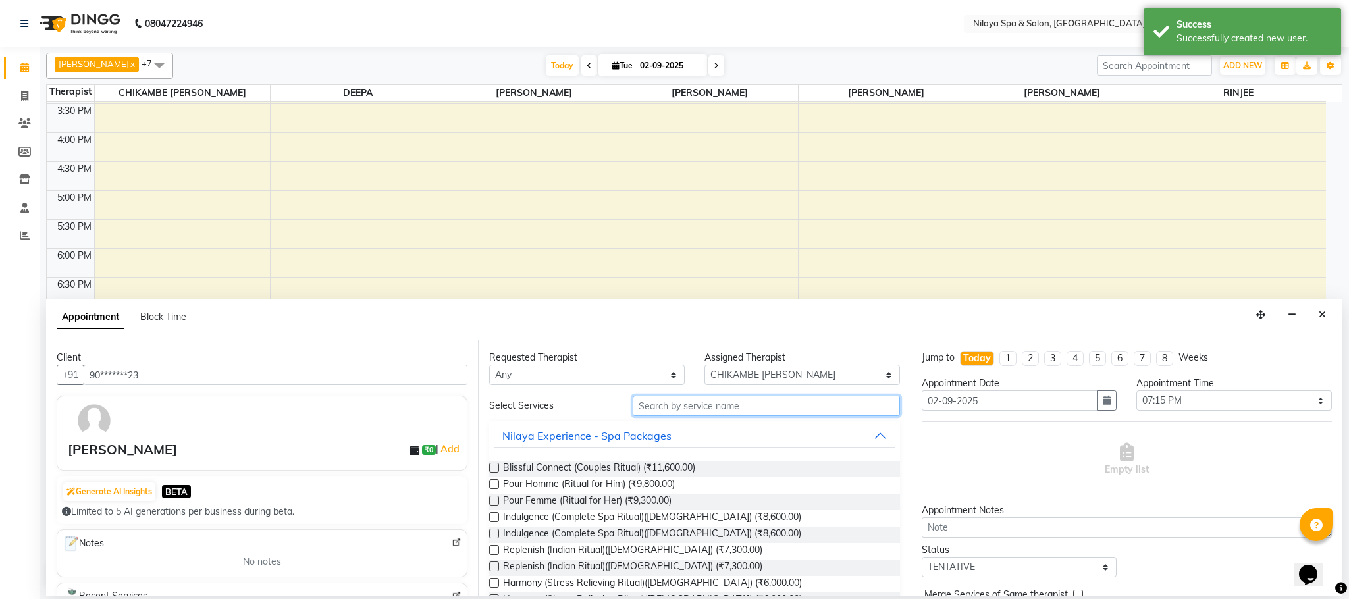
click at [672, 407] on input "text" at bounding box center [766, 406] width 267 height 20
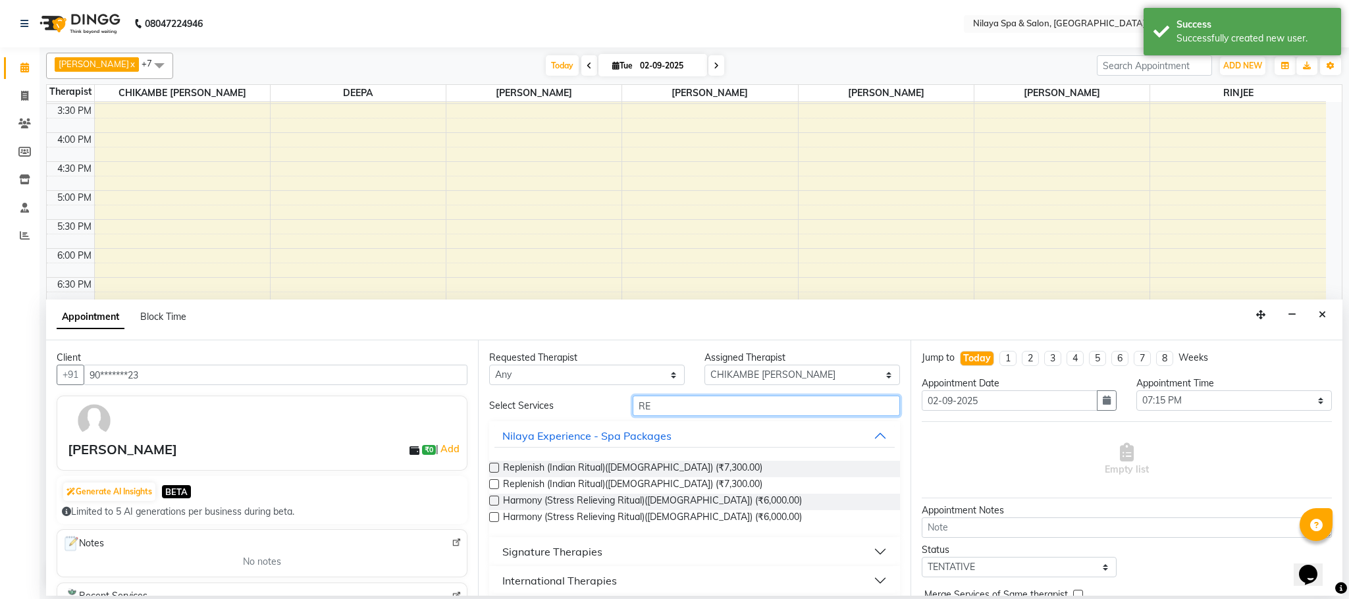
type input "RE"
click at [498, 469] on label at bounding box center [494, 468] width 10 height 10
click at [498, 469] on input "checkbox" at bounding box center [493, 469] width 9 height 9
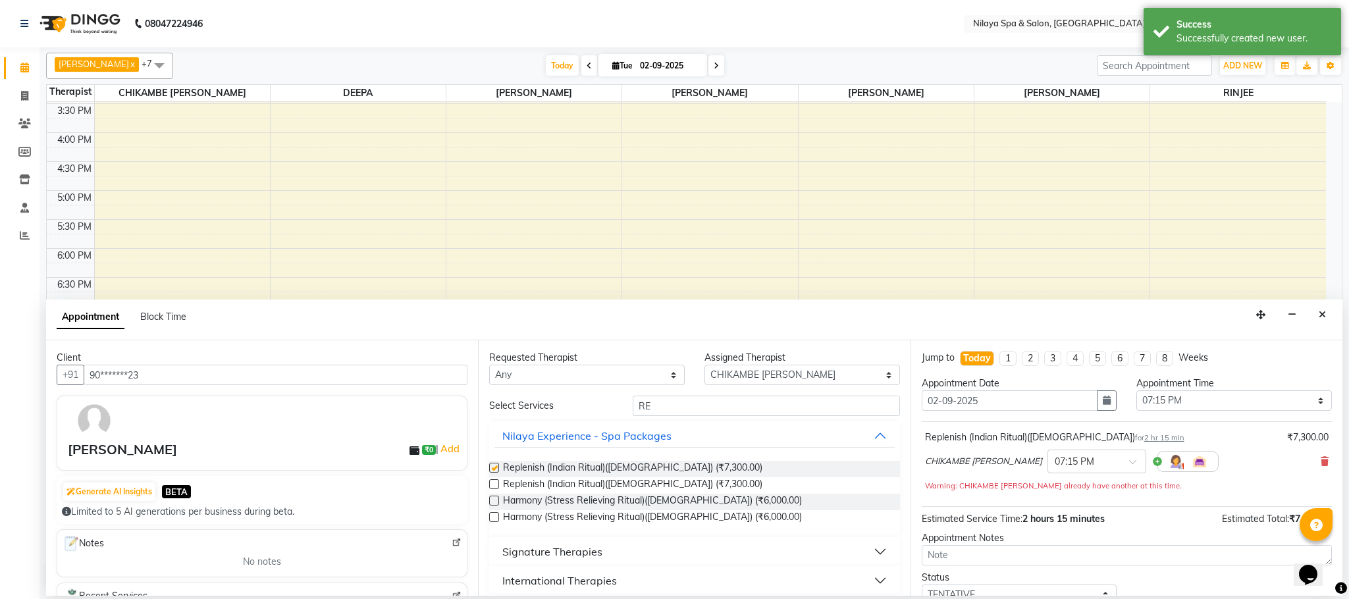
checkbox input "false"
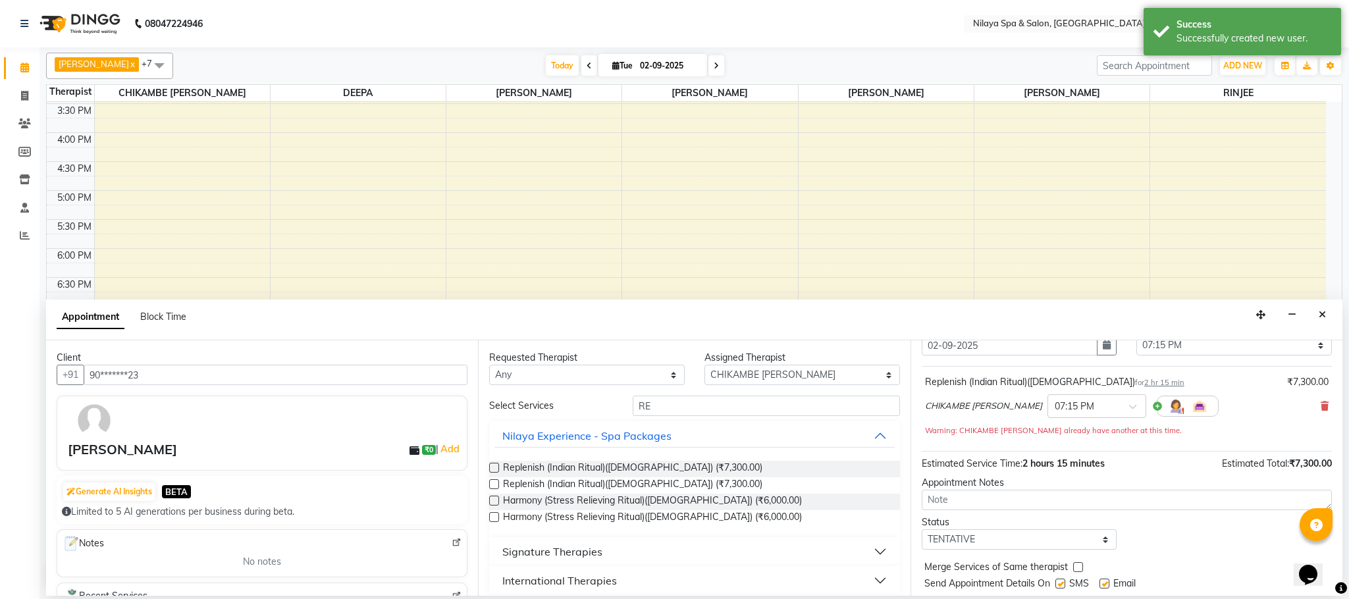
scroll to position [95, 0]
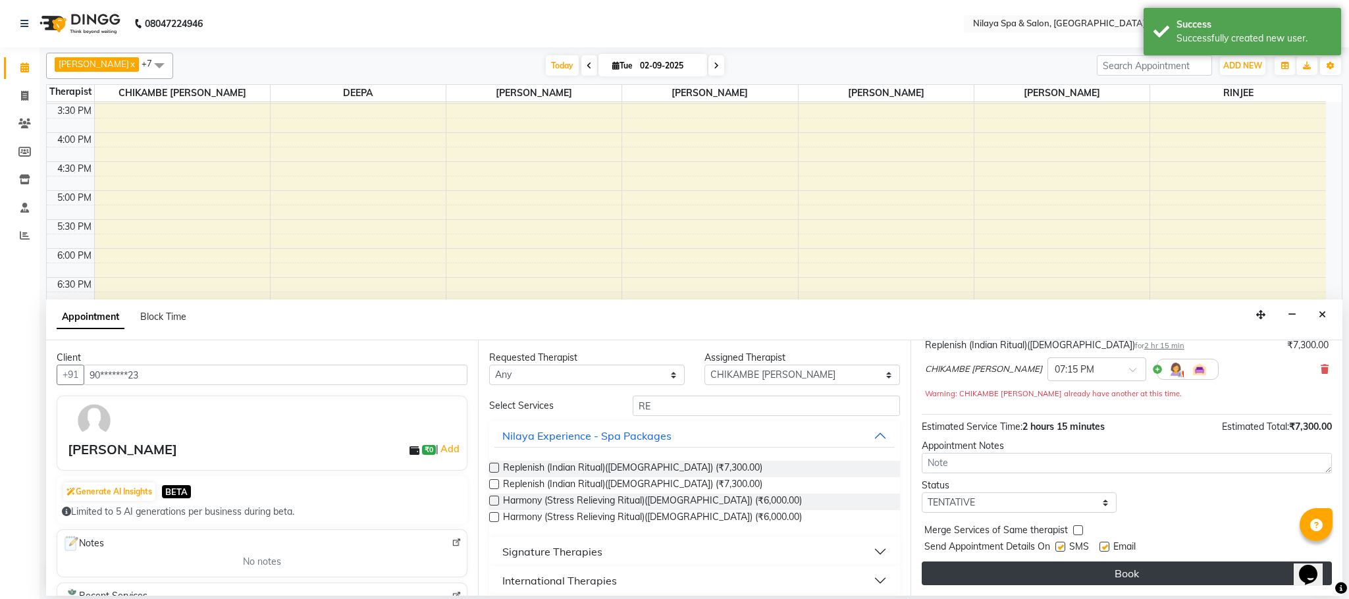
click at [1067, 569] on button "Book" at bounding box center [1127, 574] width 410 height 24
